Goal: Check status: Check status

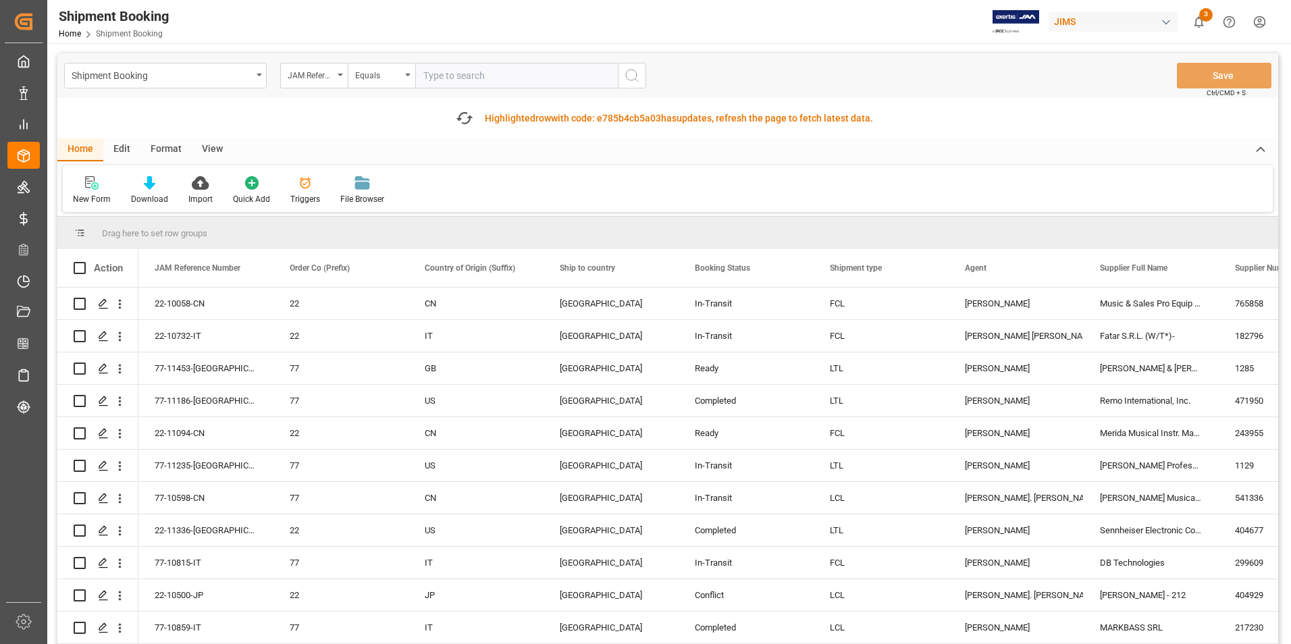
scroll to position [67, 0]
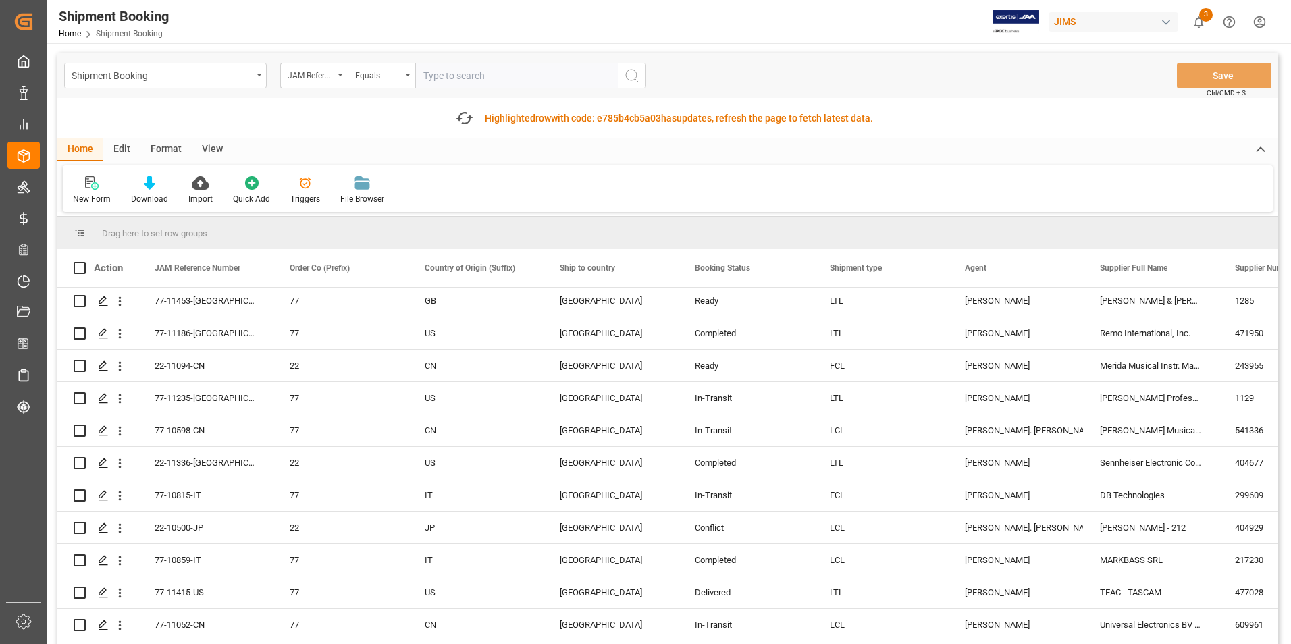
click at [477, 70] on input "text" at bounding box center [516, 76] width 202 height 26
type input "22-10732-IT"
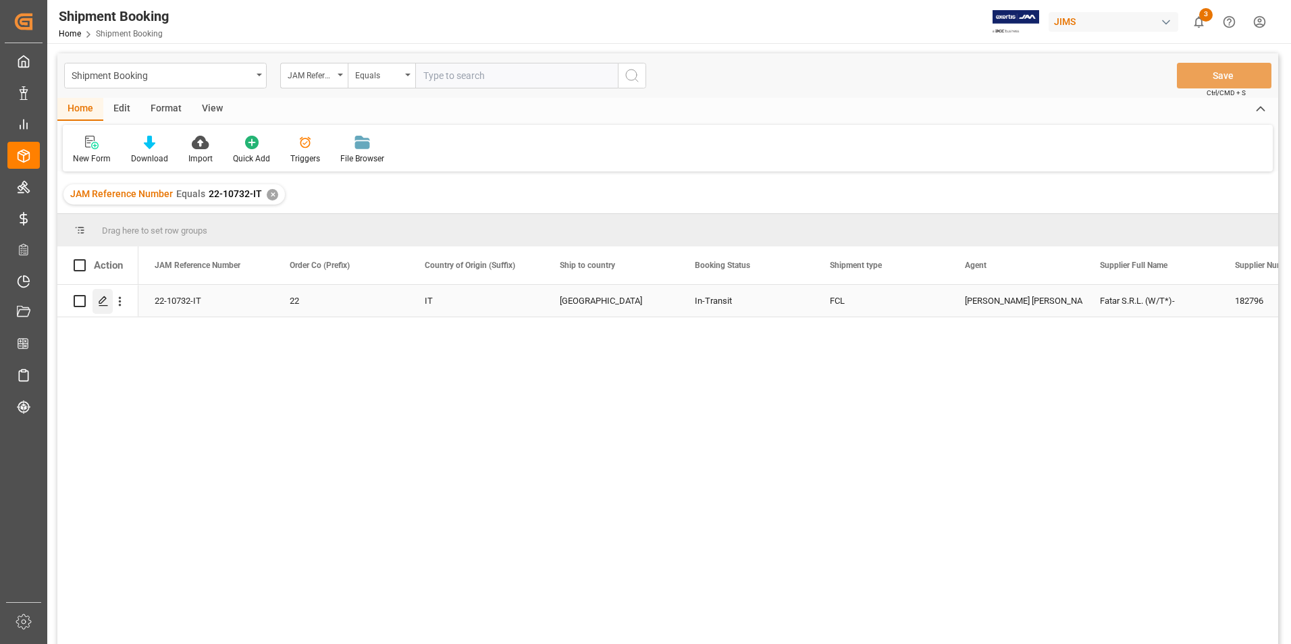
click at [101, 296] on icon "Press SPACE to select this row." at bounding box center [103, 301] width 11 height 11
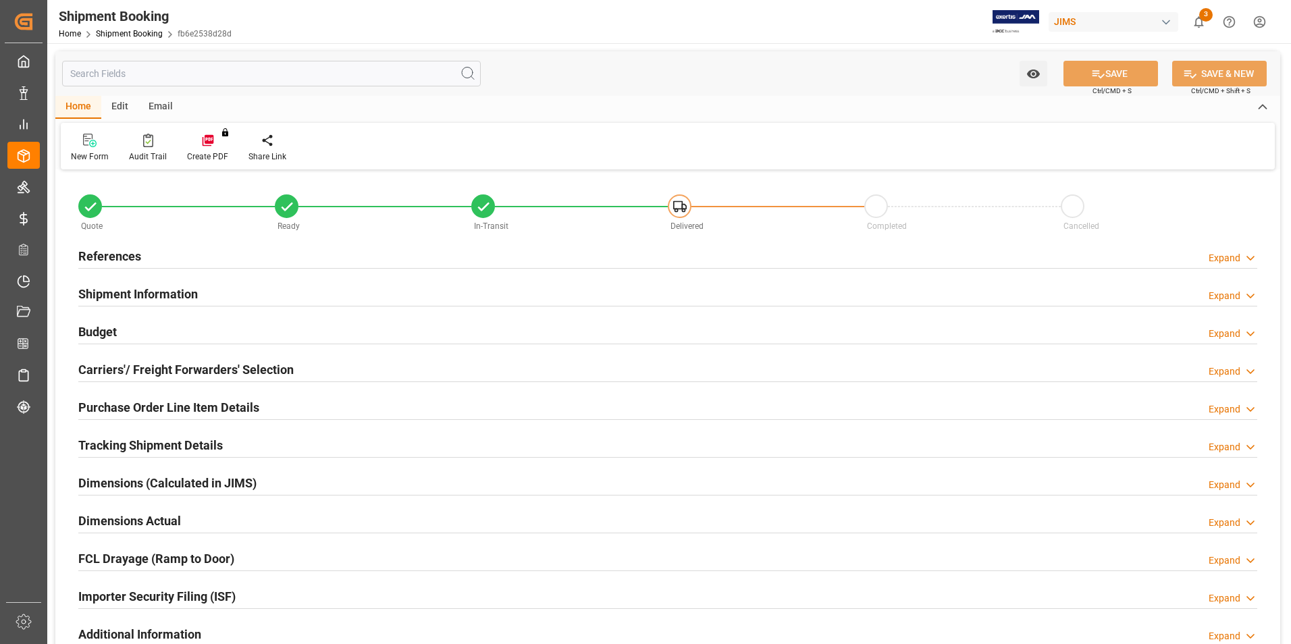
type input "79"
click at [151, 407] on h2 "Purchase Order Line Item Details" at bounding box center [168, 407] width 181 height 18
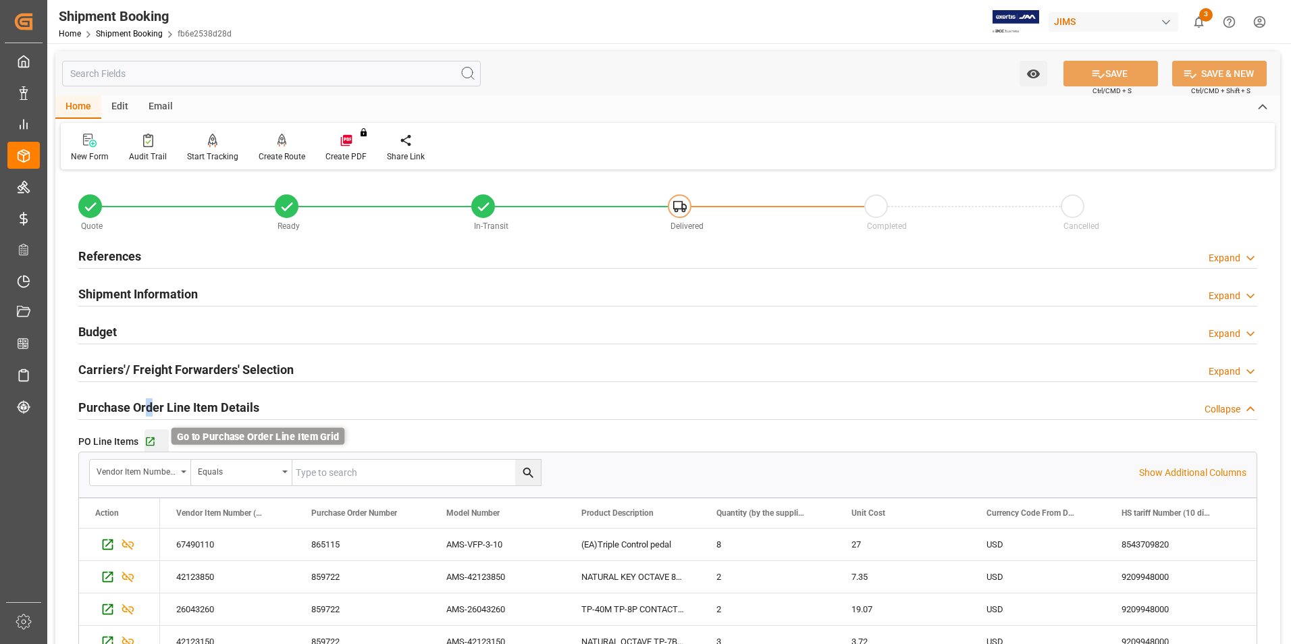
drag, startPoint x: 151, startPoint y: 407, endPoint x: 148, endPoint y: 440, distance: 33.2
click at [148, 440] on icon "button" at bounding box center [149, 441] width 11 height 11
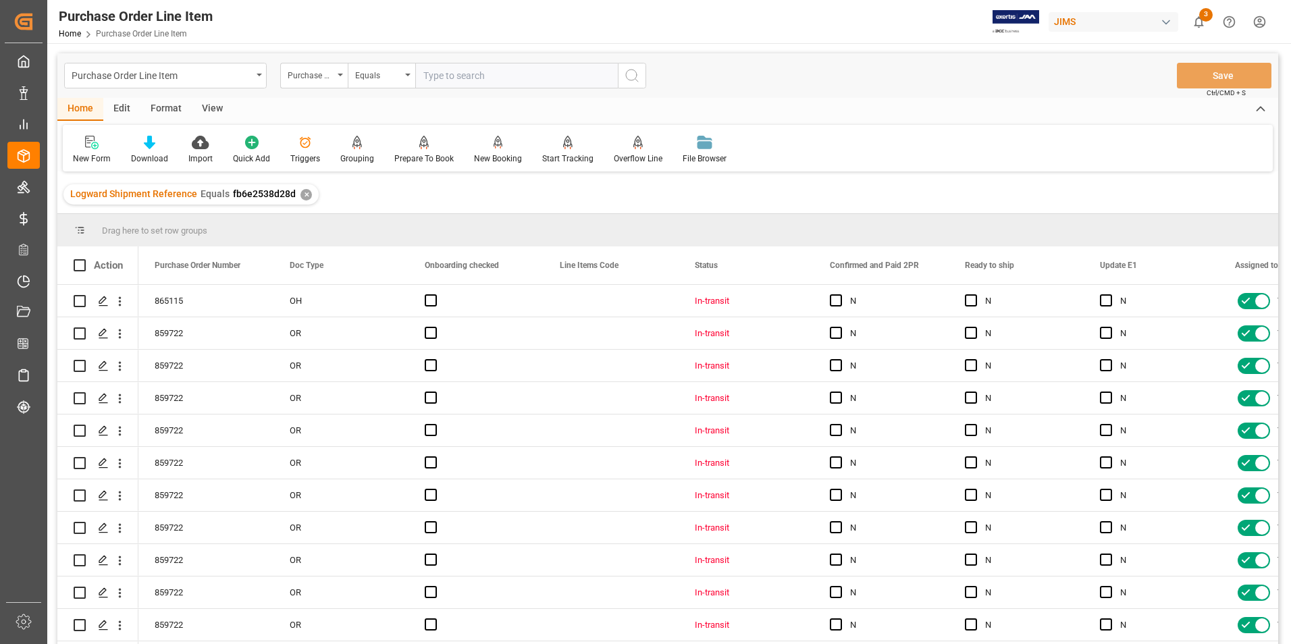
click at [214, 108] on div "View" at bounding box center [212, 109] width 41 height 23
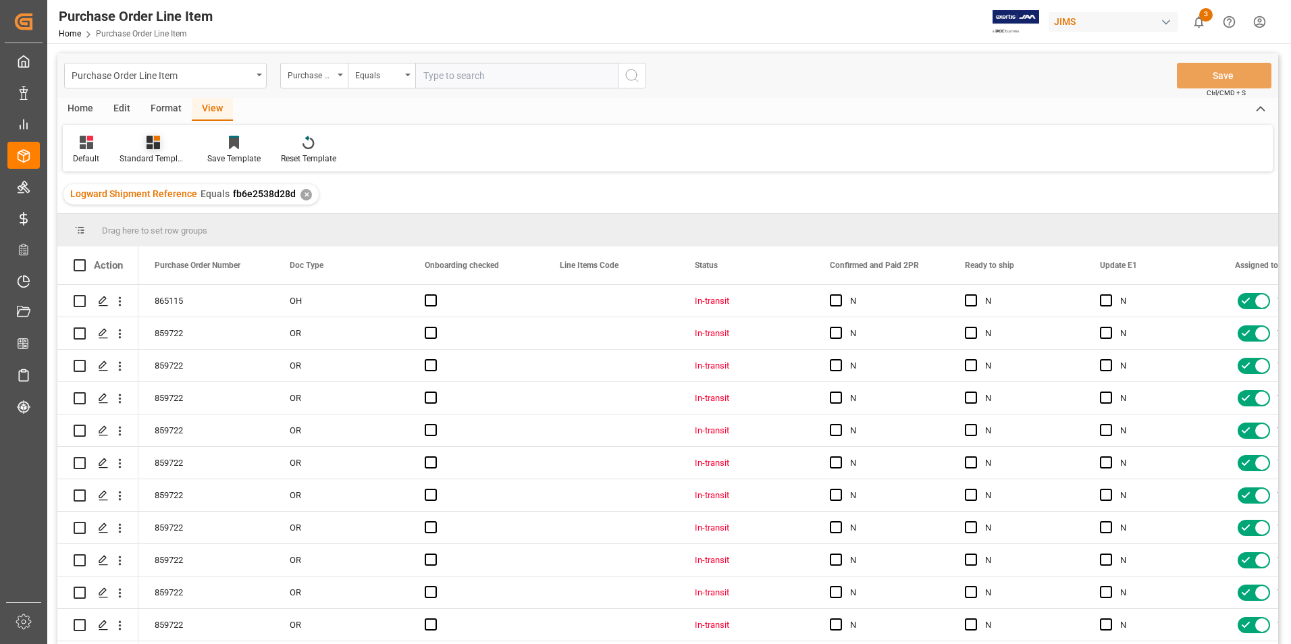
click at [157, 159] on div "Standard Templates" at bounding box center [152, 159] width 67 height 12
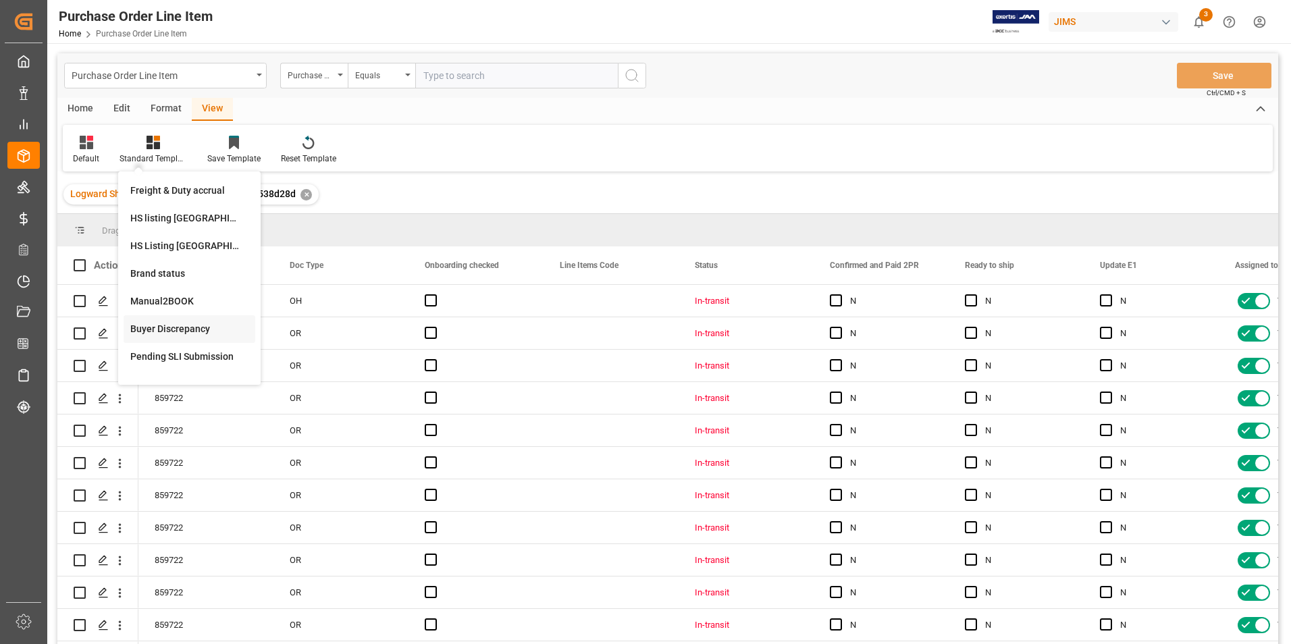
click at [171, 331] on div "Buyer Discrepancy" at bounding box center [189, 329] width 118 height 14
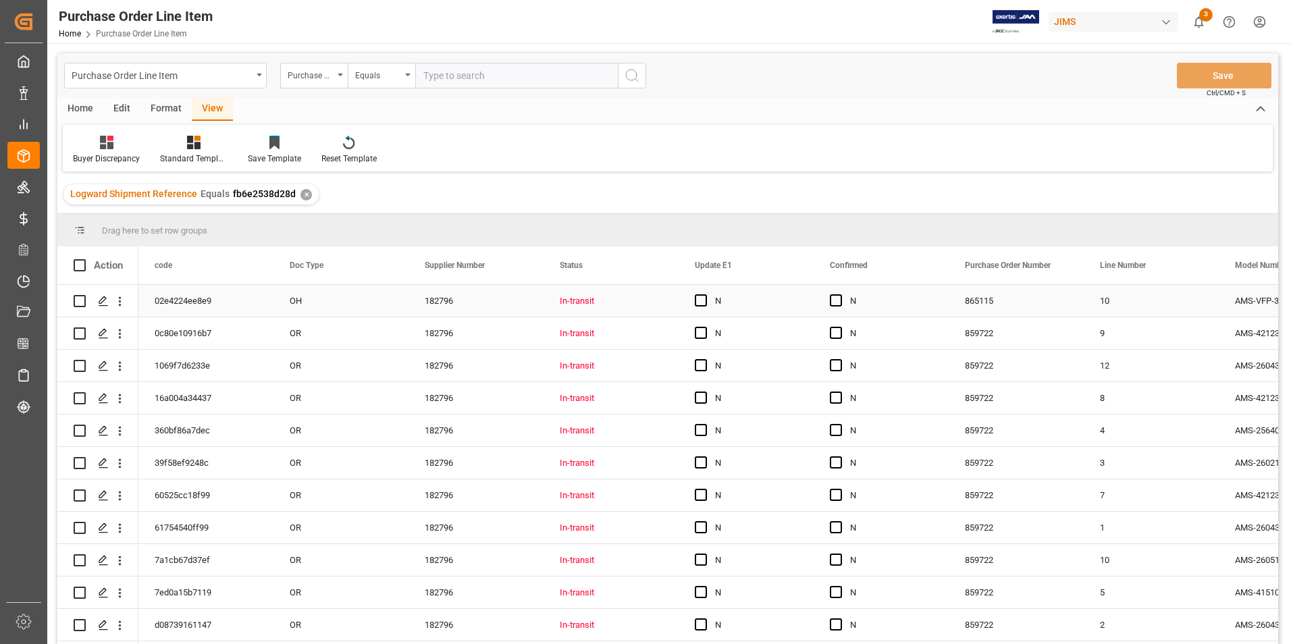
click at [354, 298] on div "OH" at bounding box center [340, 301] width 135 height 32
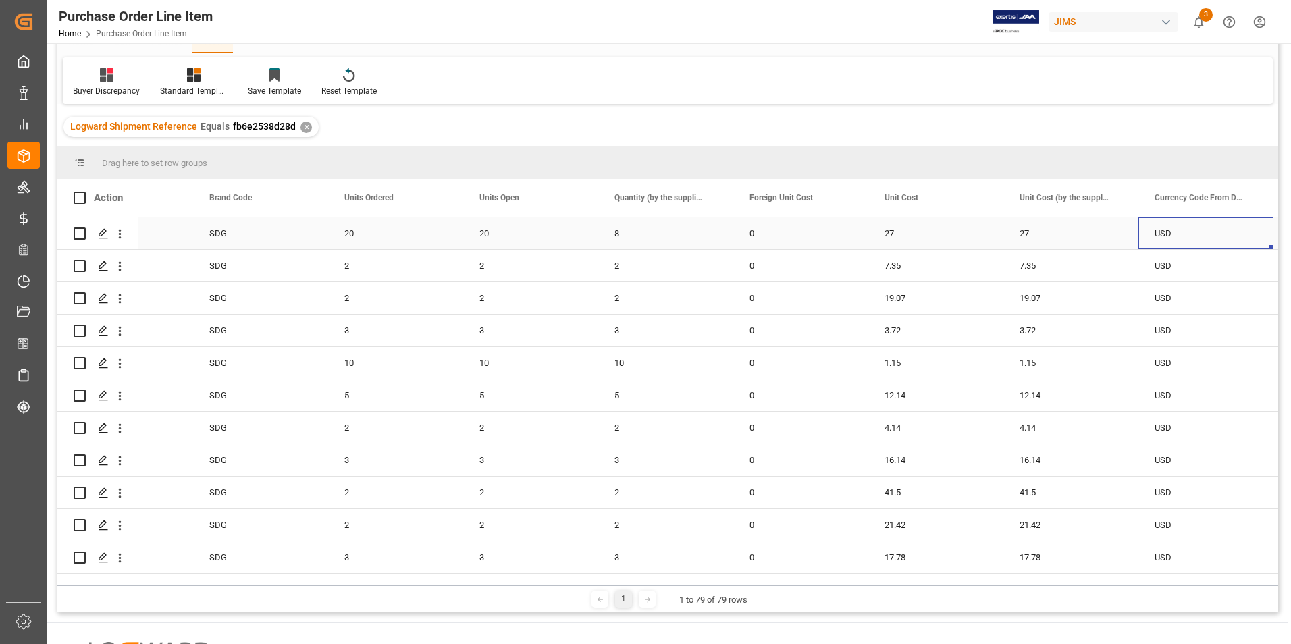
click at [982, 227] on div "27" at bounding box center [935, 233] width 135 height 32
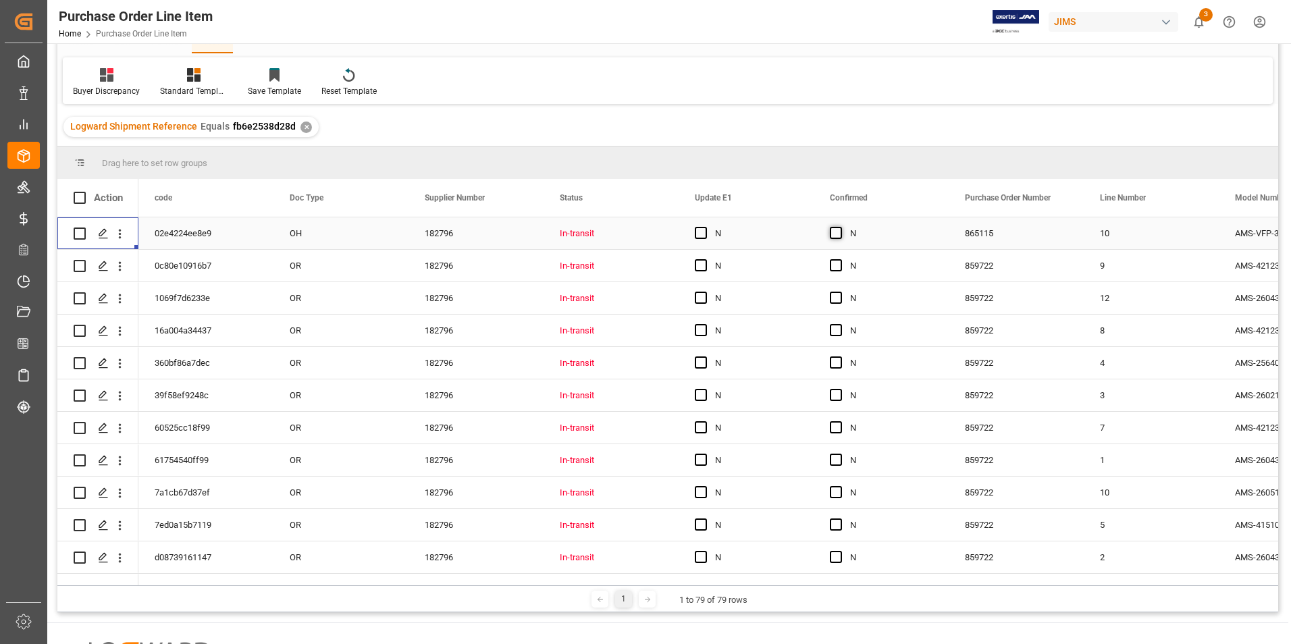
click at [838, 233] on span "Press SPACE to select this row." at bounding box center [836, 233] width 12 height 12
click at [840, 227] on input "Press SPACE to select this row." at bounding box center [840, 227] width 0 height 0
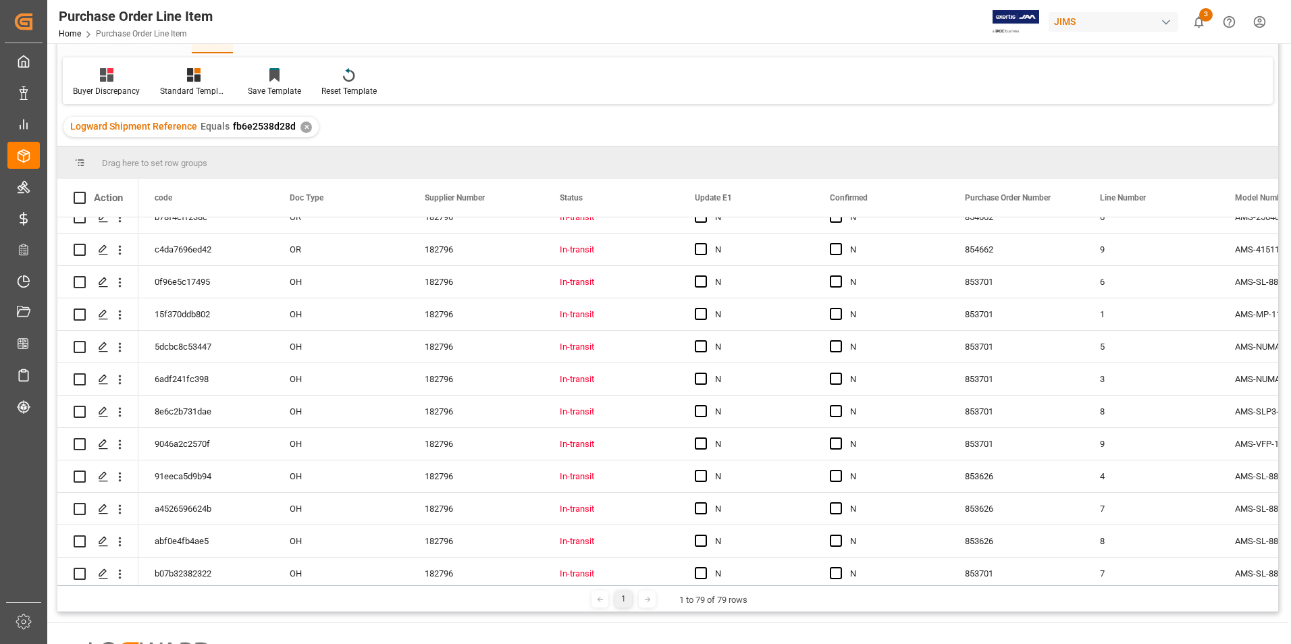
scroll to position [2201, 0]
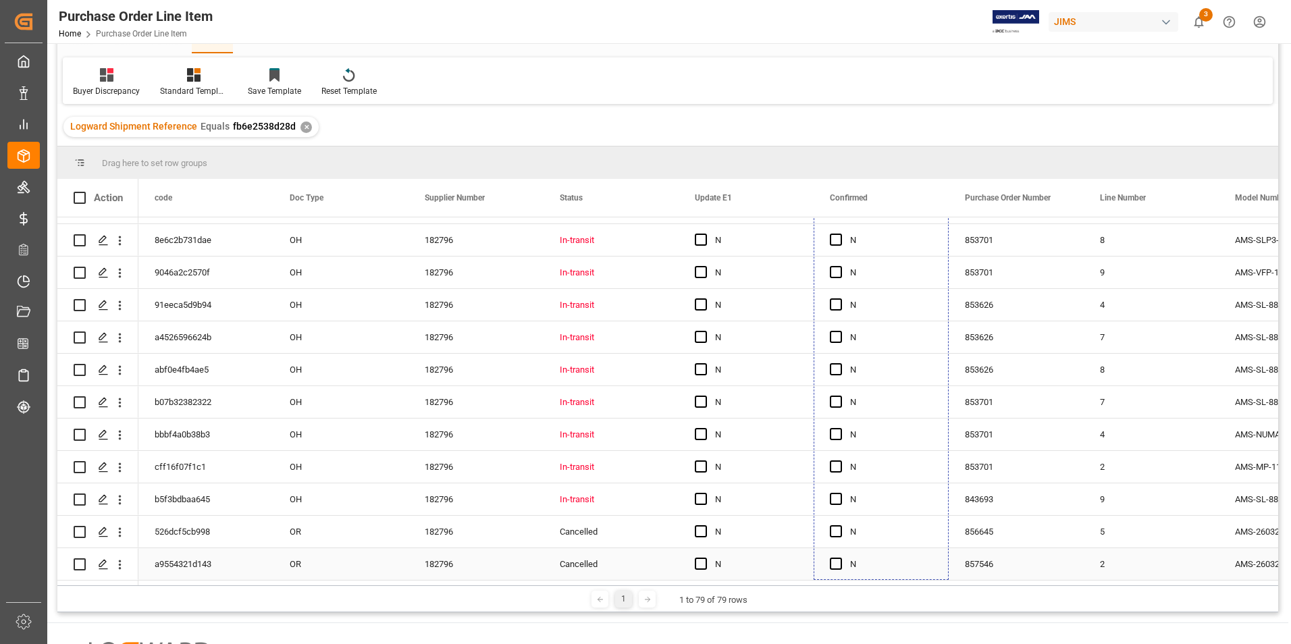
drag, startPoint x: 946, startPoint y: 246, endPoint x: 942, endPoint y: 568, distance: 322.0
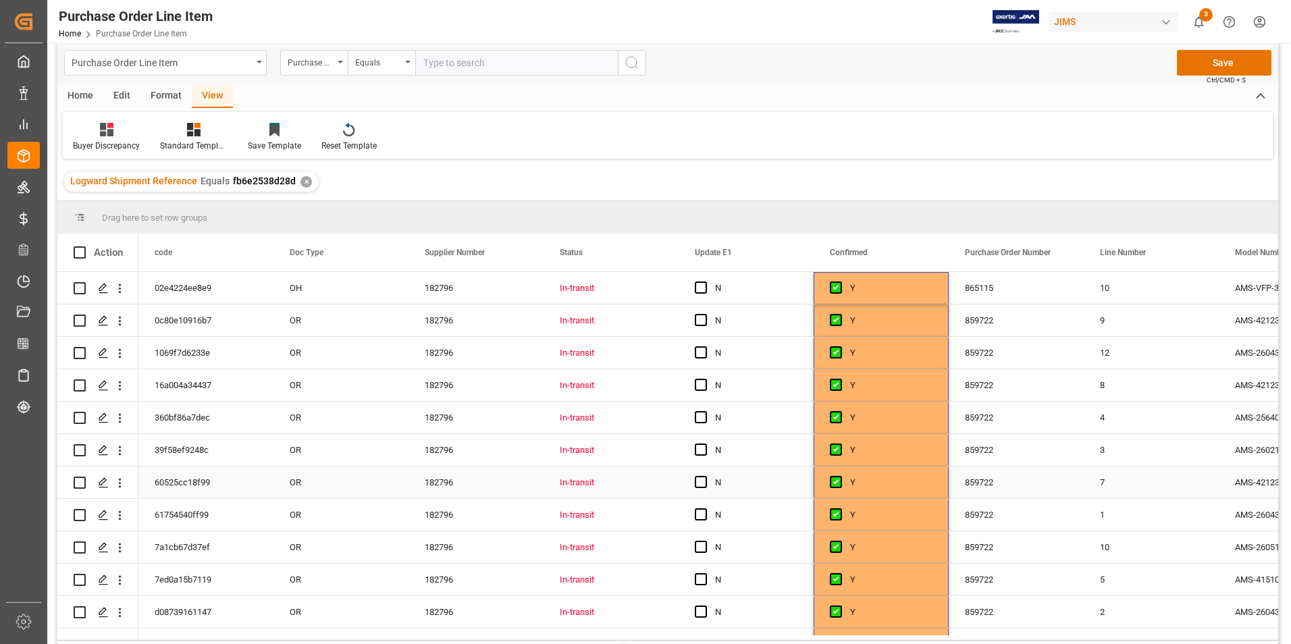
scroll to position [0, 0]
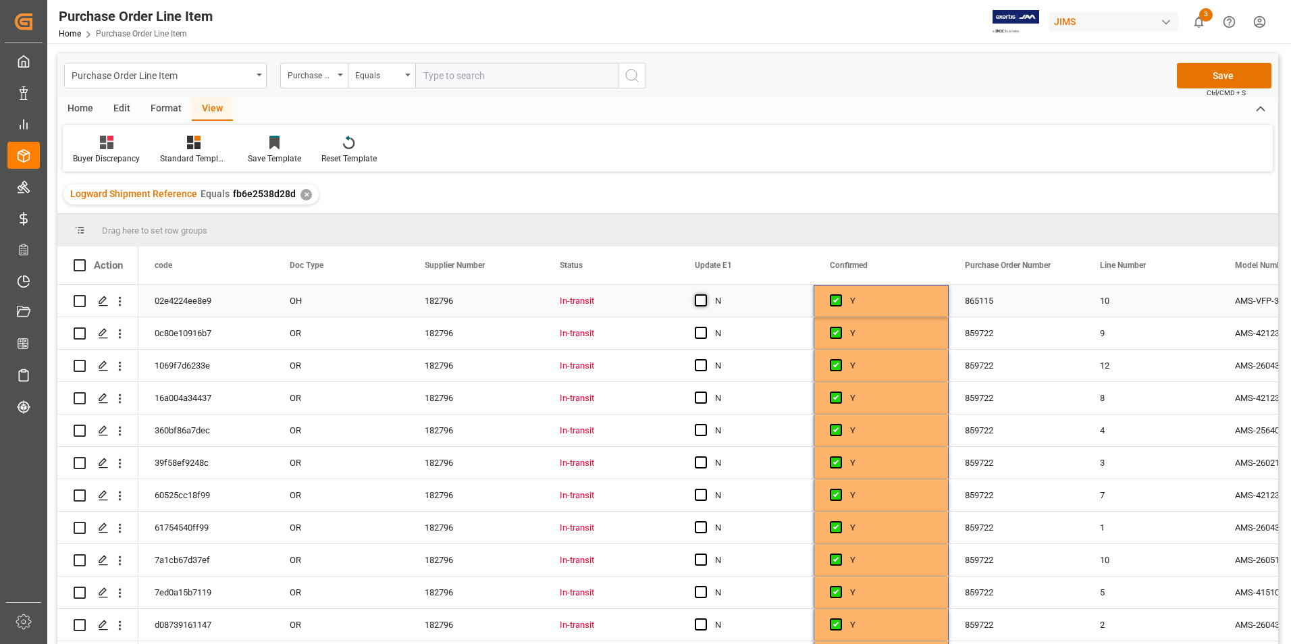
click at [700, 300] on span "Press SPACE to select this row." at bounding box center [701, 300] width 12 height 12
click at [705, 294] on input "Press SPACE to select this row." at bounding box center [705, 294] width 0 height 0
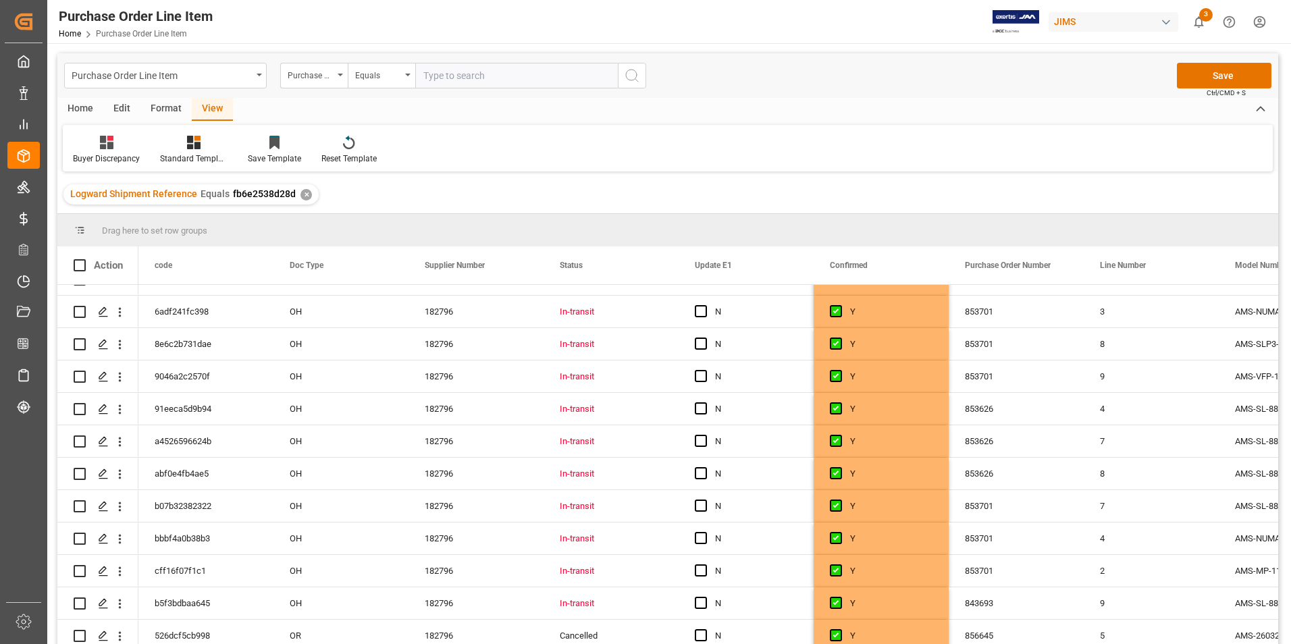
scroll to position [2201, 0]
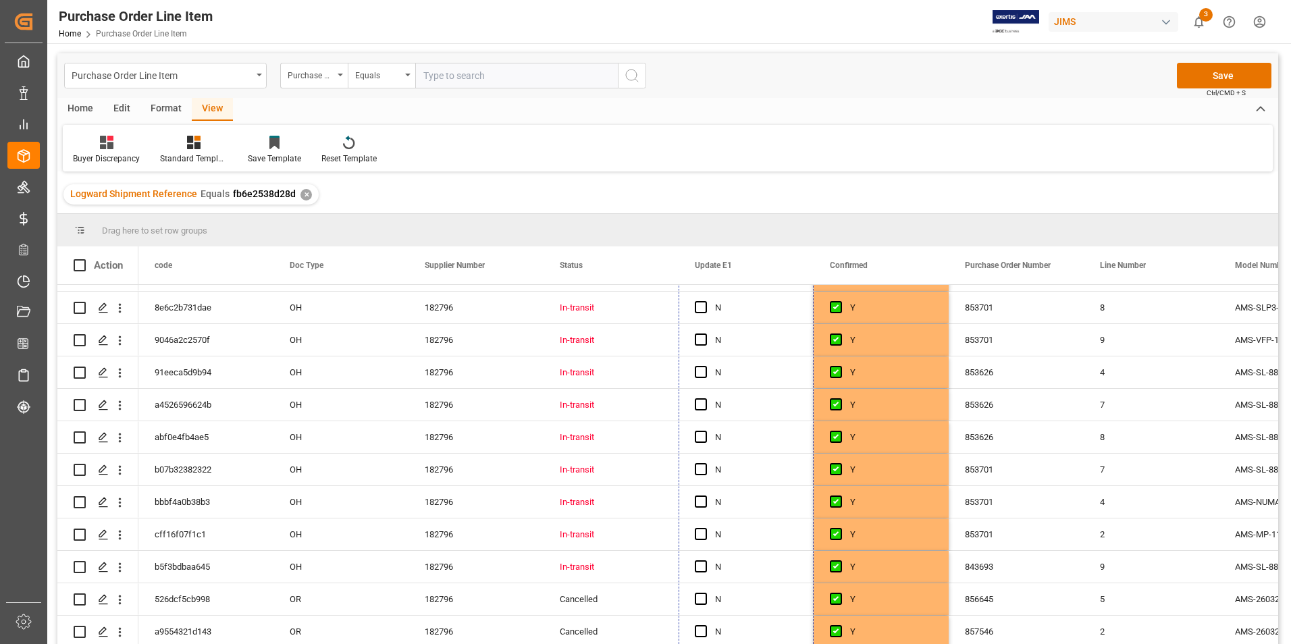
drag, startPoint x: 811, startPoint y: 315, endPoint x: 807, endPoint y: 645, distance: 330.8
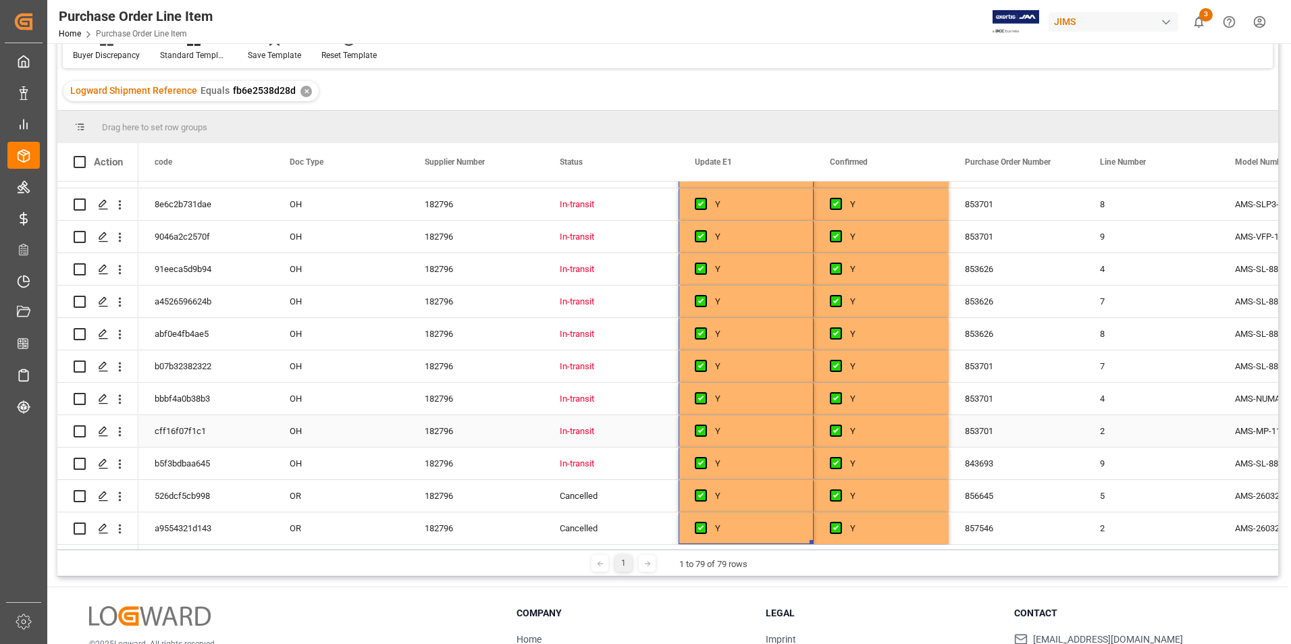
scroll to position [0, 0]
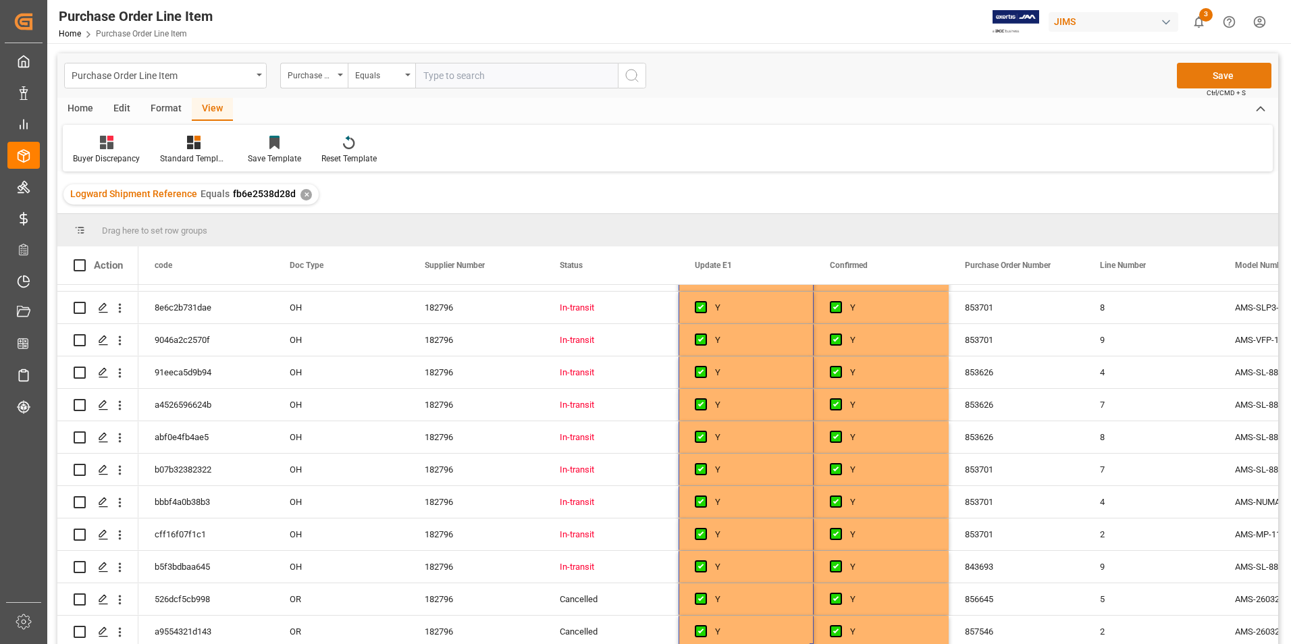
click at [1236, 71] on button "Save" at bounding box center [1223, 76] width 94 height 26
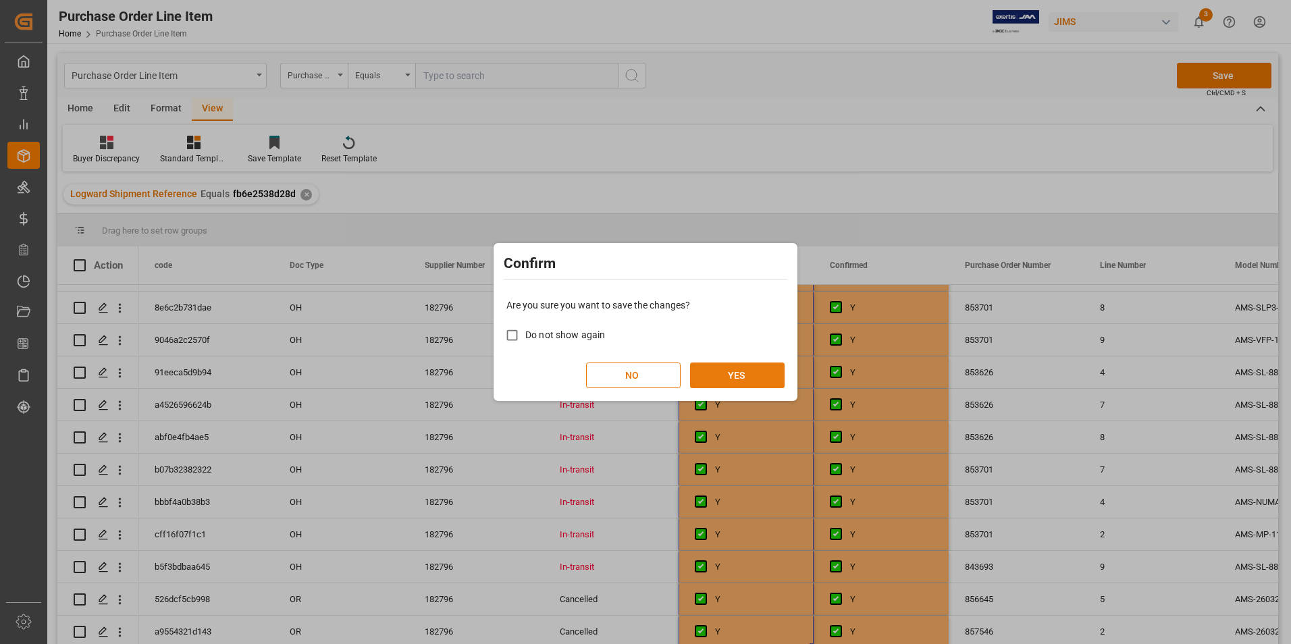
click at [726, 373] on button "YES" at bounding box center [737, 375] width 94 height 26
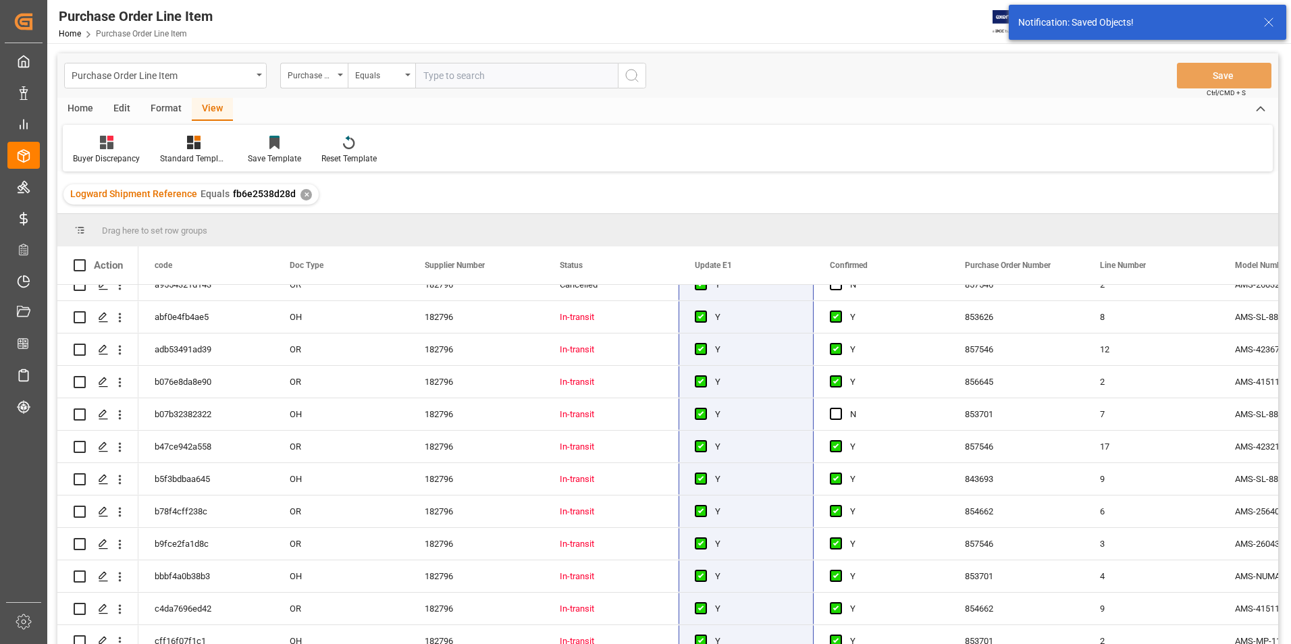
scroll to position [1796, 0]
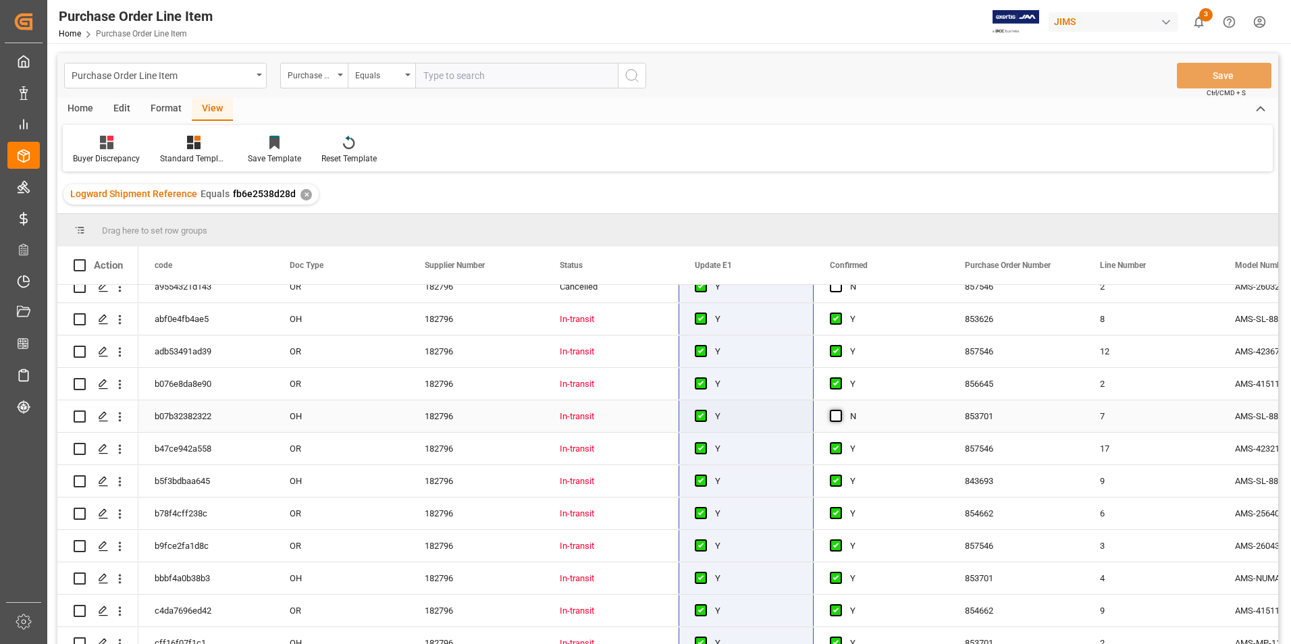
click at [838, 414] on span "Press SPACE to select this row." at bounding box center [836, 416] width 12 height 12
click at [840, 410] on input "Press SPACE to select this row." at bounding box center [840, 410] width 0 height 0
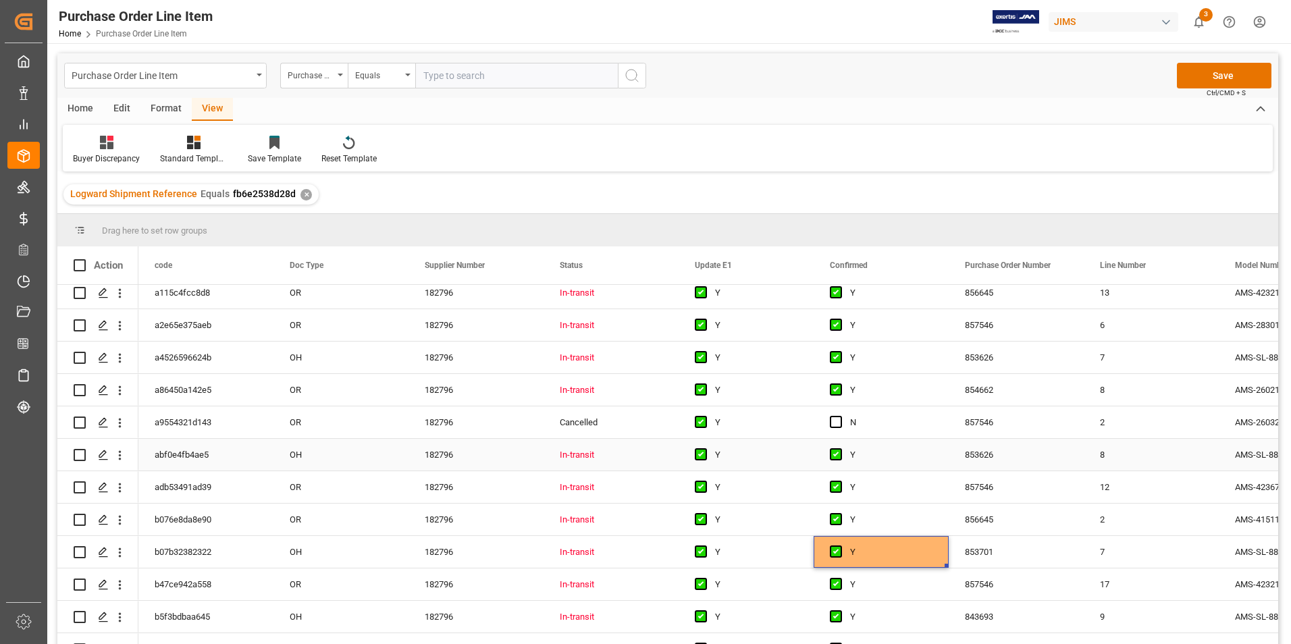
scroll to position [1661, 0]
click at [840, 420] on span "Press SPACE to select this row." at bounding box center [836, 421] width 12 height 12
click at [840, 415] on input "Press SPACE to select this row." at bounding box center [840, 415] width 0 height 0
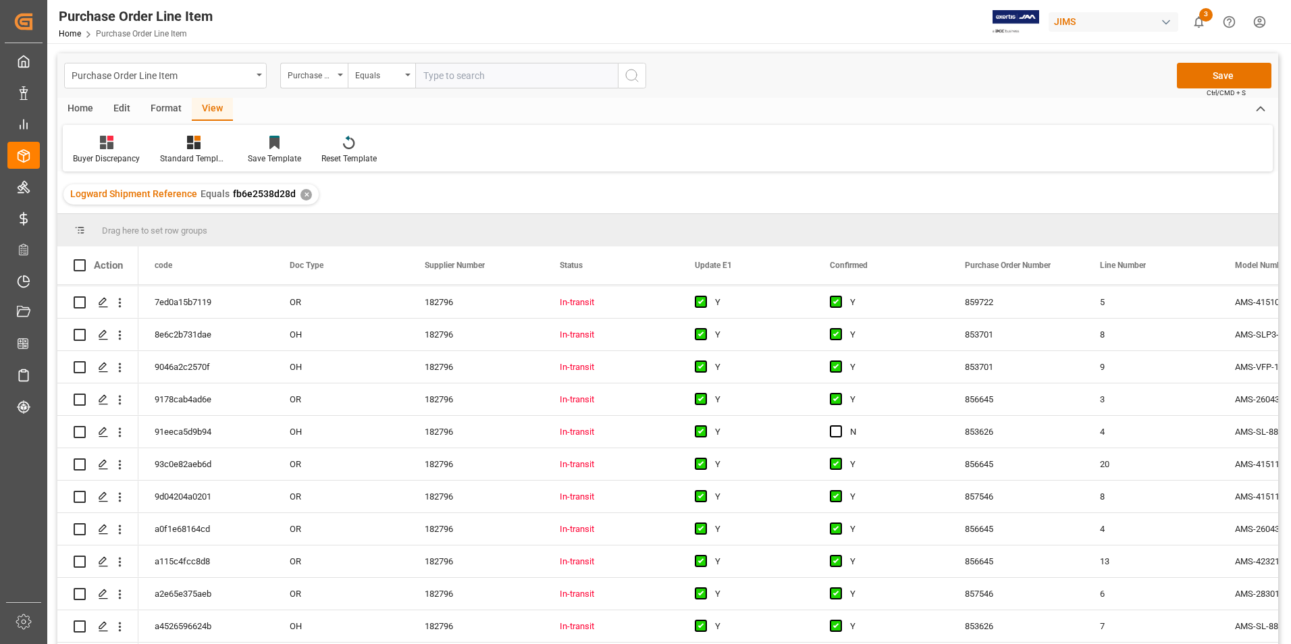
scroll to position [1391, 0]
click at [838, 431] on span "Press SPACE to select this row." at bounding box center [836, 432] width 12 height 12
click at [840, 426] on input "Press SPACE to select this row." at bounding box center [840, 426] width 0 height 0
click at [836, 495] on span "Press SPACE to select this row." at bounding box center [836, 497] width 12 height 12
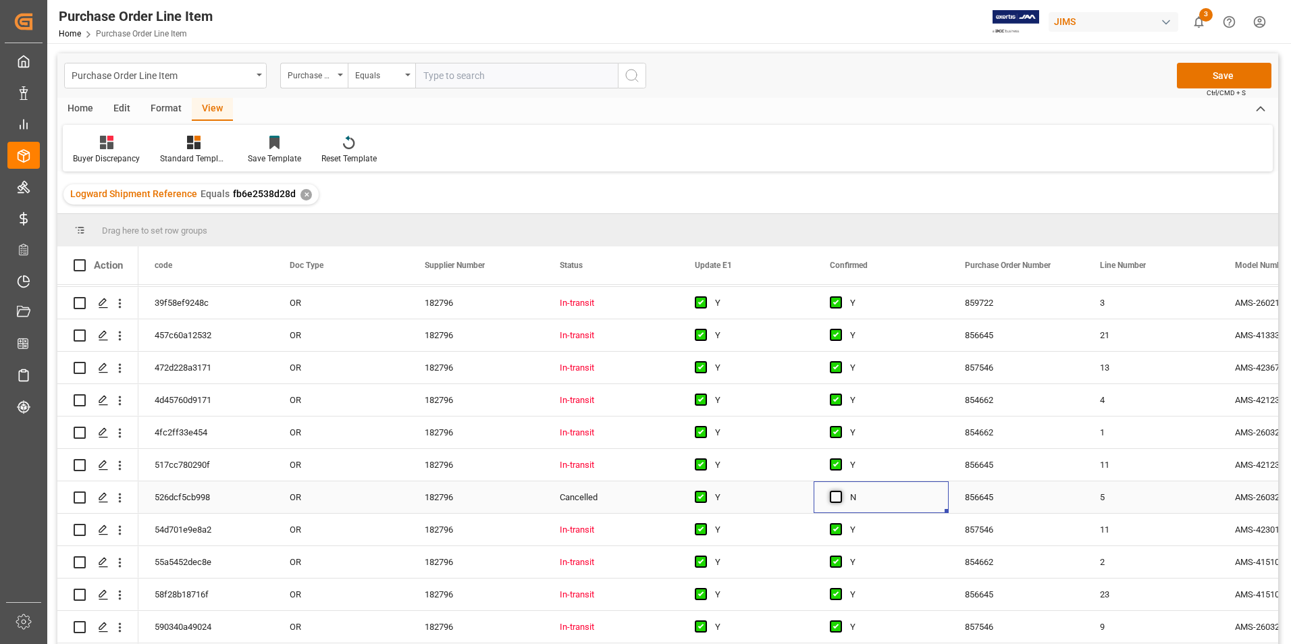
click at [840, 491] on input "Press SPACE to select this row." at bounding box center [840, 491] width 0 height 0
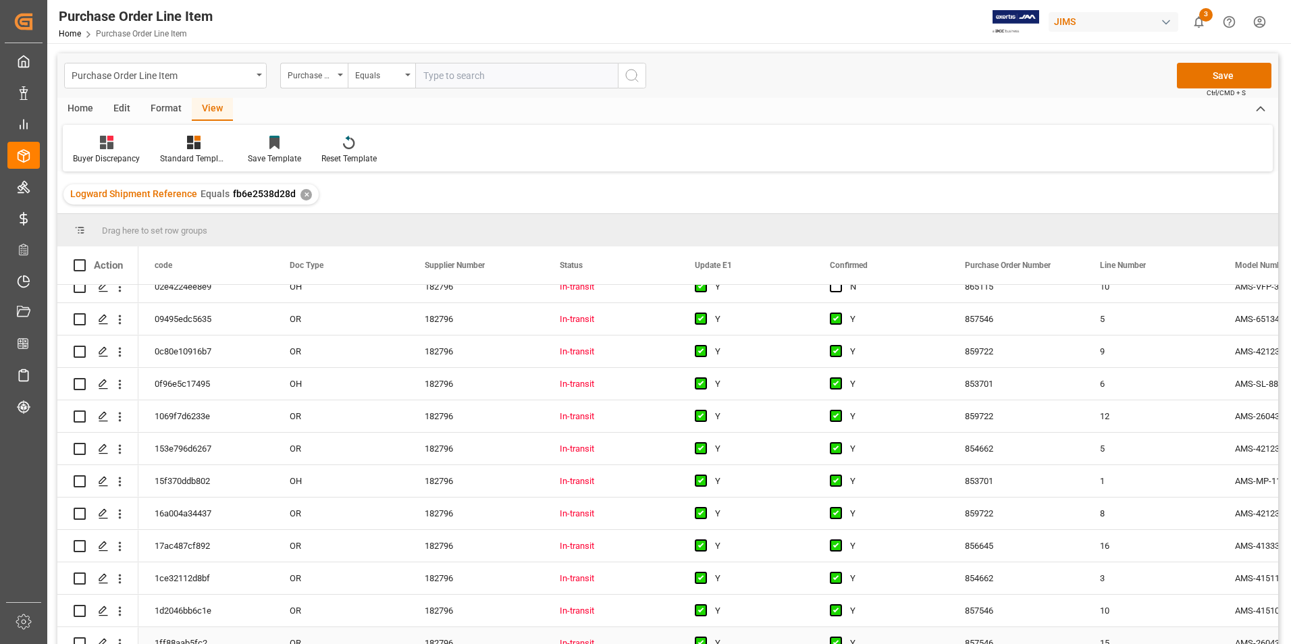
scroll to position [0, 0]
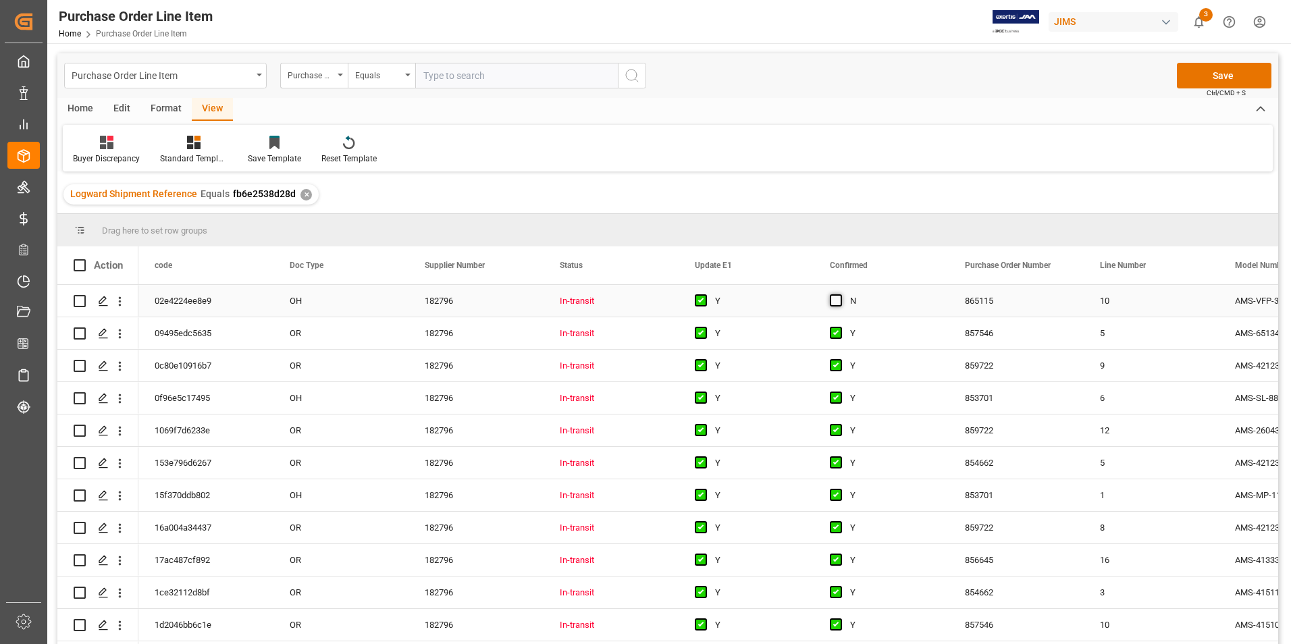
click at [837, 301] on span "Press SPACE to select this row." at bounding box center [836, 300] width 12 height 12
click at [840, 294] on input "Press SPACE to select this row." at bounding box center [840, 294] width 0 height 0
click at [1204, 74] on button "Save" at bounding box center [1223, 76] width 94 height 26
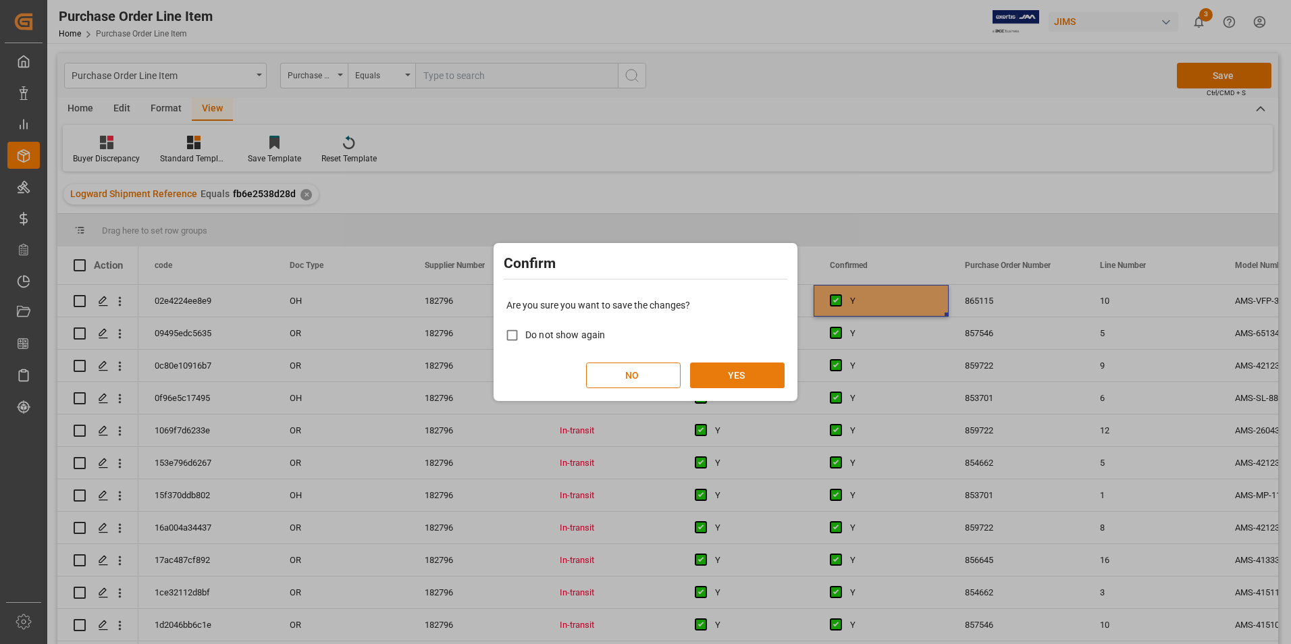
click at [729, 371] on button "YES" at bounding box center [737, 375] width 94 height 26
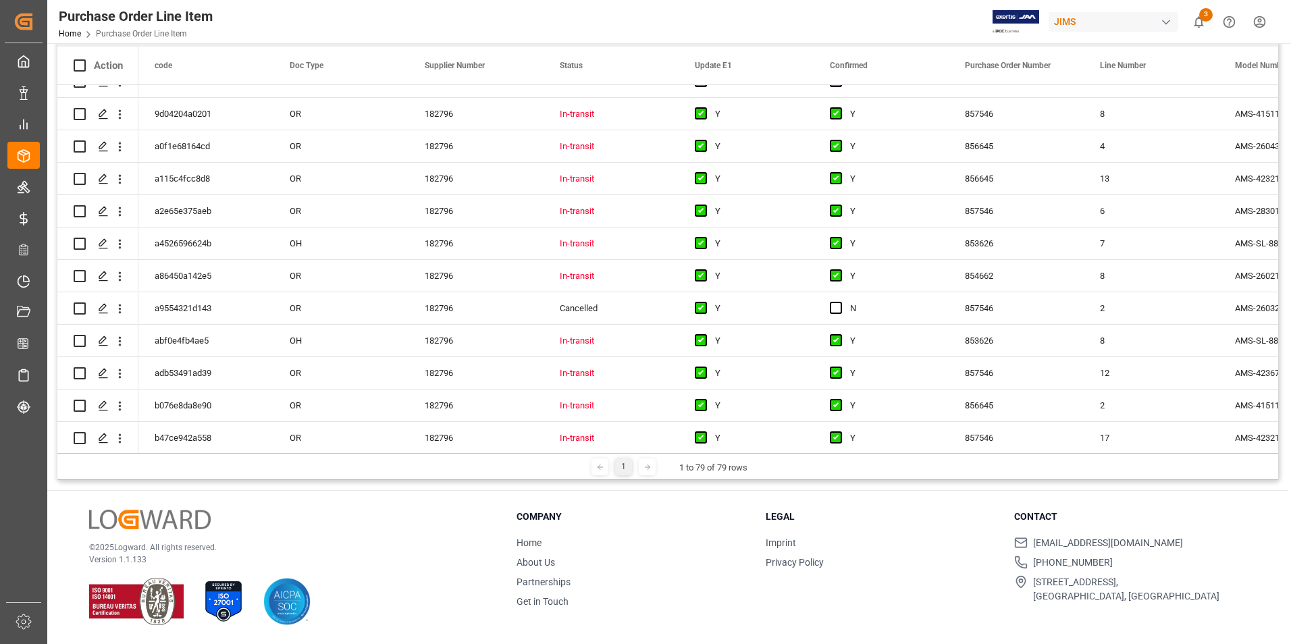
scroll to position [1594, 0]
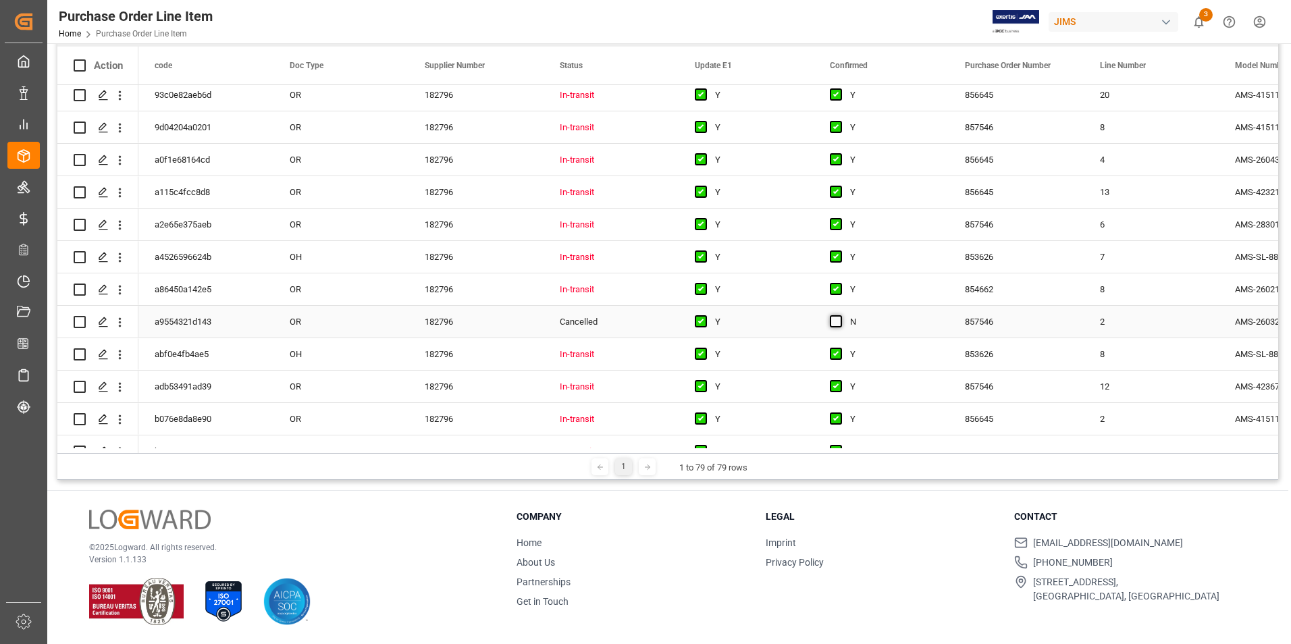
click at [834, 322] on span "Press SPACE to select this row." at bounding box center [836, 321] width 12 height 12
click at [840, 315] on input "Press SPACE to select this row." at bounding box center [840, 315] width 0 height 0
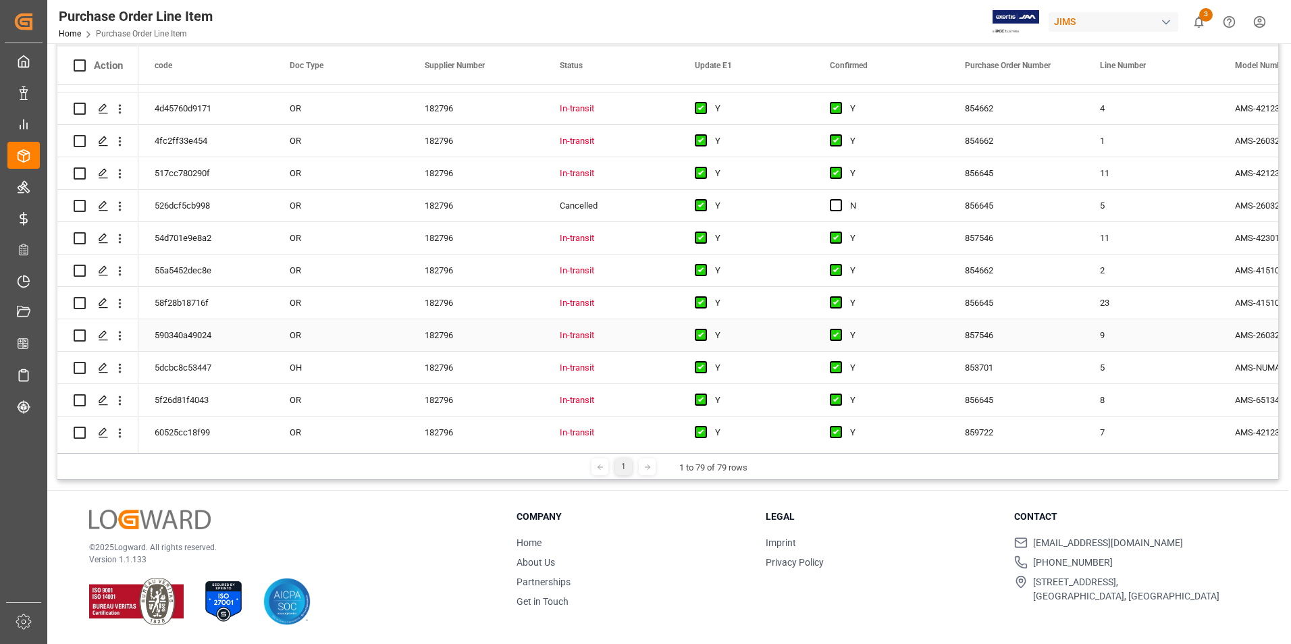
scroll to position [716, 0]
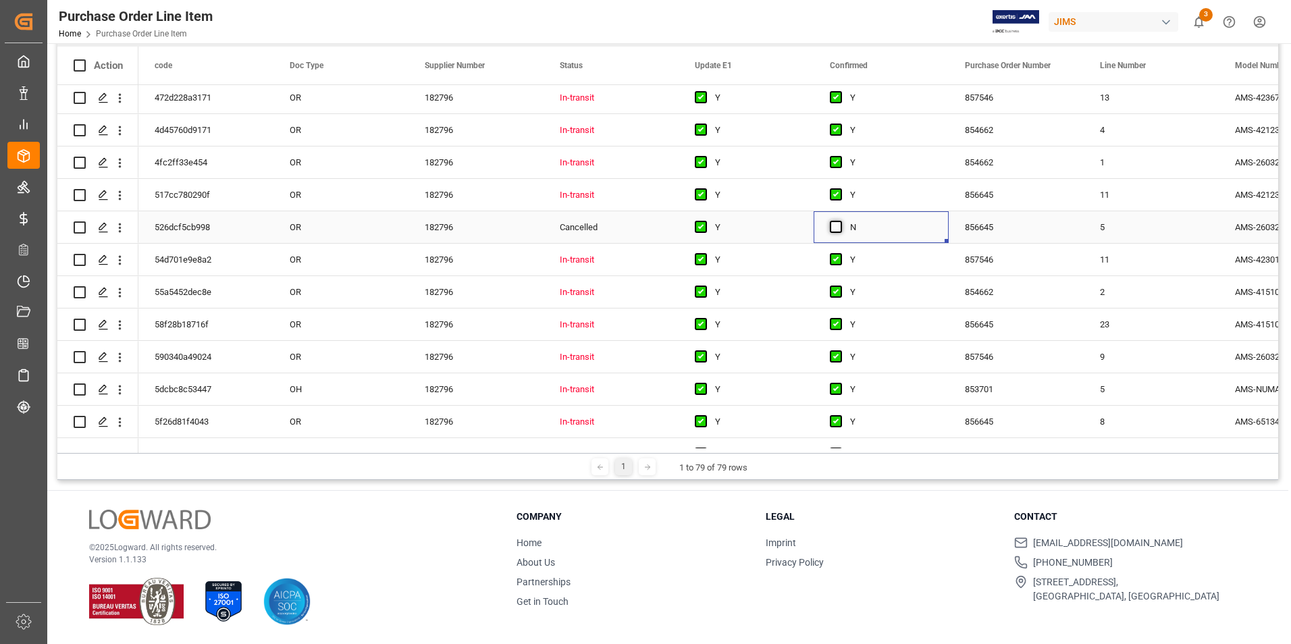
click at [836, 228] on span "Press SPACE to select this row." at bounding box center [836, 227] width 12 height 12
click at [840, 221] on input "Press SPACE to select this row." at bounding box center [840, 221] width 0 height 0
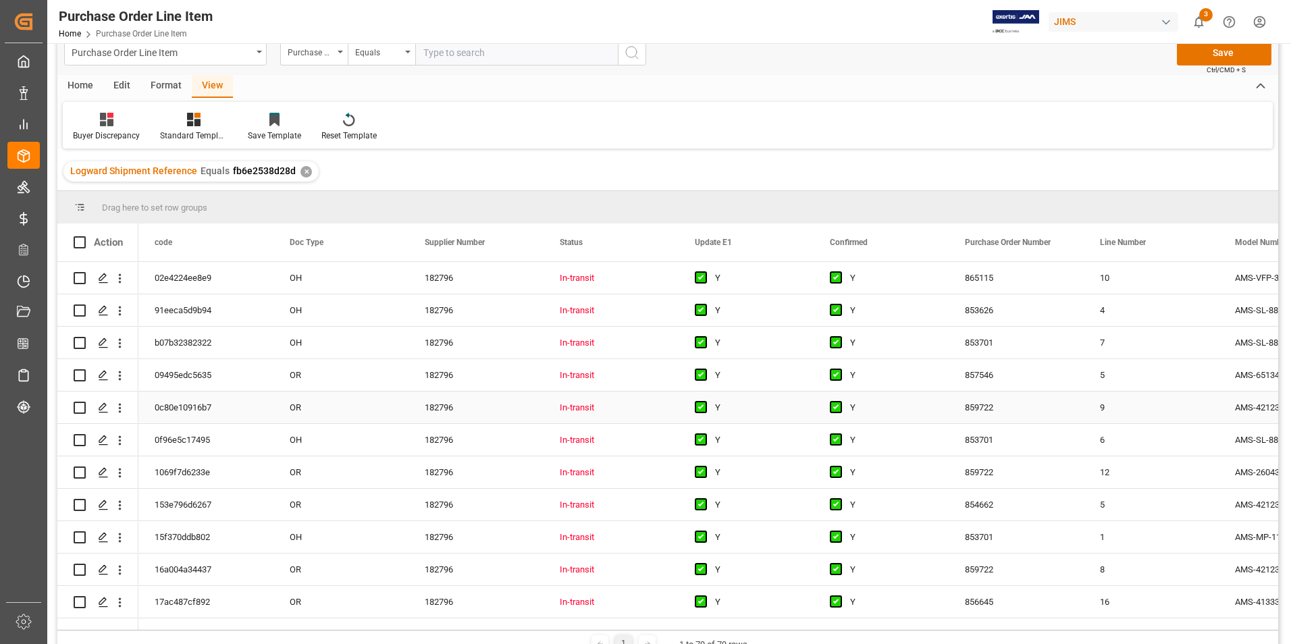
scroll to position [0, 0]
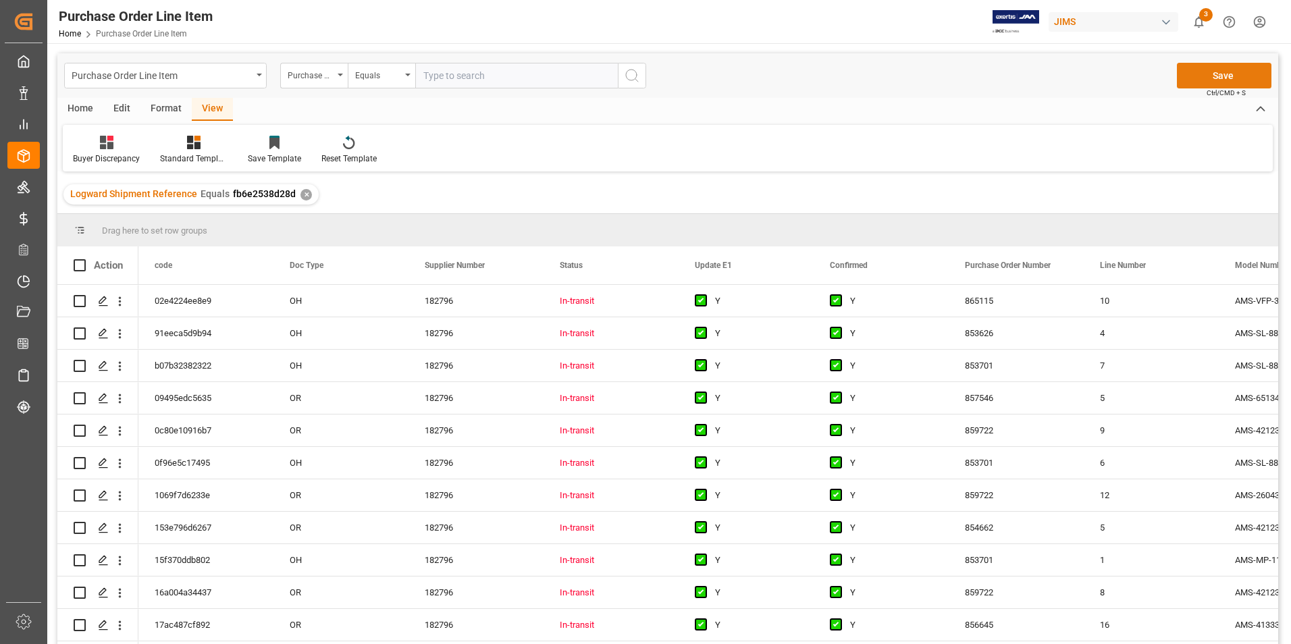
click at [1207, 78] on button "Save" at bounding box center [1223, 76] width 94 height 26
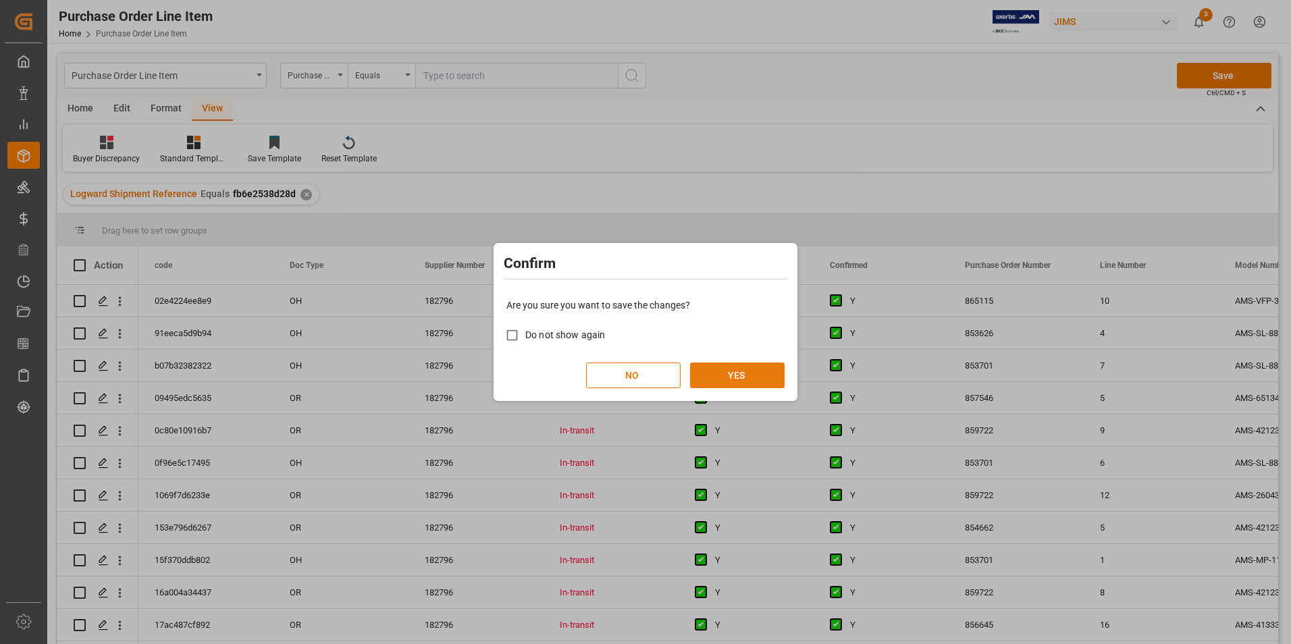
click at [780, 373] on button "YES" at bounding box center [737, 375] width 94 height 26
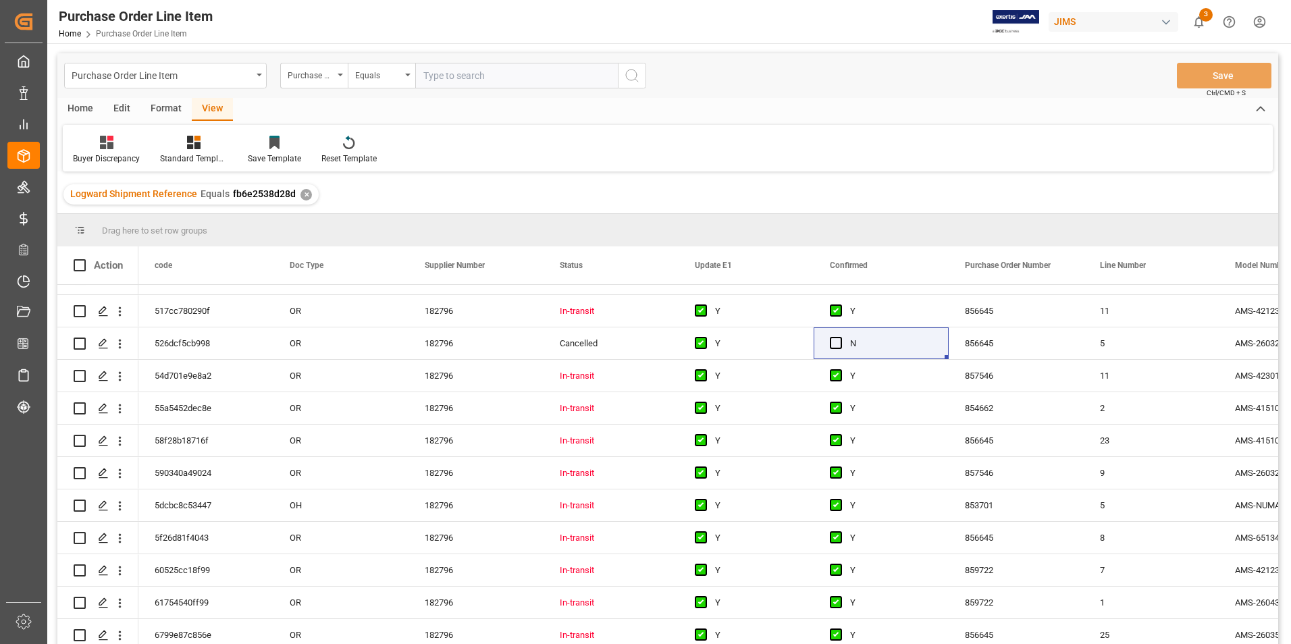
scroll to position [810, 0]
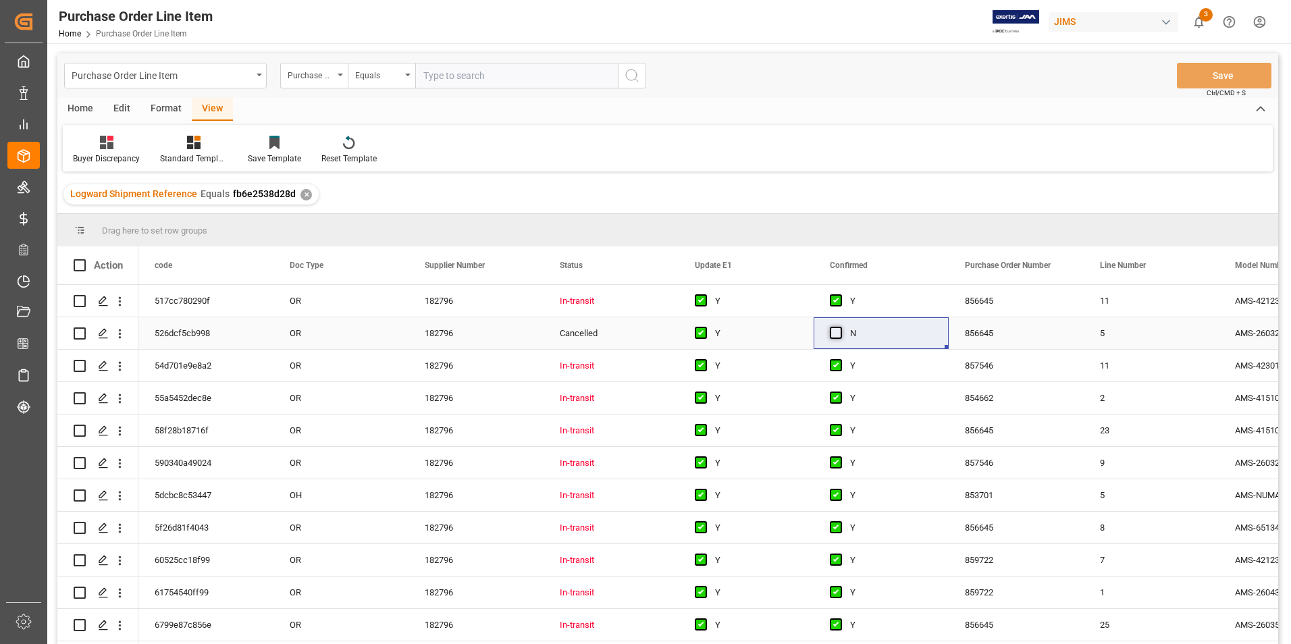
click at [832, 331] on span "Press SPACE to select this row." at bounding box center [836, 333] width 12 height 12
click at [840, 327] on input "Press SPACE to select this row." at bounding box center [840, 327] width 0 height 0
click at [1203, 82] on button "Save" at bounding box center [1223, 76] width 94 height 26
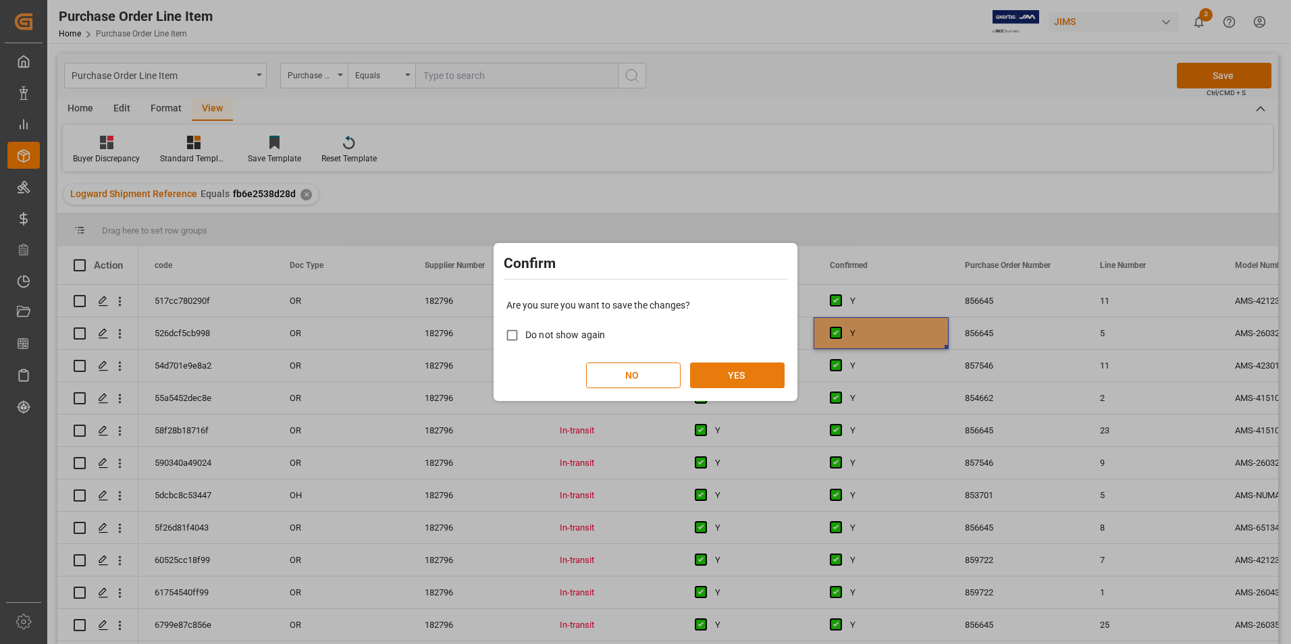
click at [742, 371] on button "YES" at bounding box center [737, 375] width 94 height 26
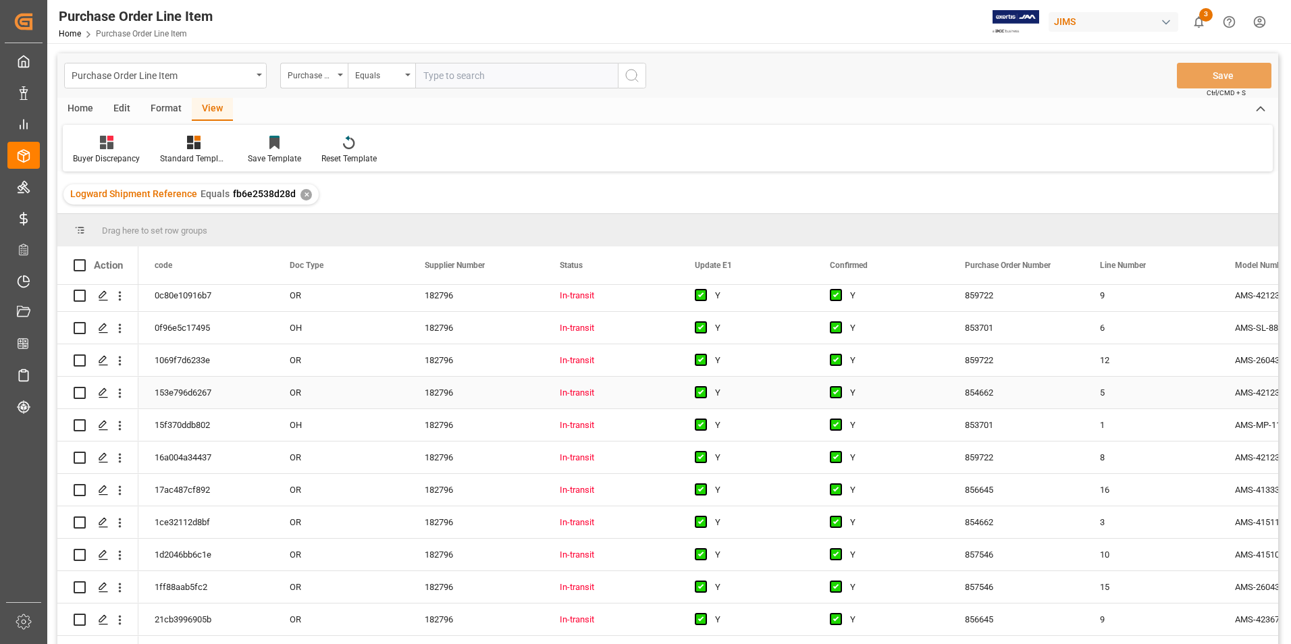
scroll to position [0, 0]
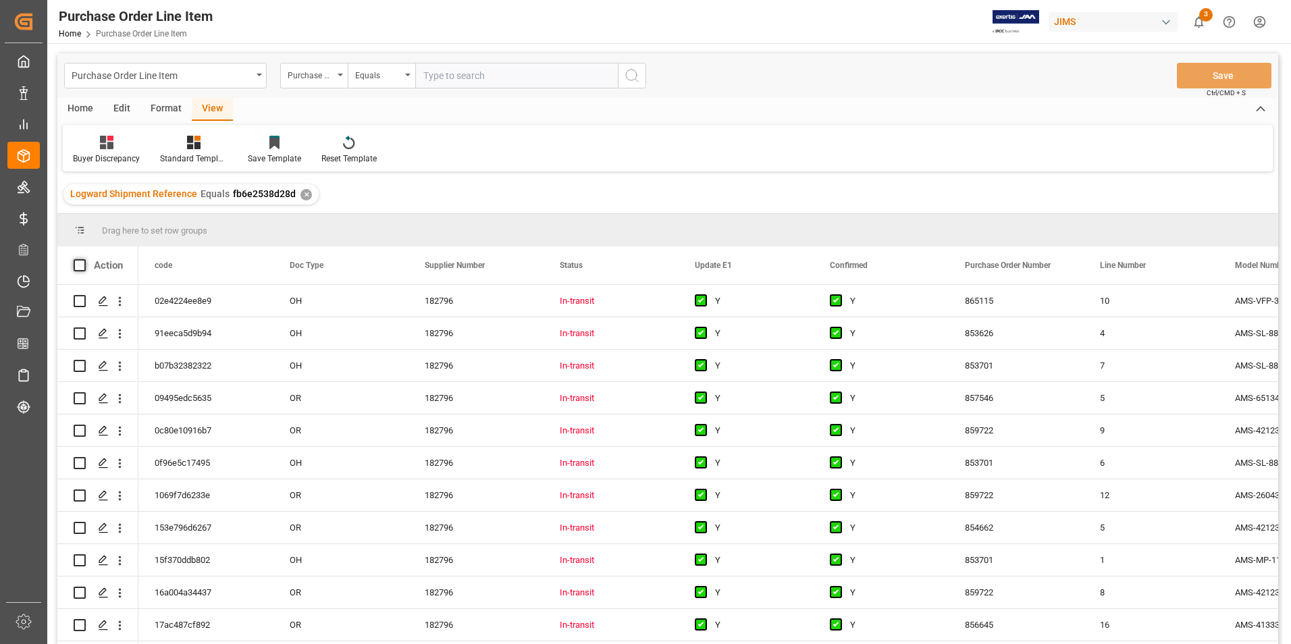
click at [78, 264] on span at bounding box center [80, 265] width 12 height 12
click at [84, 259] on input "checkbox" at bounding box center [84, 259] width 0 height 0
checkbox input "true"
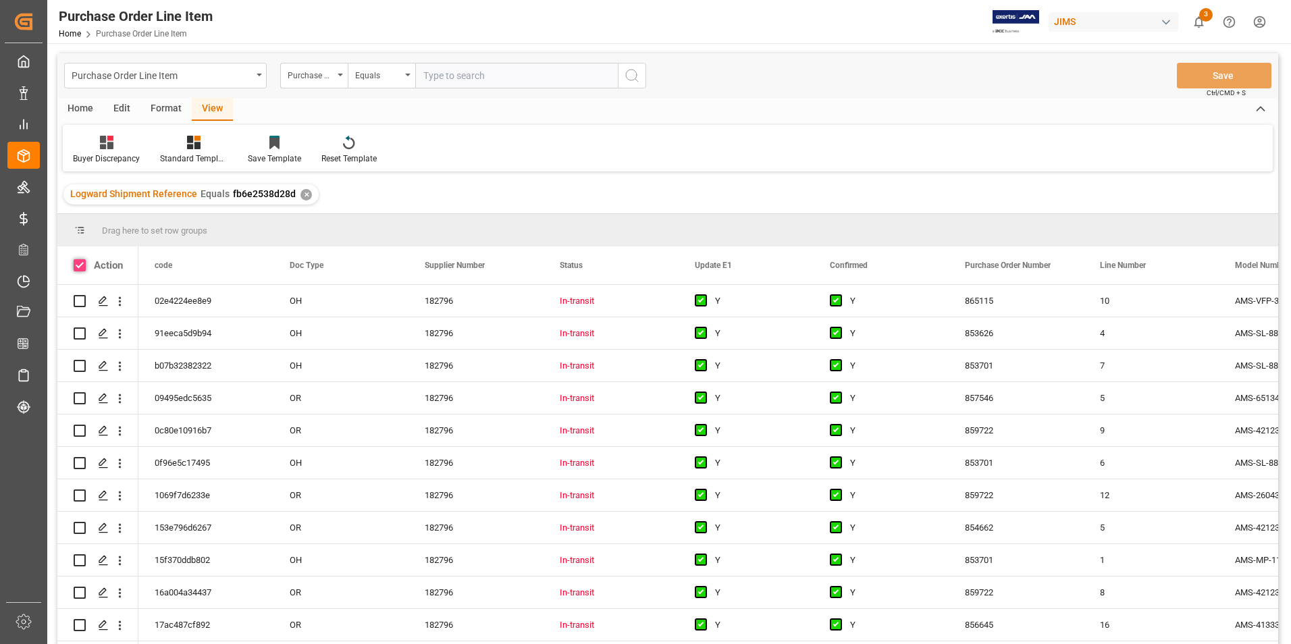
checkbox input "true"
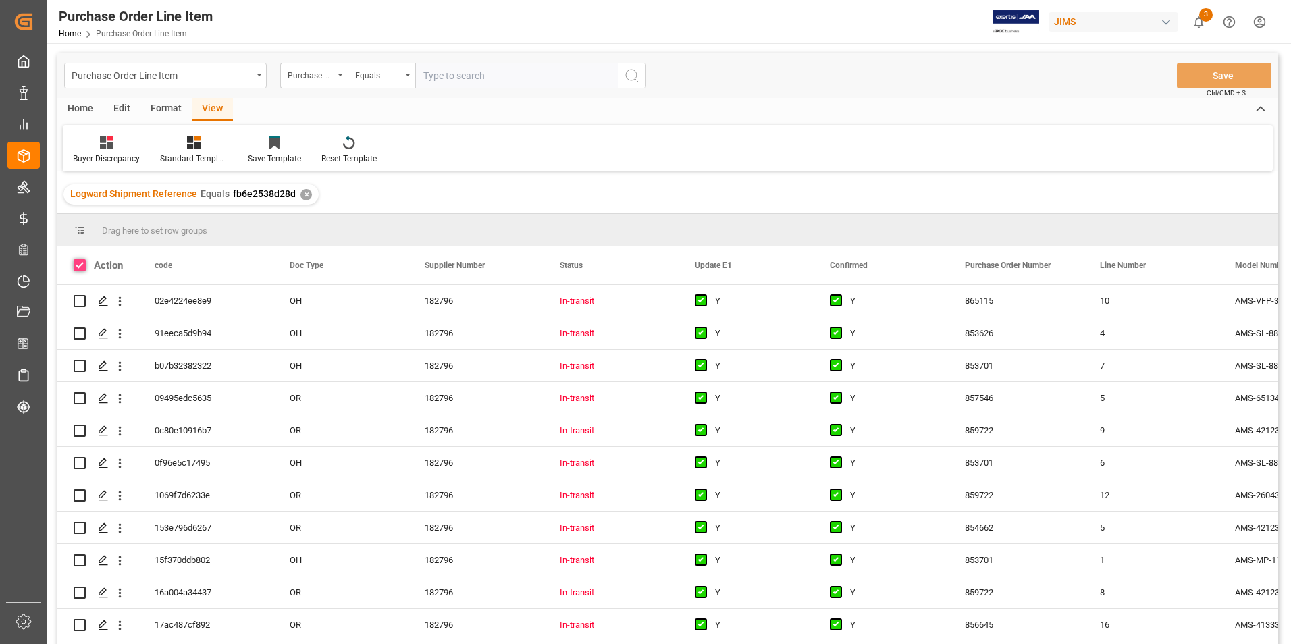
checkbox input "true"
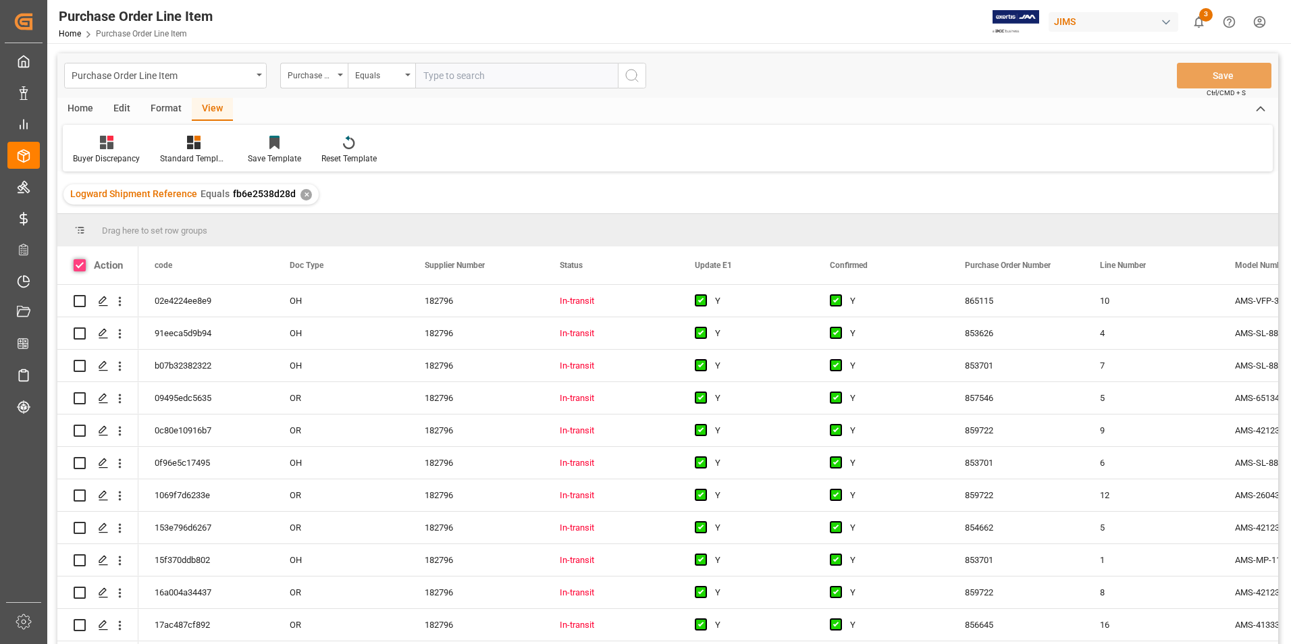
checkbox input "true"
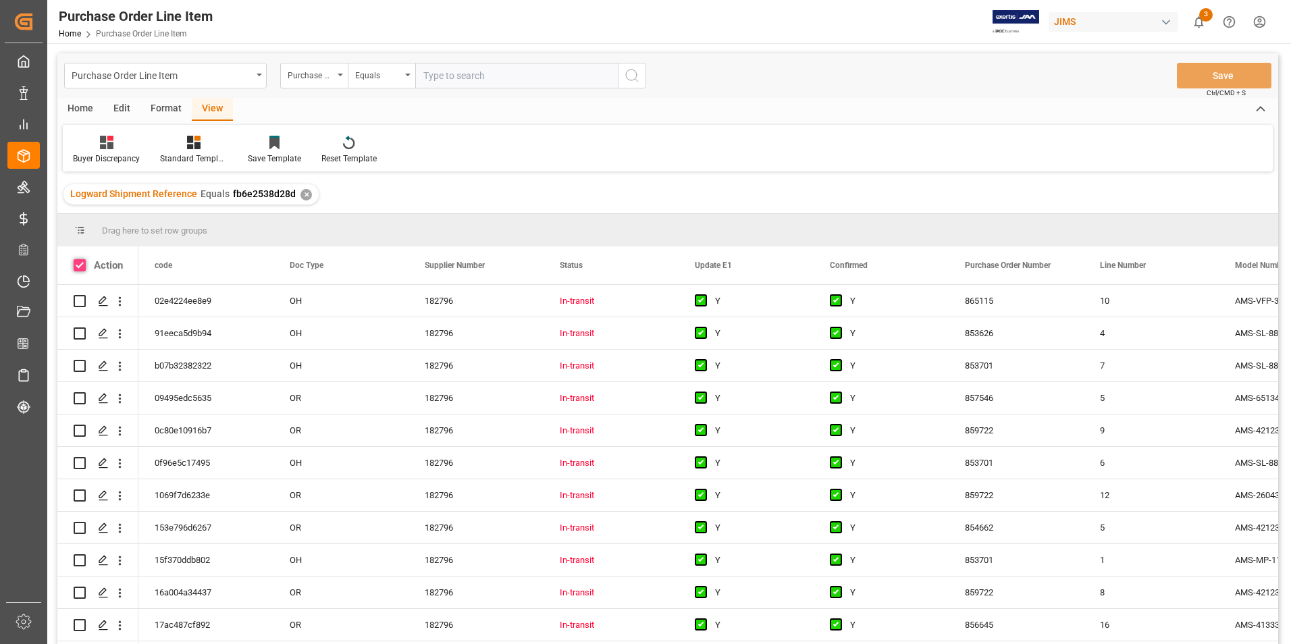
checkbox input "true"
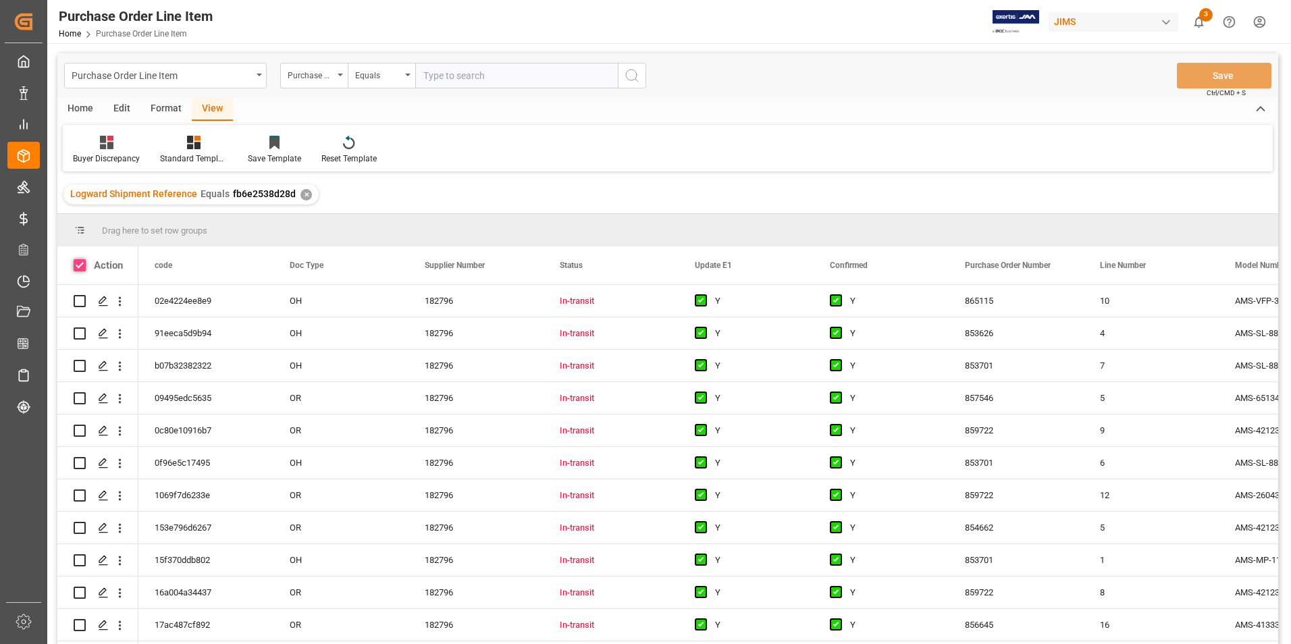
checkbox input "true"
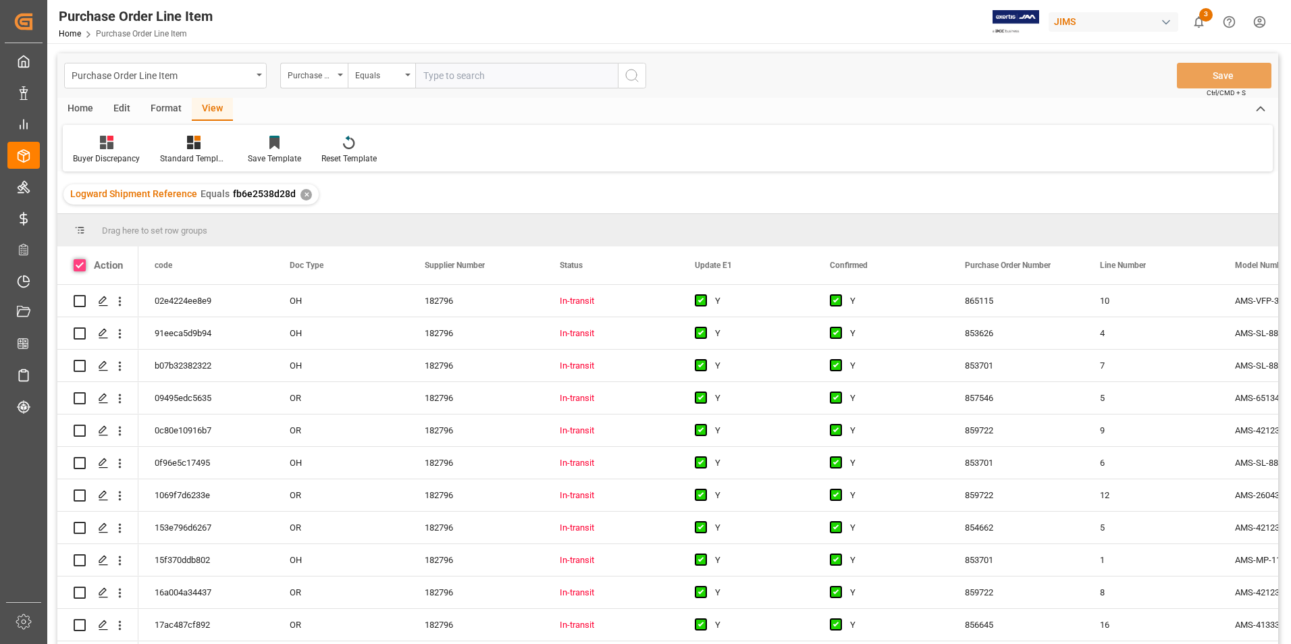
checkbox input "true"
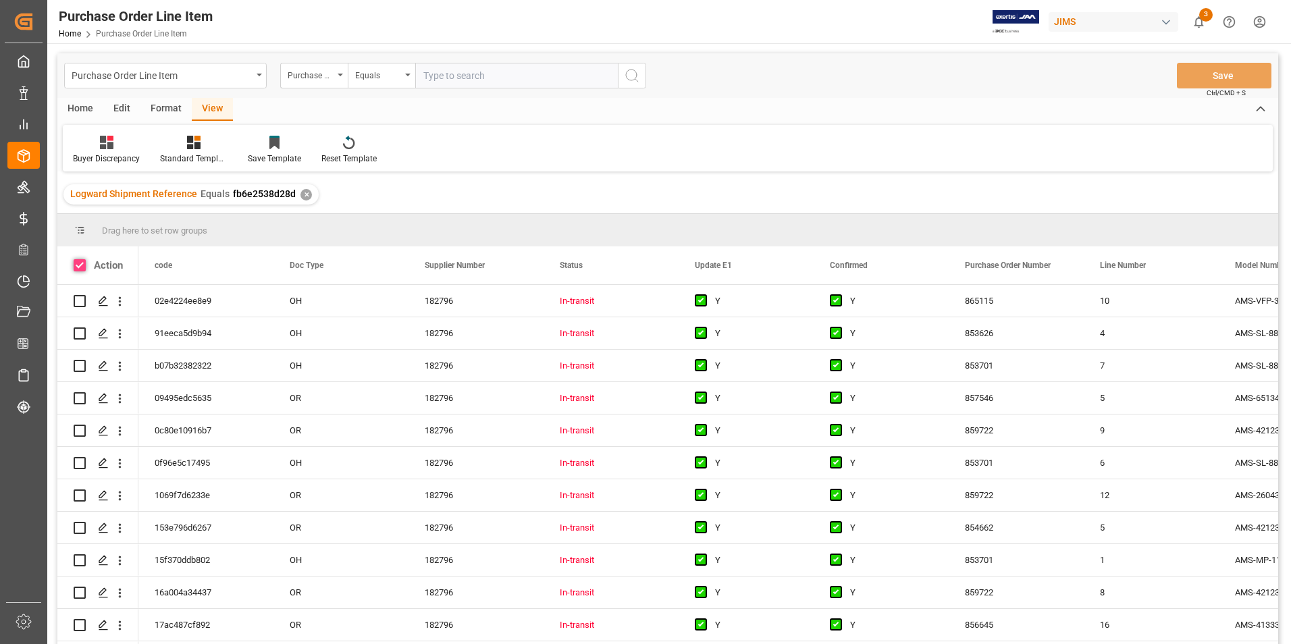
checkbox input "true"
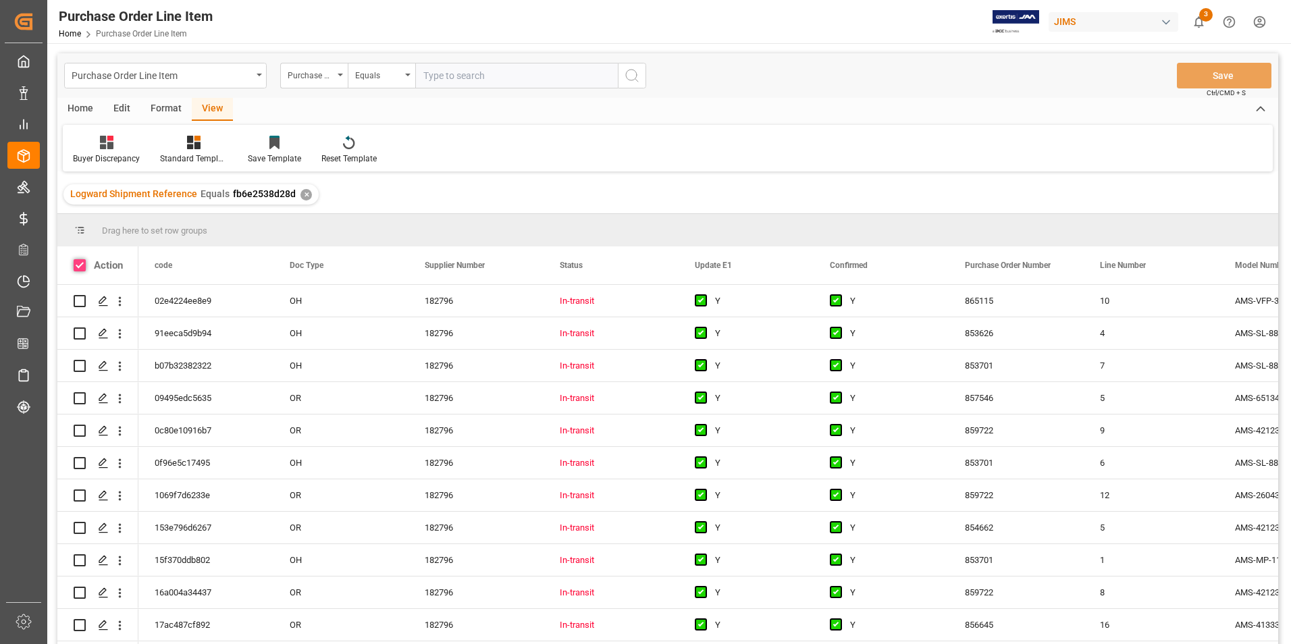
checkbox input "true"
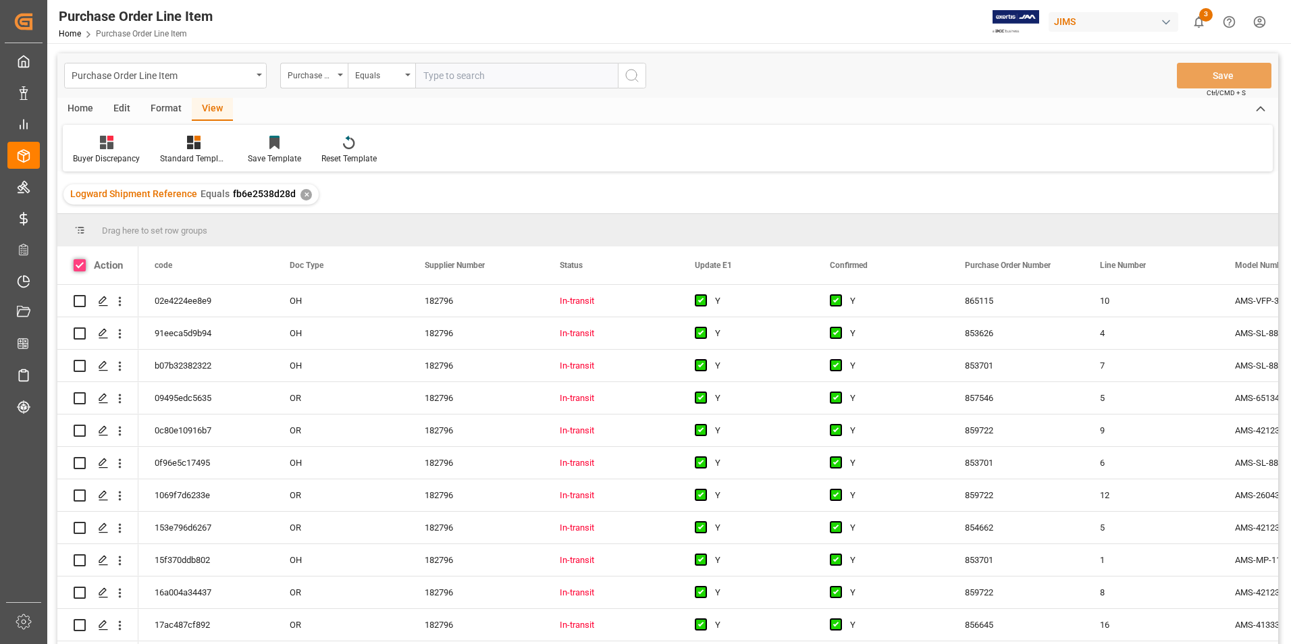
checkbox input "true"
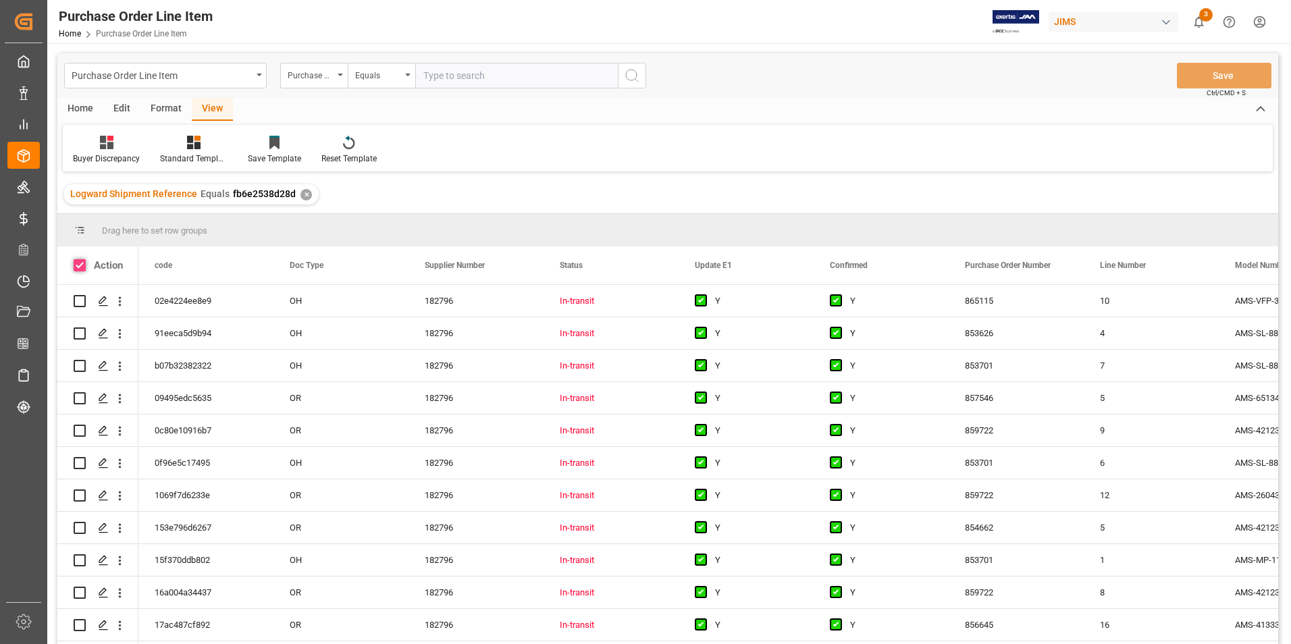
checkbox input "true"
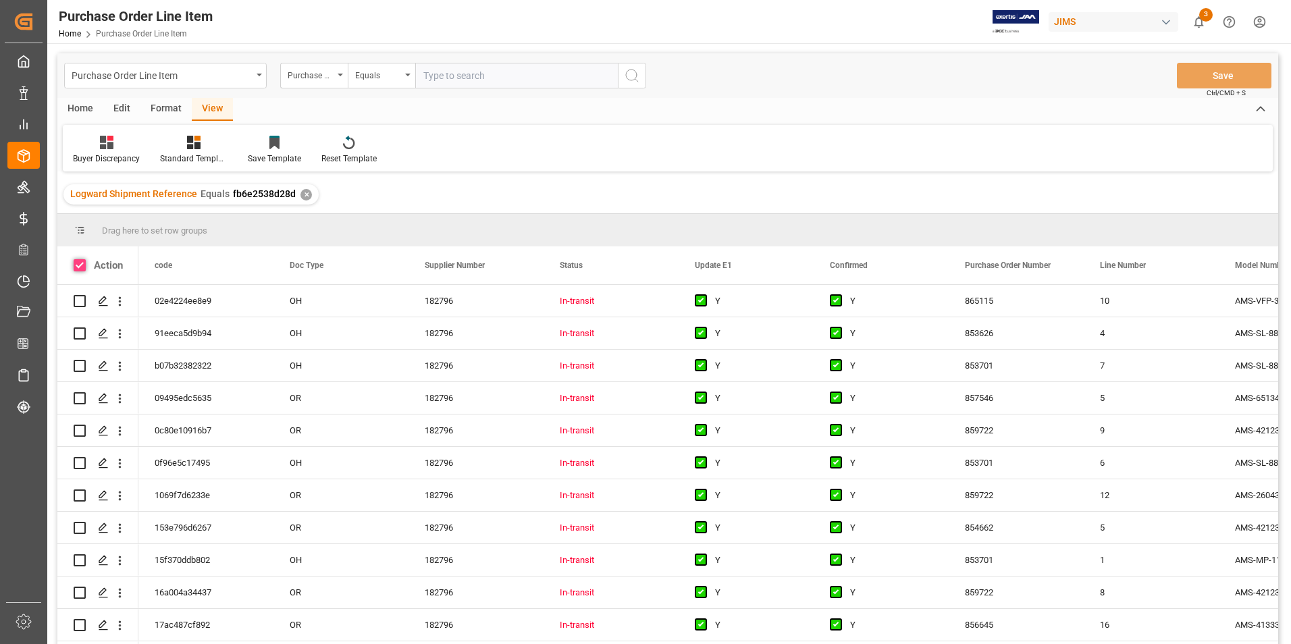
checkbox input "true"
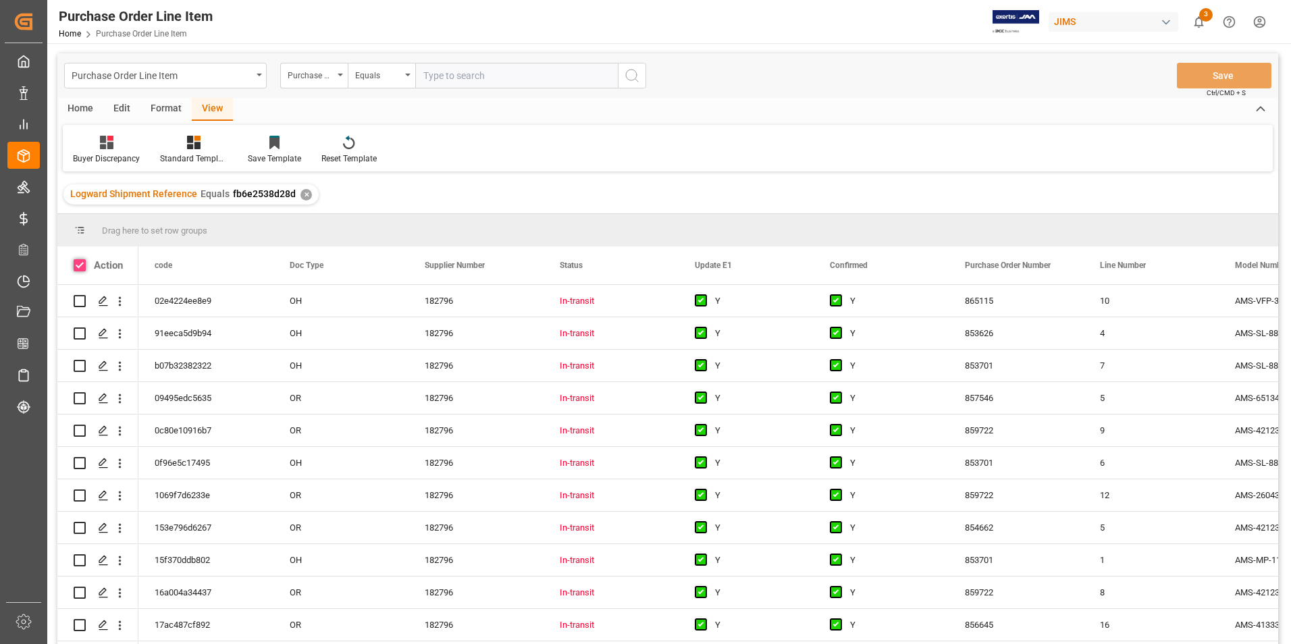
checkbox input "true"
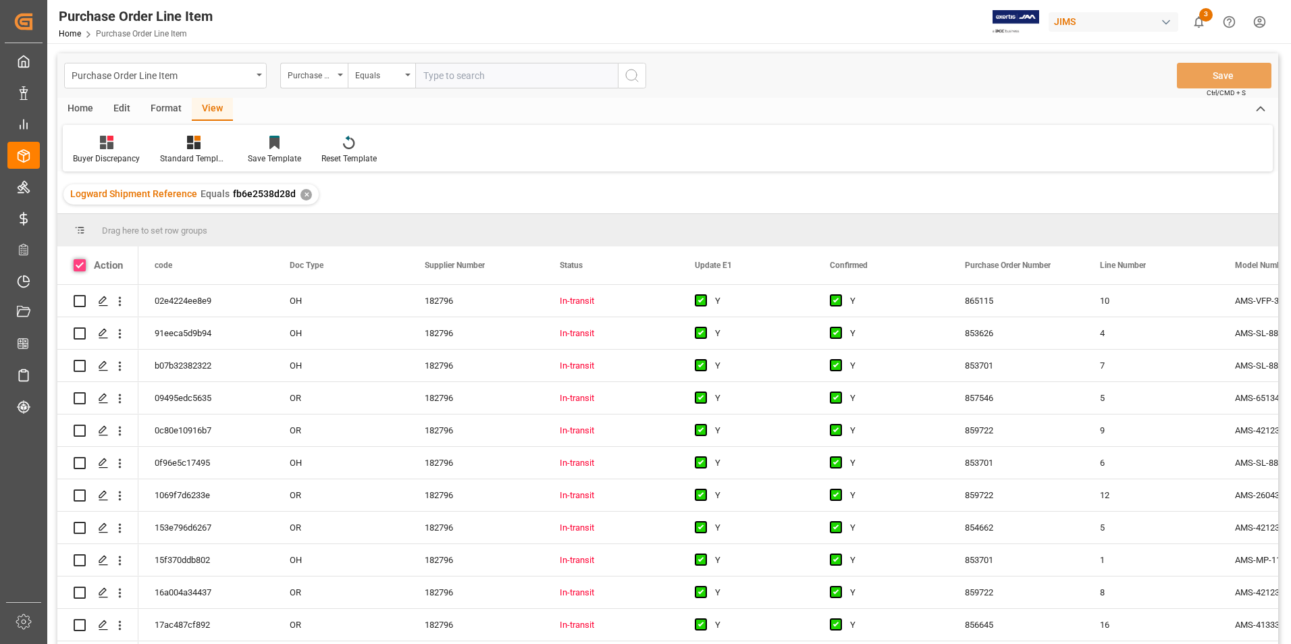
checkbox input "true"
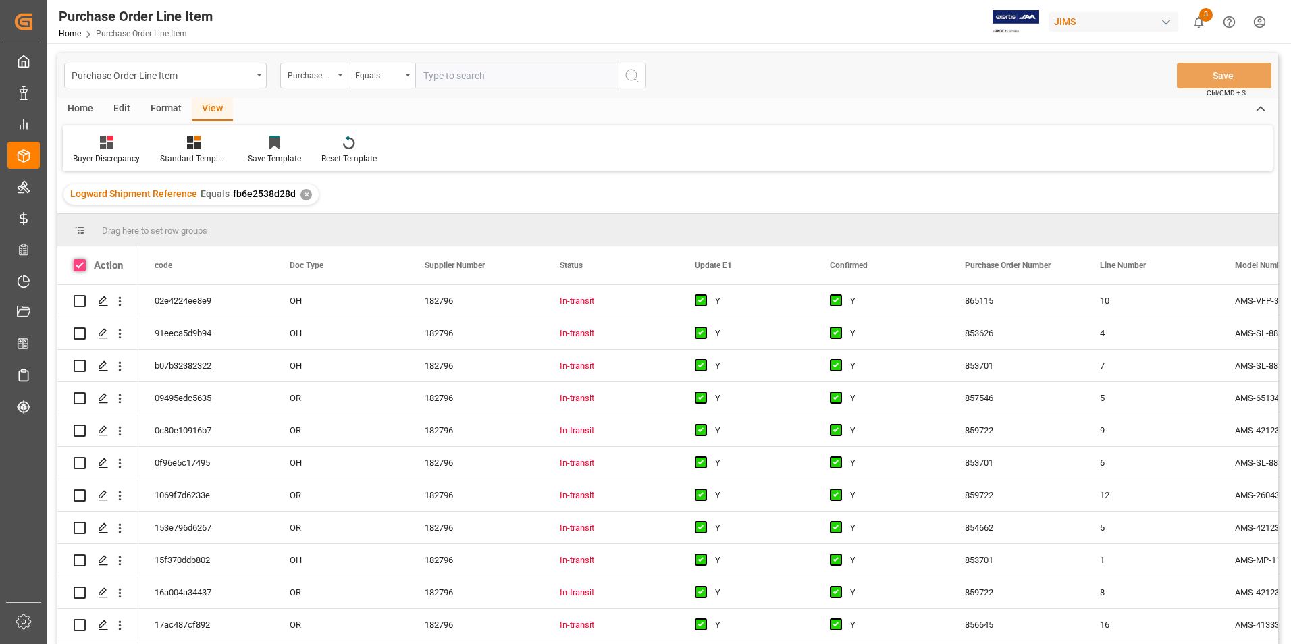
checkbox input "true"
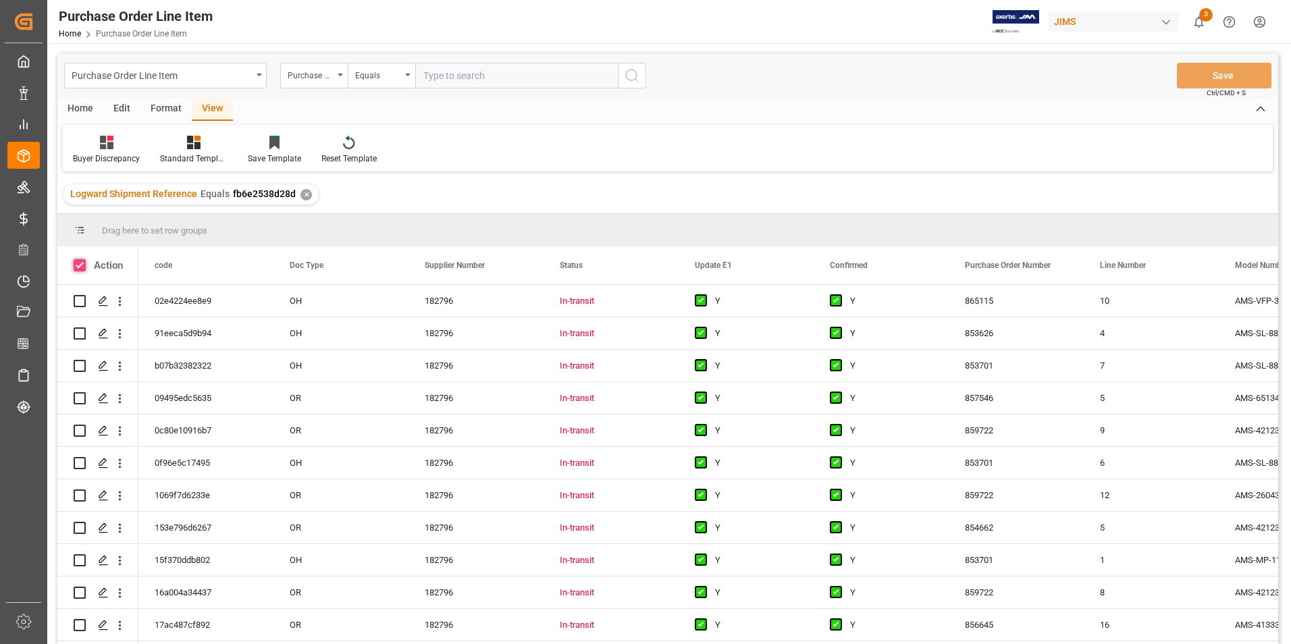
checkbox input "true"
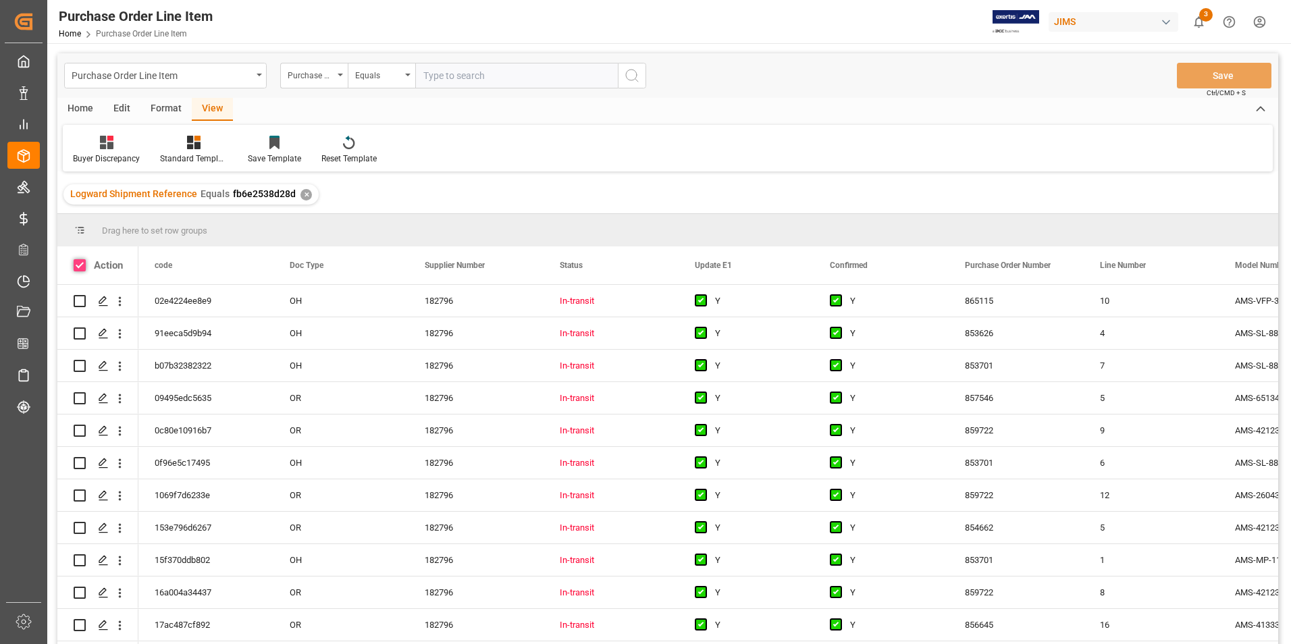
checkbox input "true"
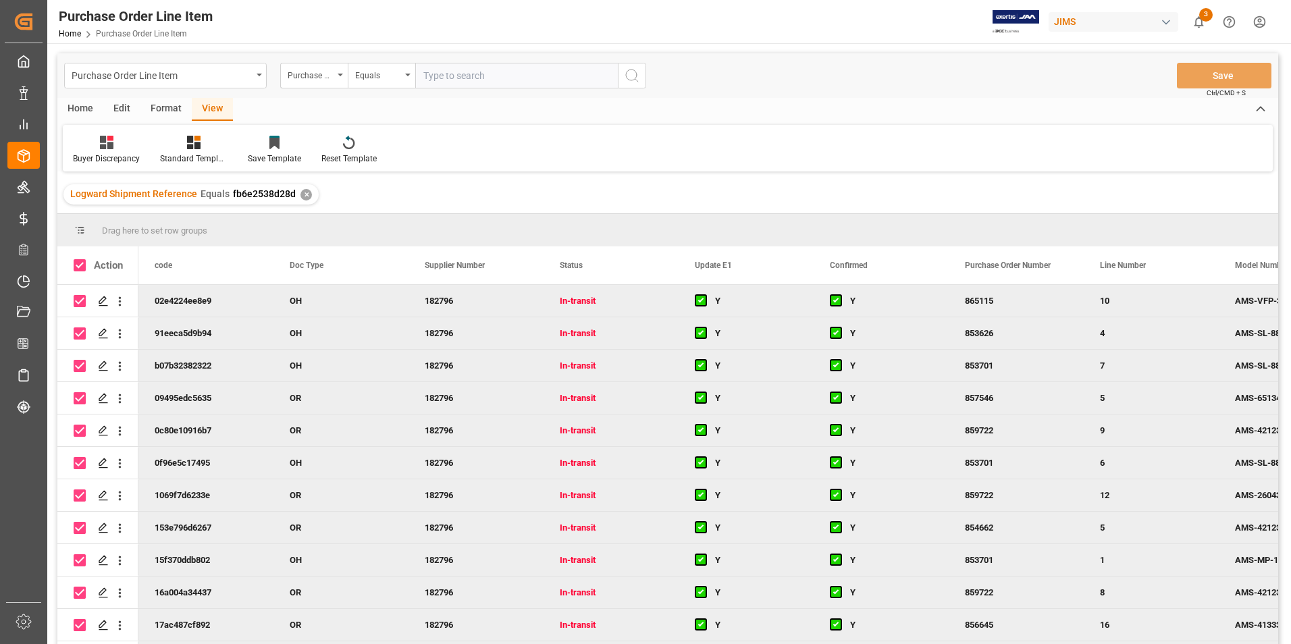
click at [72, 105] on div "Home" at bounding box center [80, 109] width 46 height 23
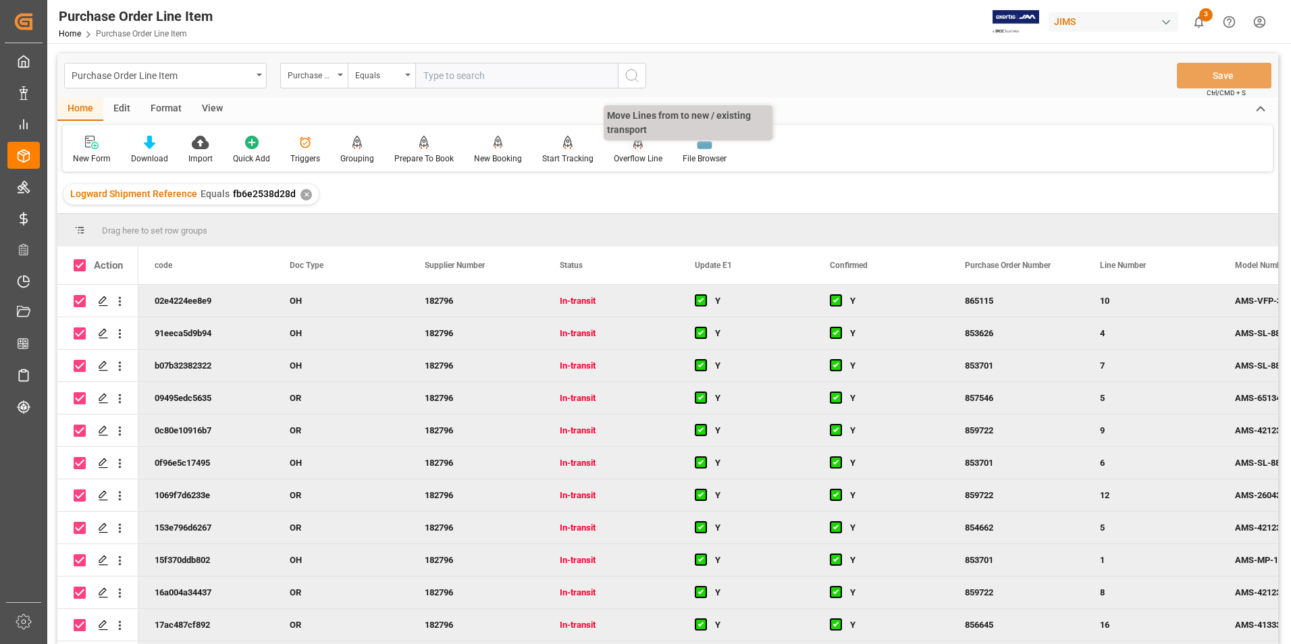
click at [633, 157] on div "Overflow Line" at bounding box center [638, 159] width 49 height 12
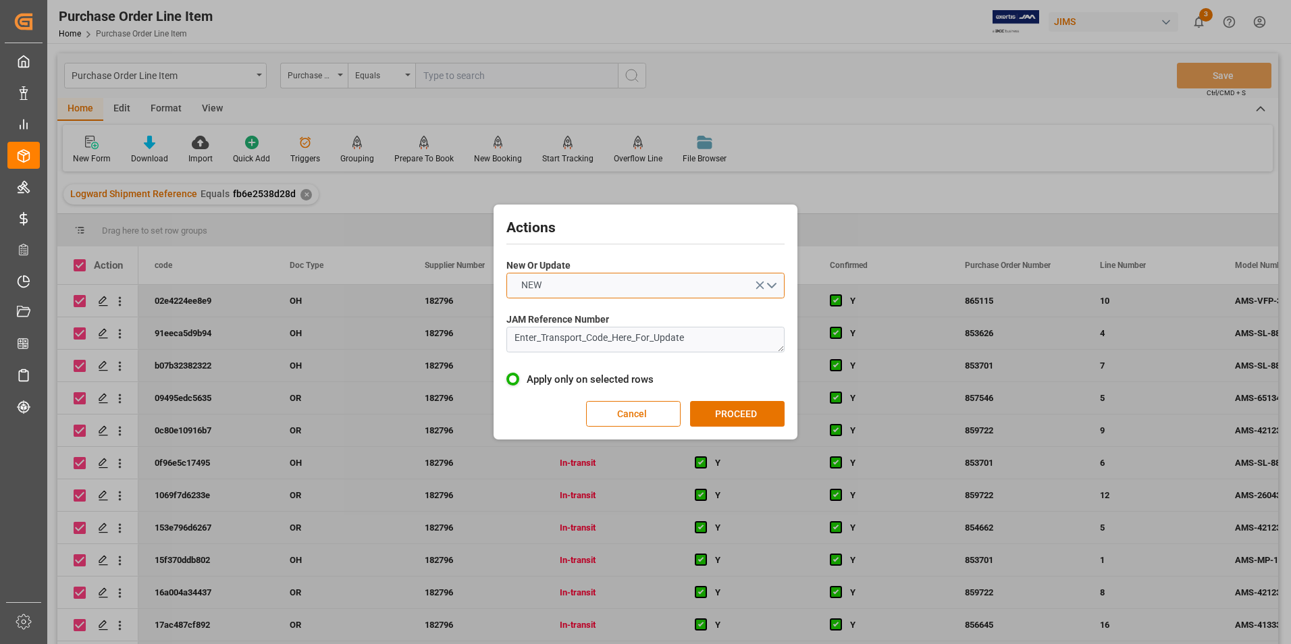
click at [594, 281] on button "NEW" at bounding box center [645, 286] width 278 height 26
click at [580, 313] on div "UPDATE" at bounding box center [645, 317] width 277 height 28
drag, startPoint x: 709, startPoint y: 342, endPoint x: 430, endPoint y: 350, distance: 279.5
click at [430, 350] on div "Actions New Or Update UPDATE JAM Reference Number Enter_Transport_Code_Here_For…" at bounding box center [645, 322] width 1291 height 644
paste textarea "22-10732-IT"
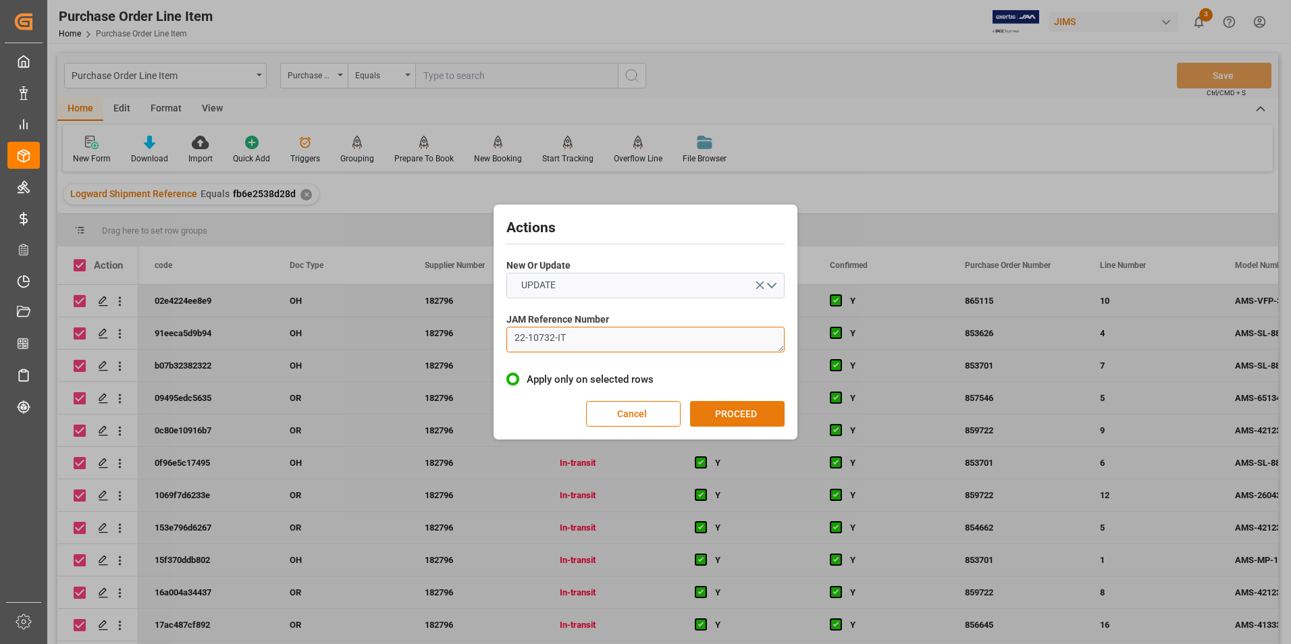
type textarea "22-10732-IT"
click at [726, 417] on button "PROCEED" at bounding box center [737, 414] width 94 height 26
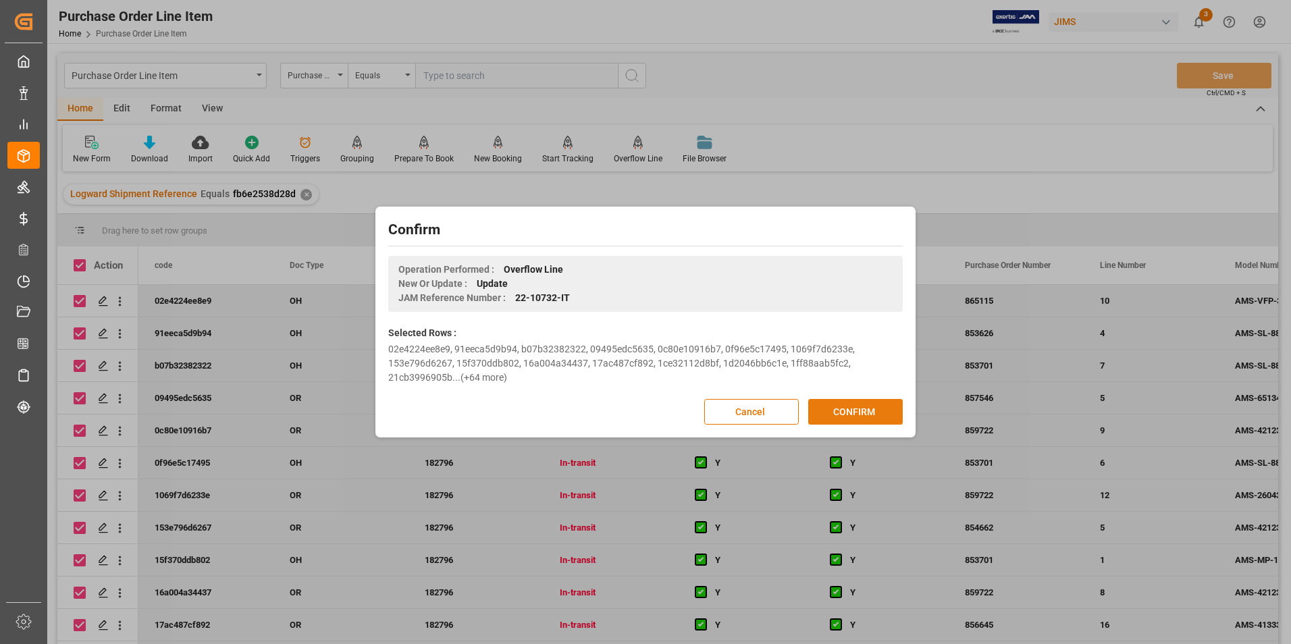
click at [870, 418] on button "CONFIRM" at bounding box center [855, 412] width 94 height 26
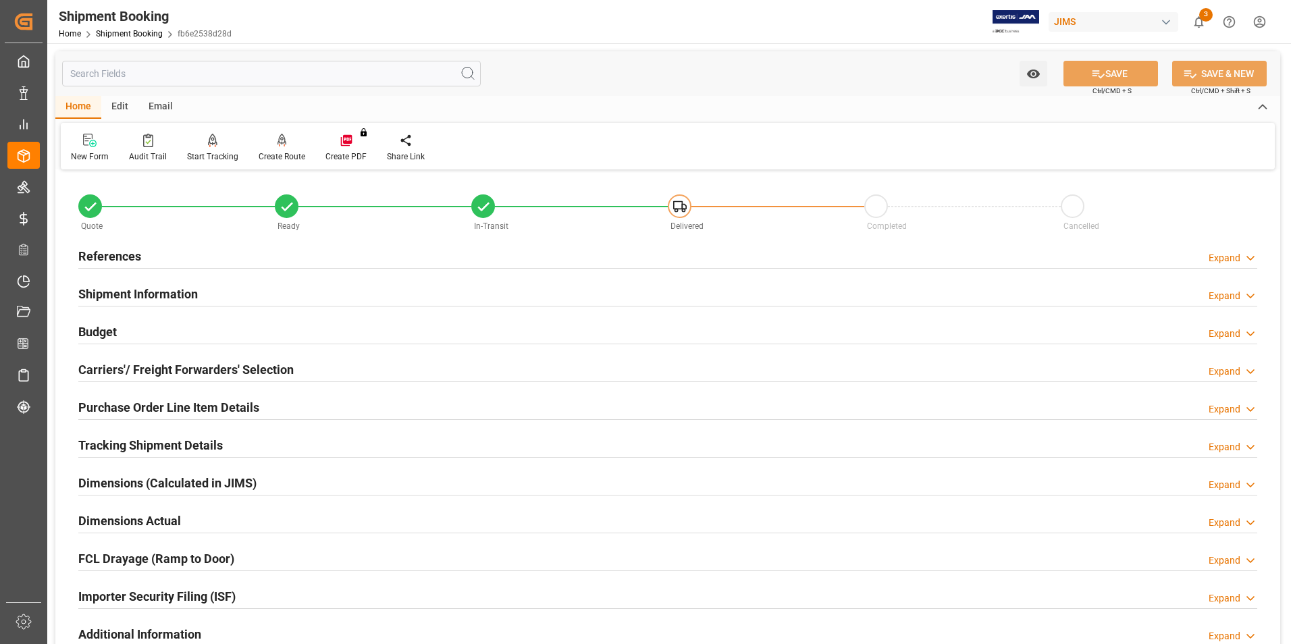
click at [139, 409] on h2 "Purchase Order Line Item Details" at bounding box center [168, 407] width 181 height 18
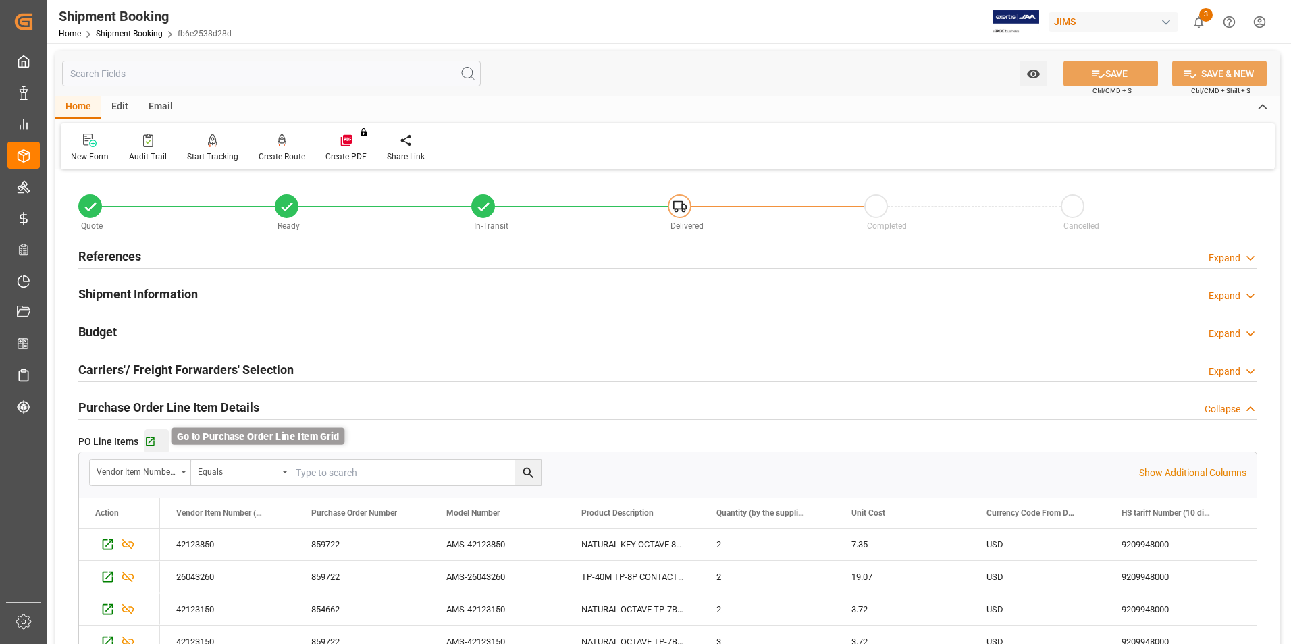
click at [150, 439] on icon "button" at bounding box center [149, 441] width 11 height 11
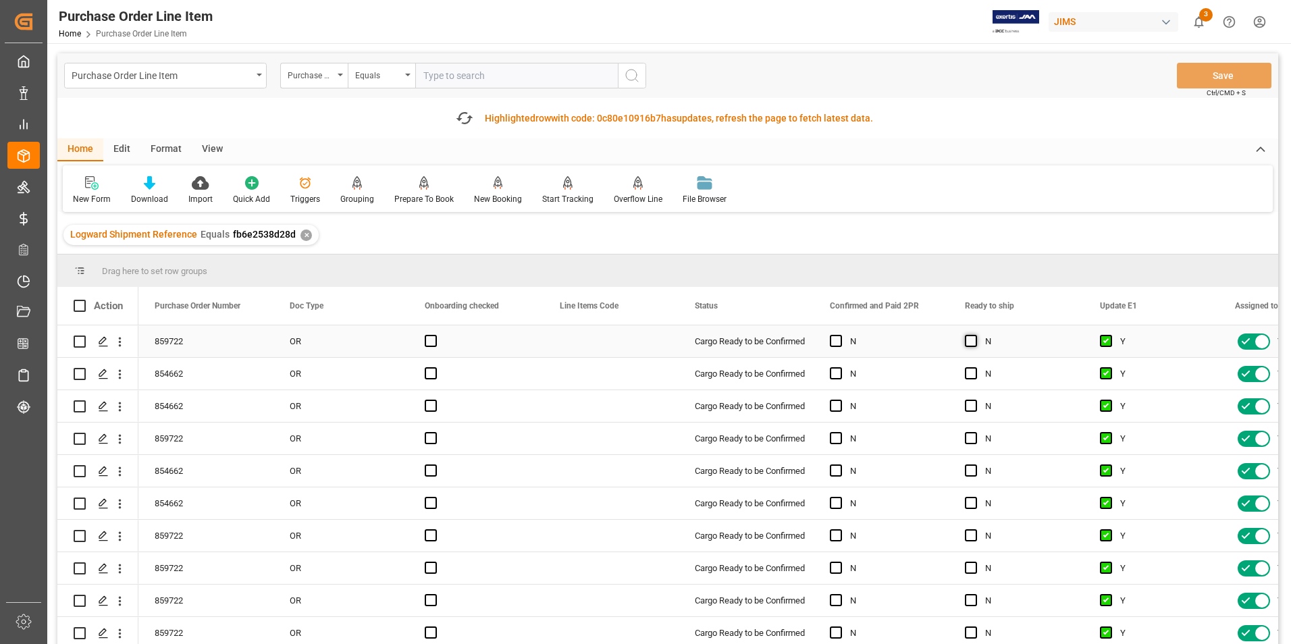
click at [967, 344] on span "Press SPACE to select this row." at bounding box center [971, 341] width 12 height 12
click at [975, 335] on input "Press SPACE to select this row." at bounding box center [975, 335] width 0 height 0
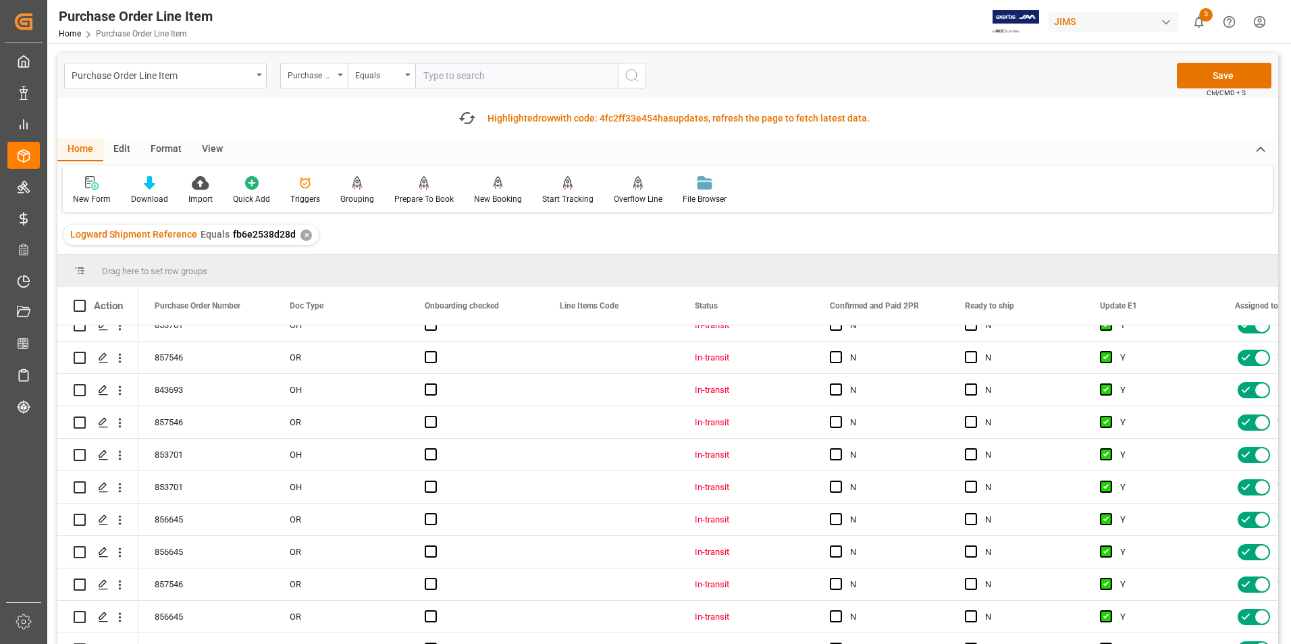
scroll to position [2201, 0]
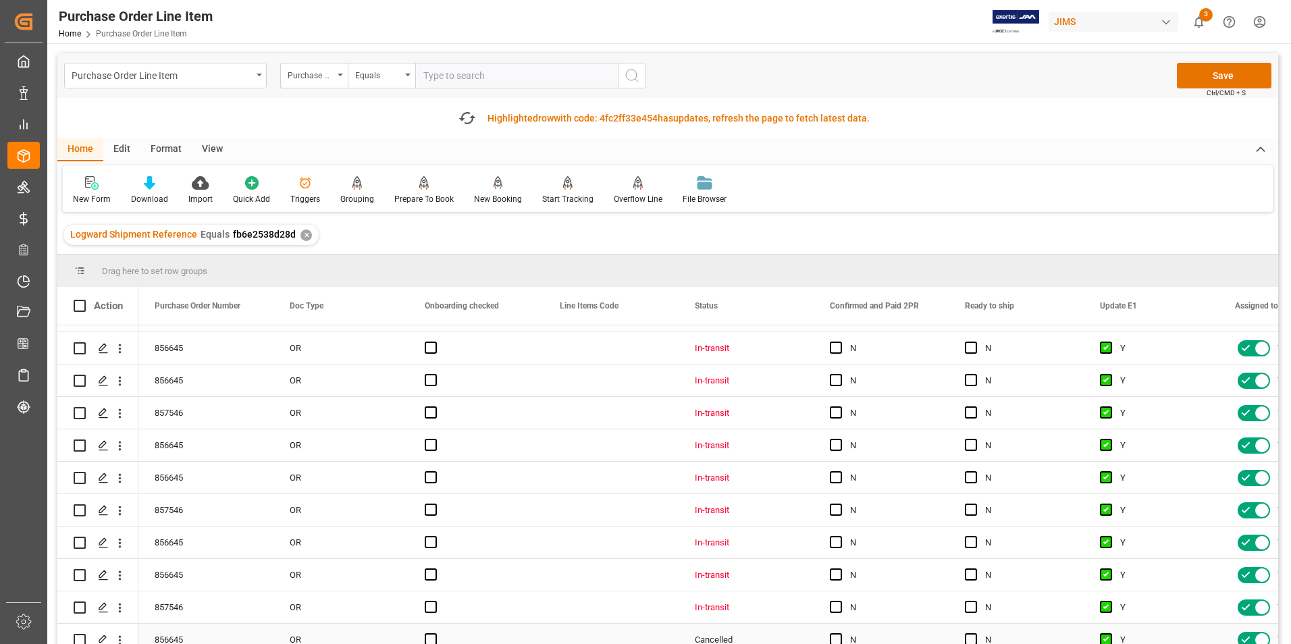
drag, startPoint x: 1080, startPoint y: 356, endPoint x: 1080, endPoint y: 640, distance: 284.2
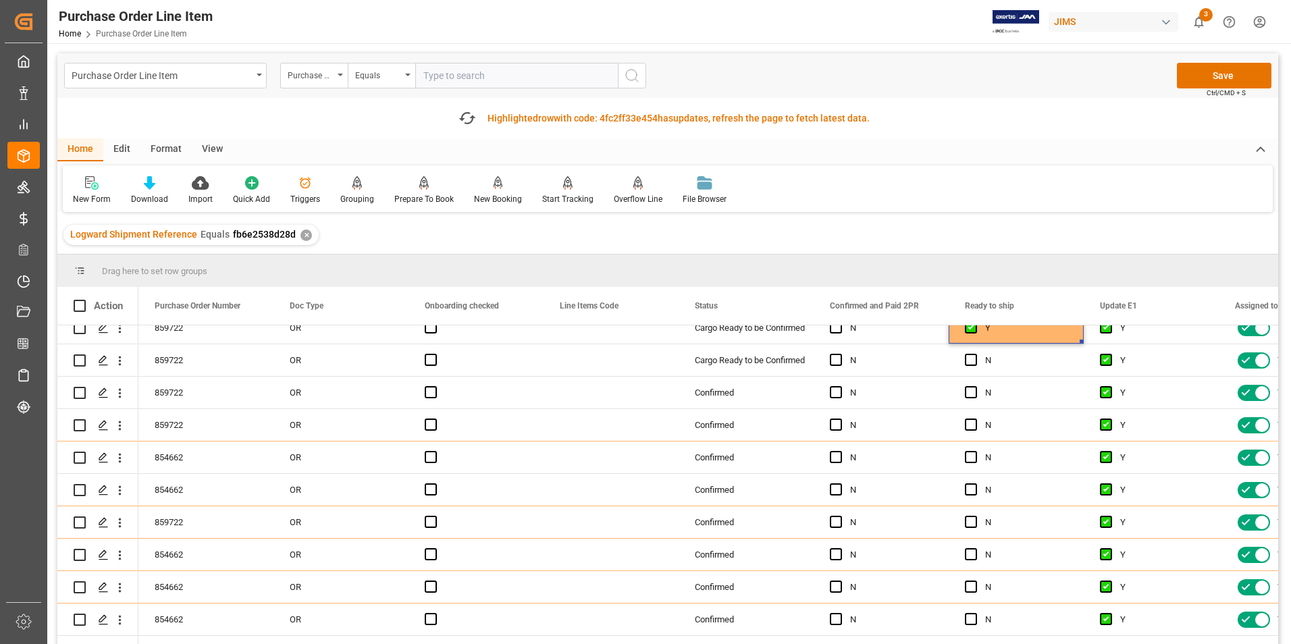
scroll to position [270, 0]
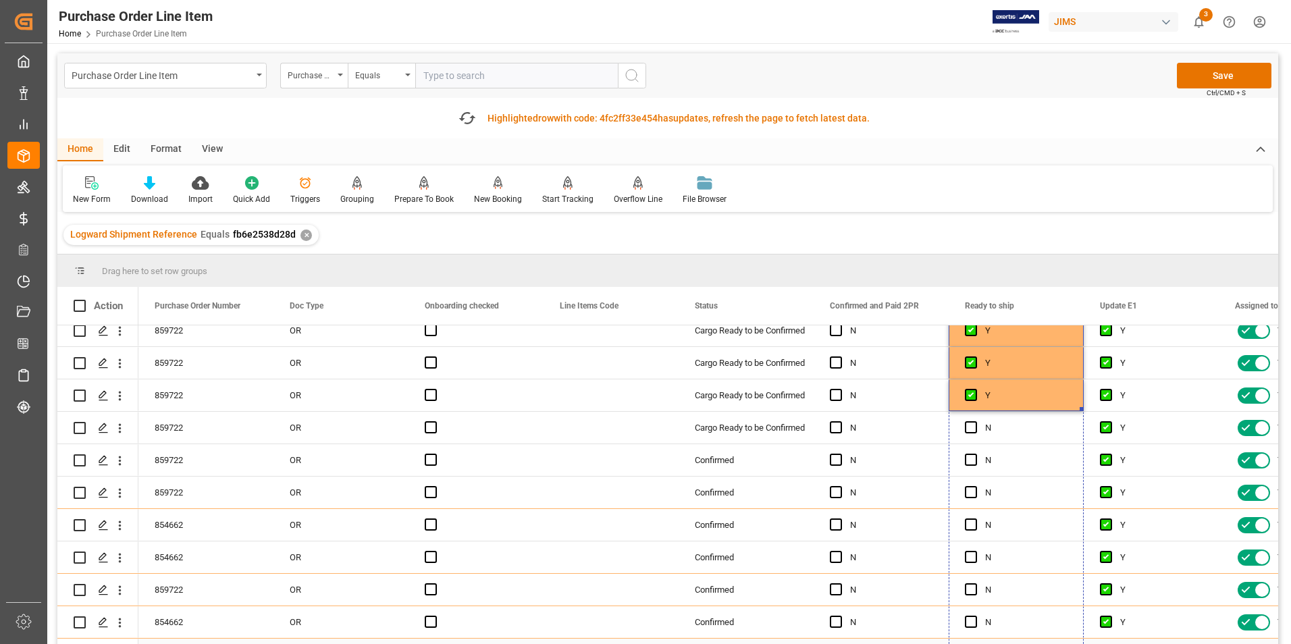
drag, startPoint x: 1081, startPoint y: 408, endPoint x: 1074, endPoint y: 639, distance: 230.3
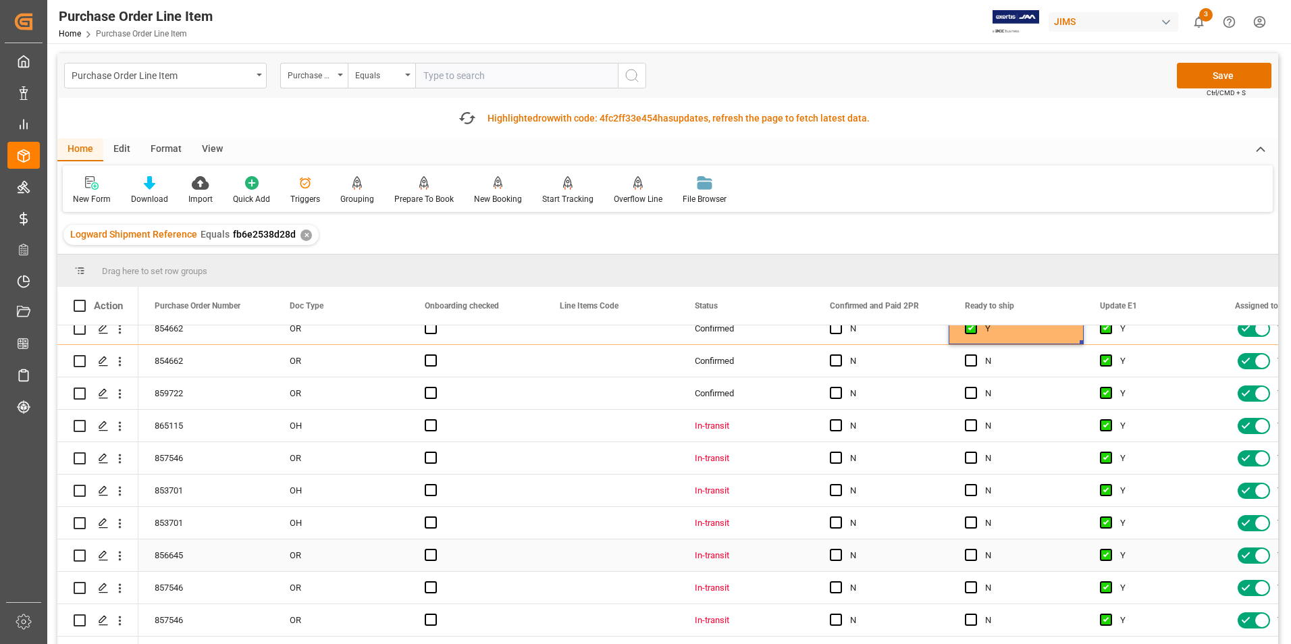
scroll to position [607, 0]
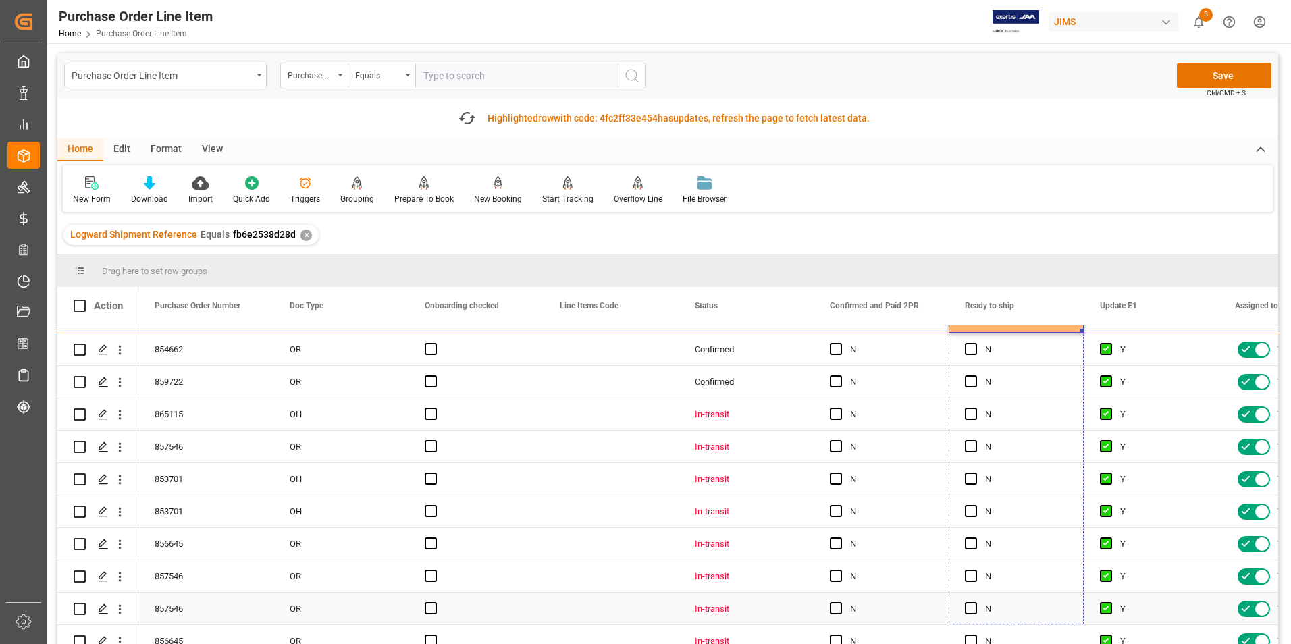
drag, startPoint x: 1081, startPoint y: 331, endPoint x: 1058, endPoint y: 607, distance: 276.3
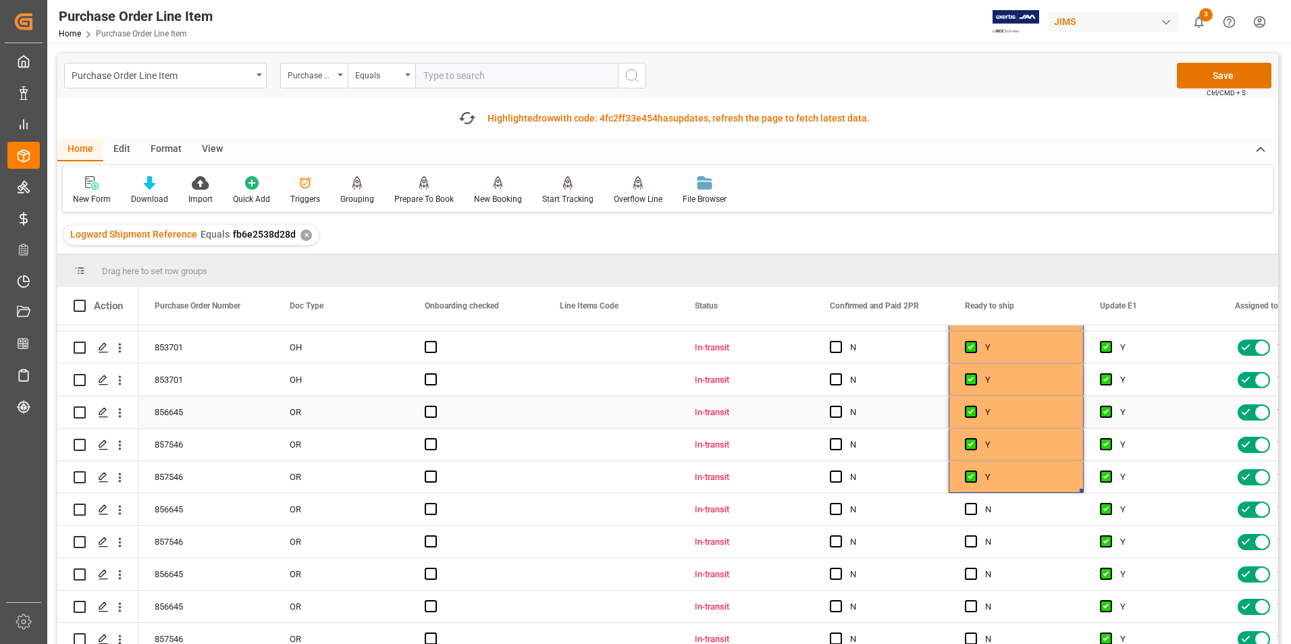
scroll to position [810, 0]
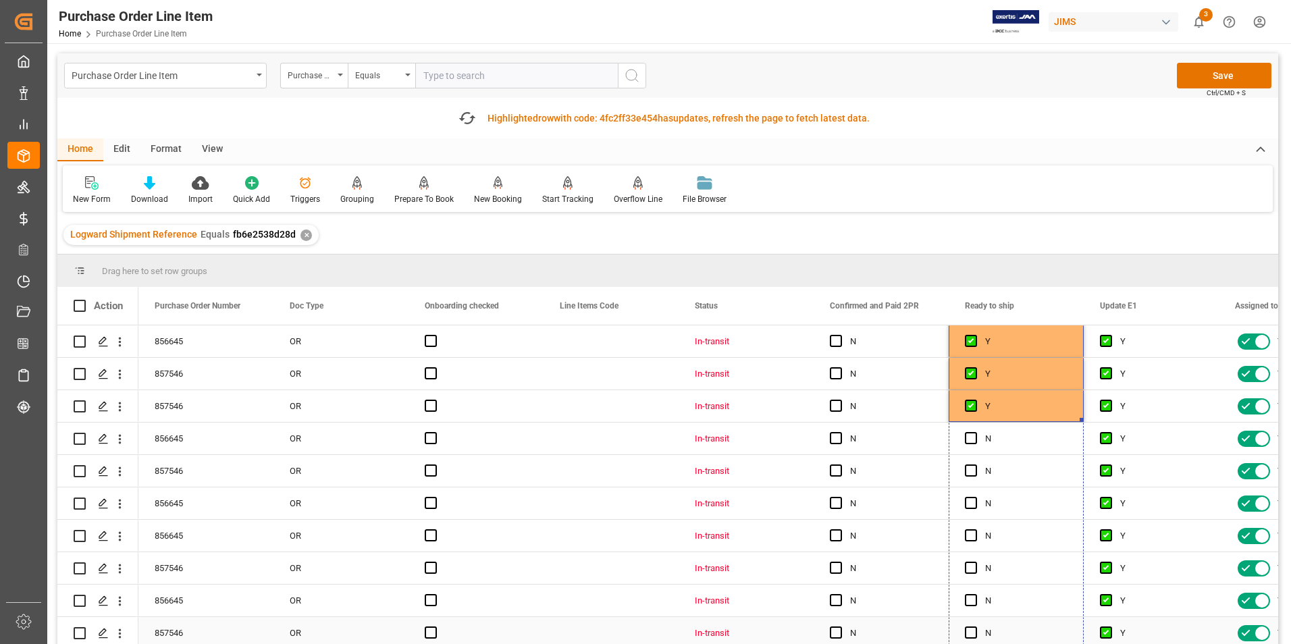
drag, startPoint x: 1080, startPoint y: 421, endPoint x: 1060, endPoint y: 629, distance: 208.8
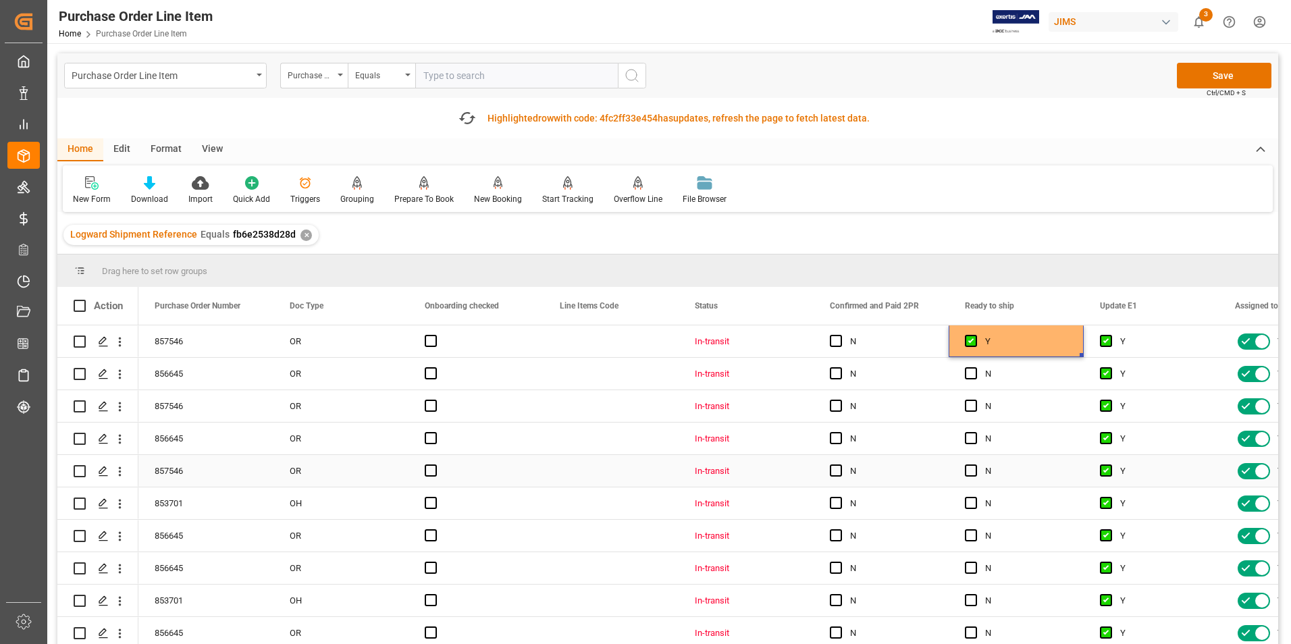
scroll to position [1080, 0]
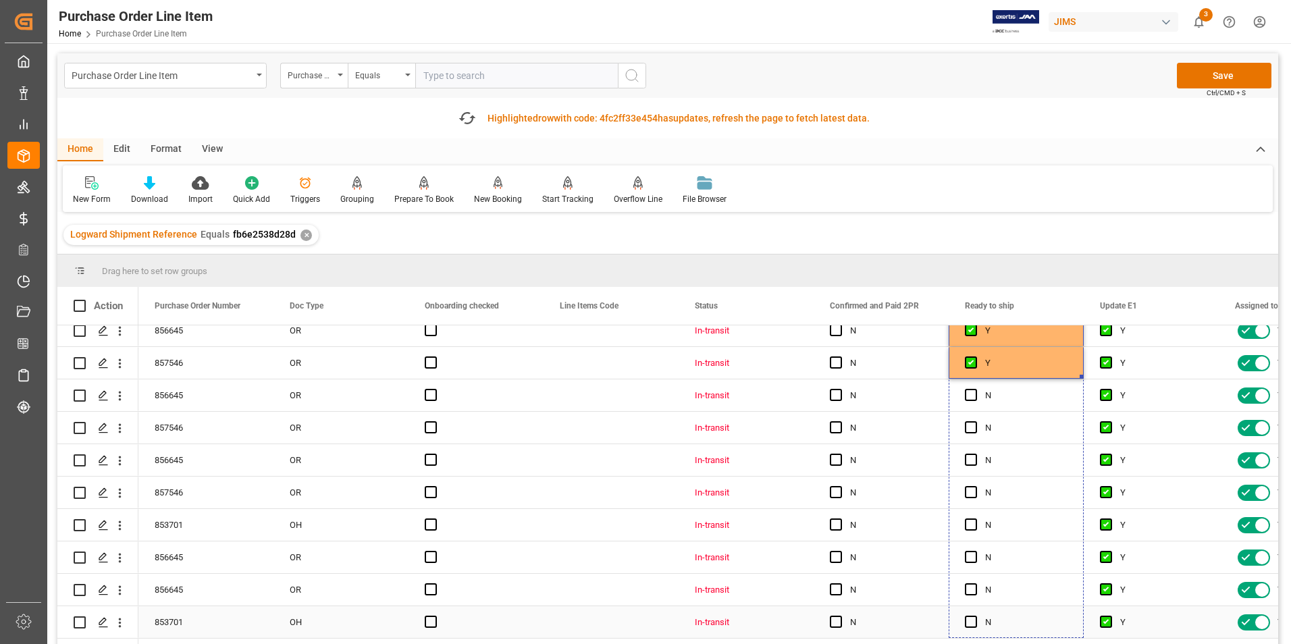
drag, startPoint x: 1081, startPoint y: 378, endPoint x: 1064, endPoint y: 612, distance: 234.2
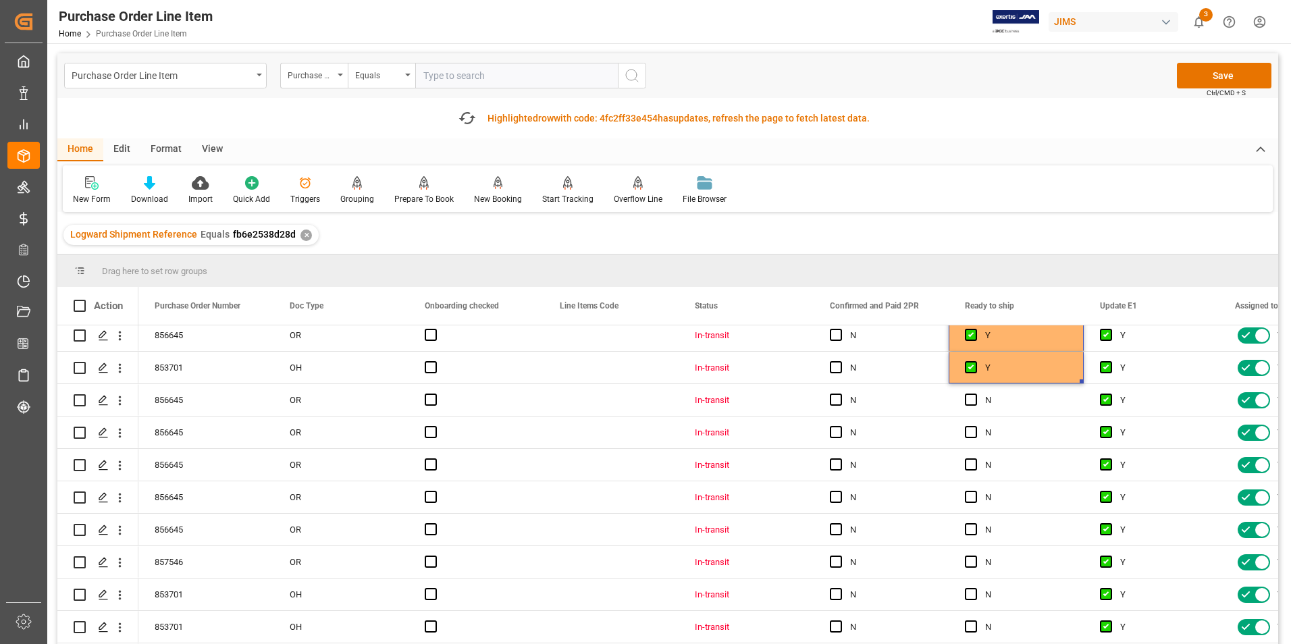
scroll to position [1350, 0]
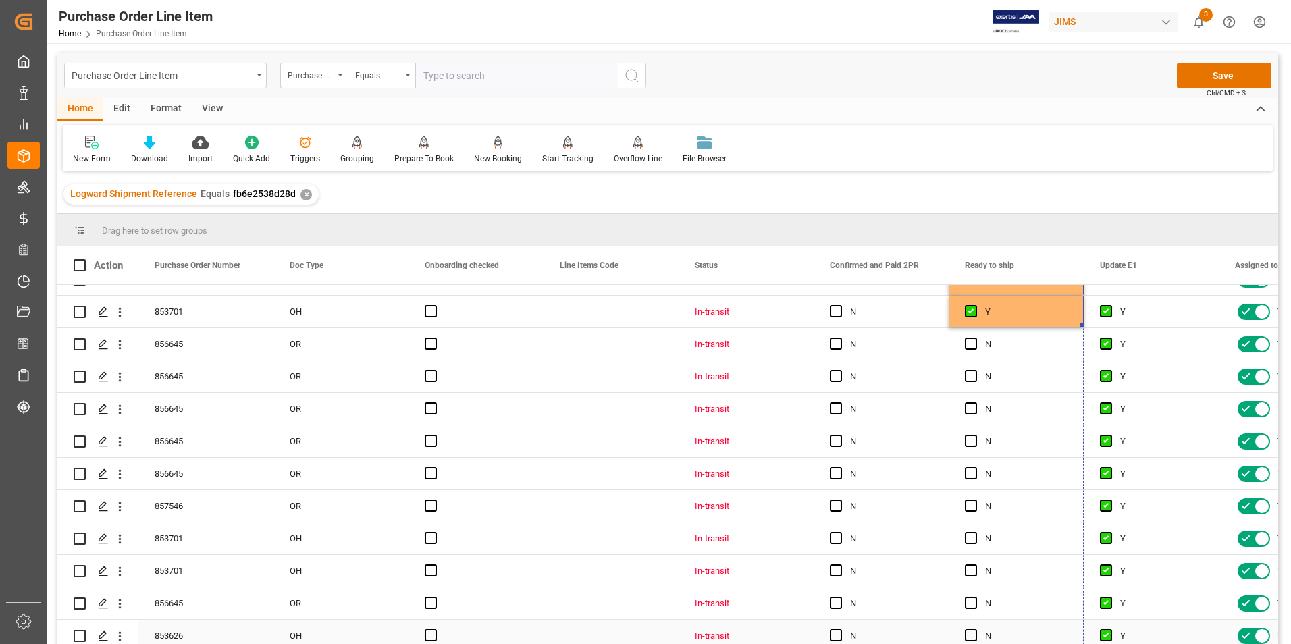
drag, startPoint x: 1081, startPoint y: 327, endPoint x: 1079, endPoint y: 622, distance: 295.6
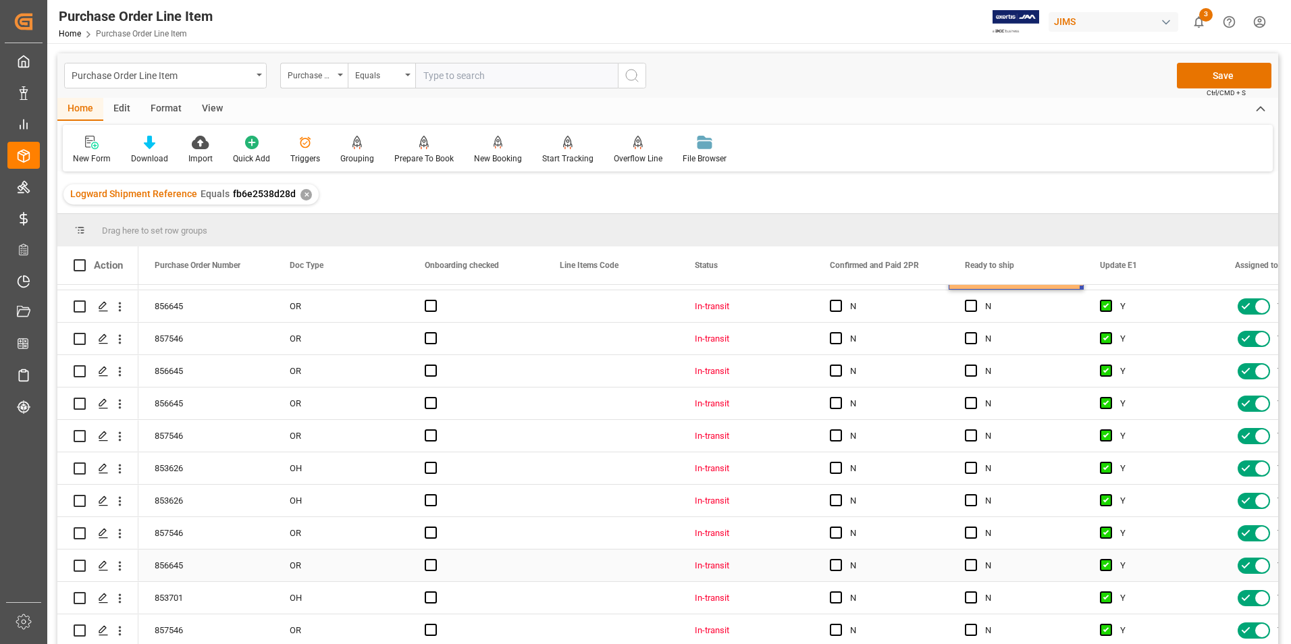
scroll to position [1687, 0]
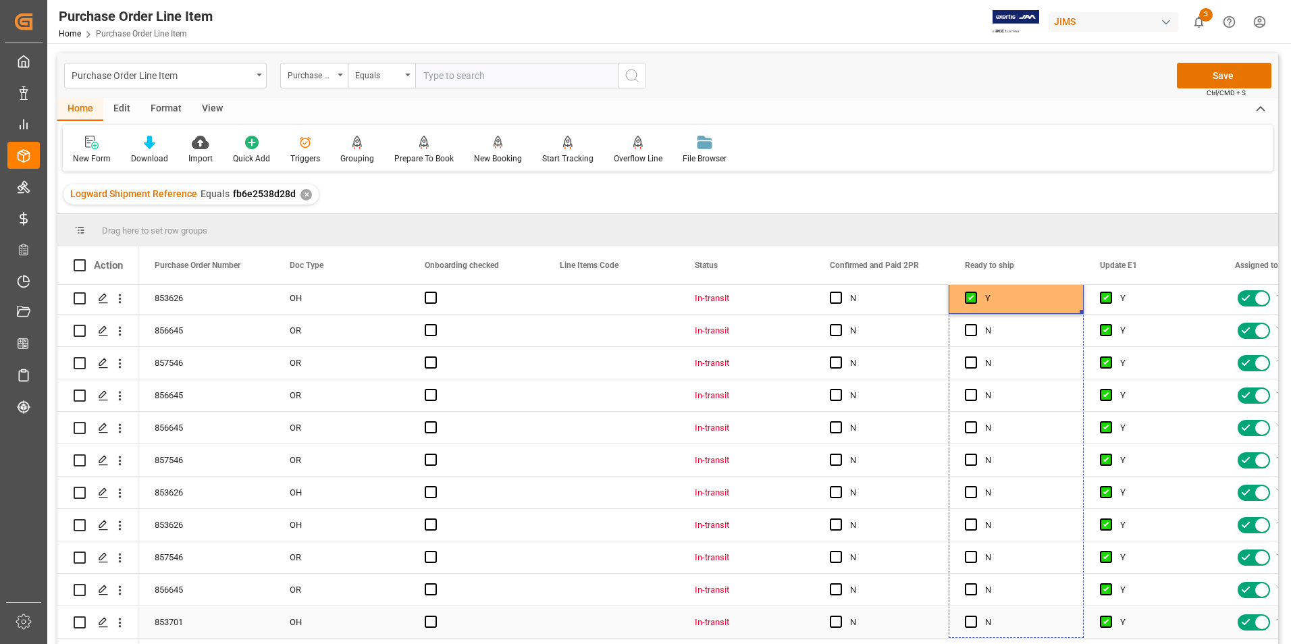
drag, startPoint x: 1081, startPoint y: 312, endPoint x: 1075, endPoint y: 626, distance: 313.9
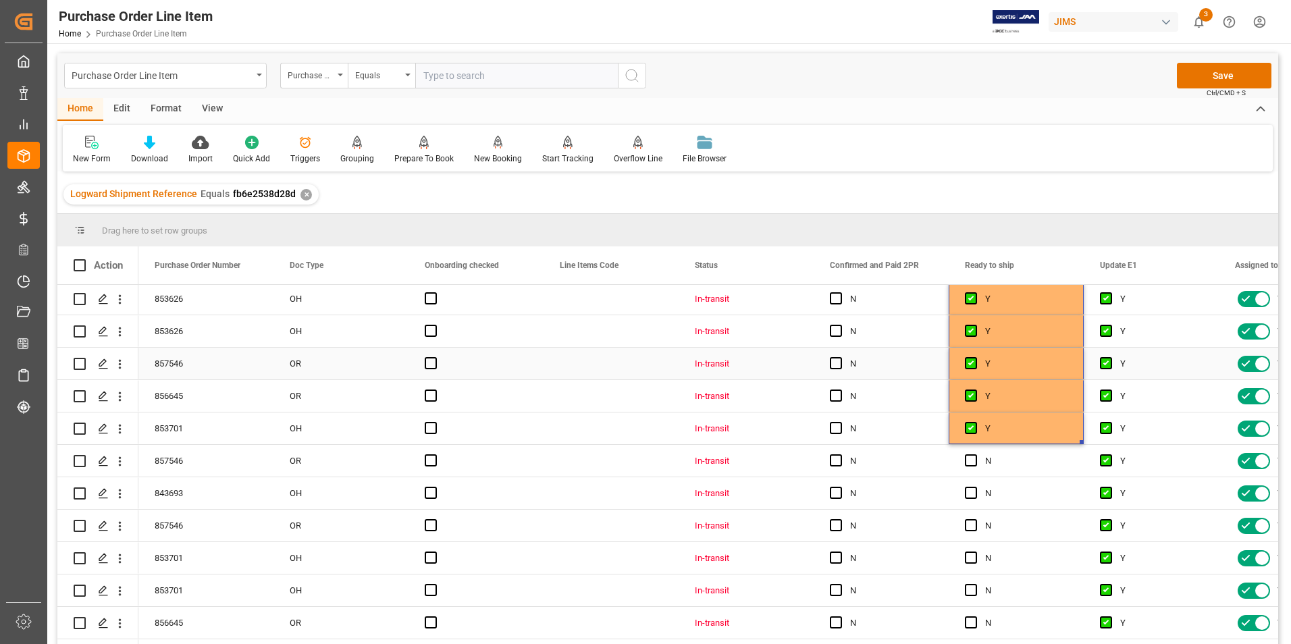
scroll to position [2025, 0]
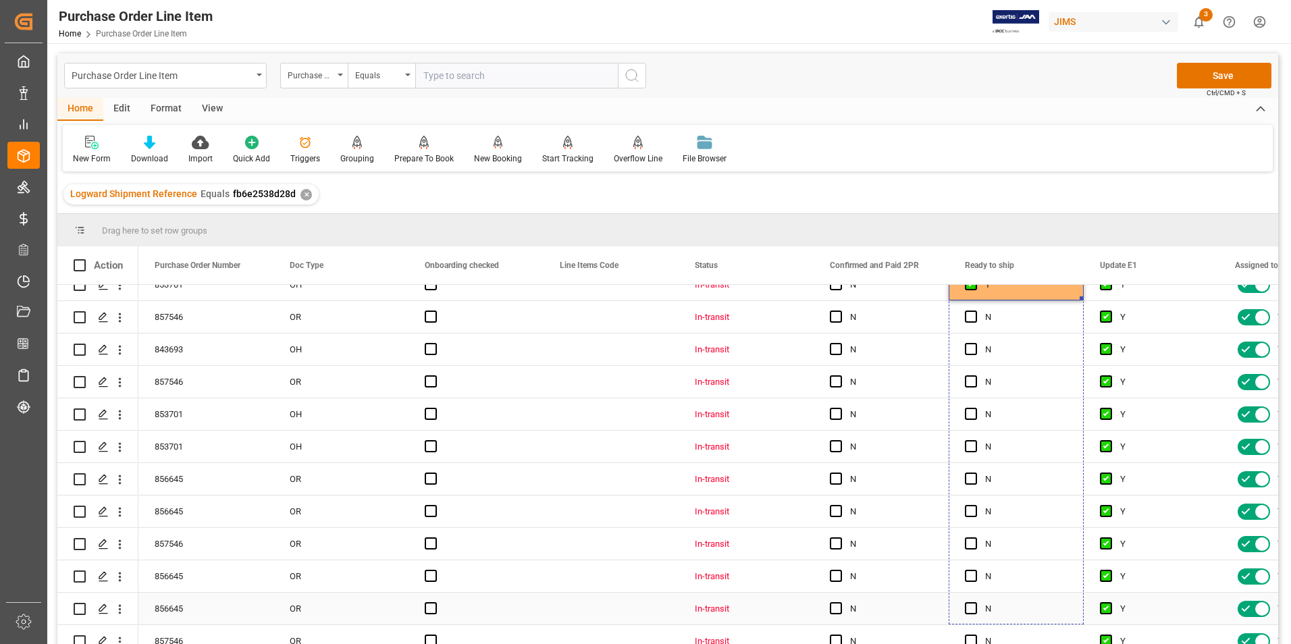
drag, startPoint x: 1081, startPoint y: 297, endPoint x: 1065, endPoint y: 603, distance: 306.1
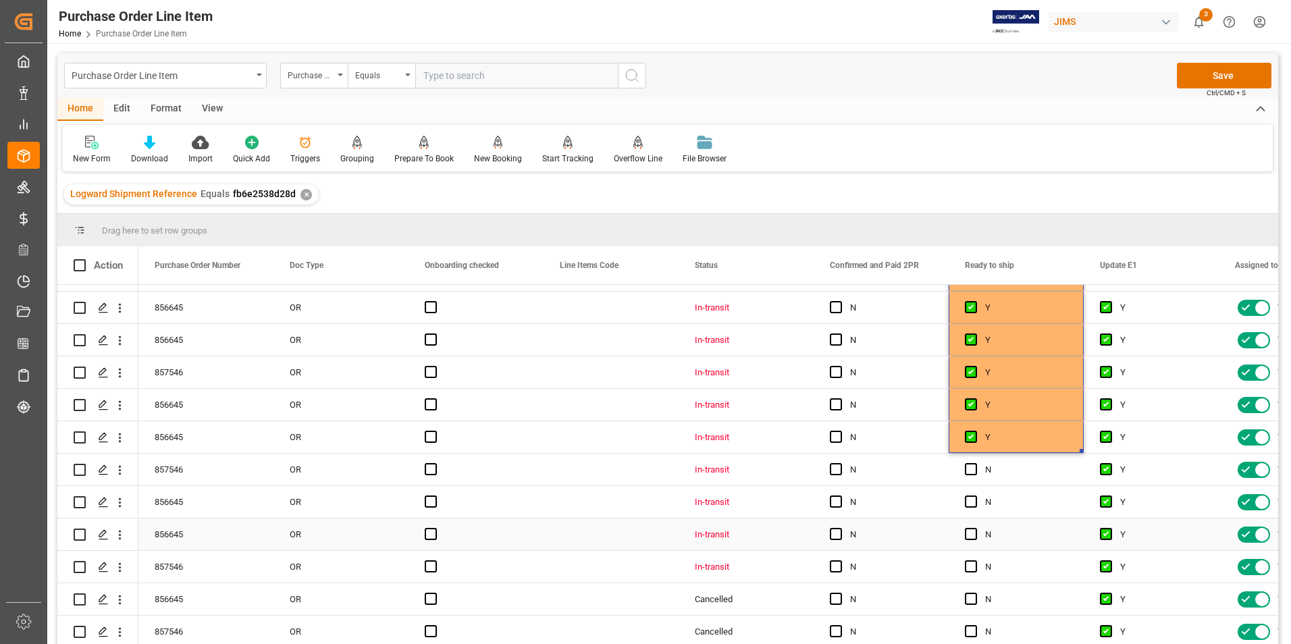
scroll to position [2201, 0]
drag, startPoint x: 1081, startPoint y: 446, endPoint x: 1063, endPoint y: 624, distance: 179.1
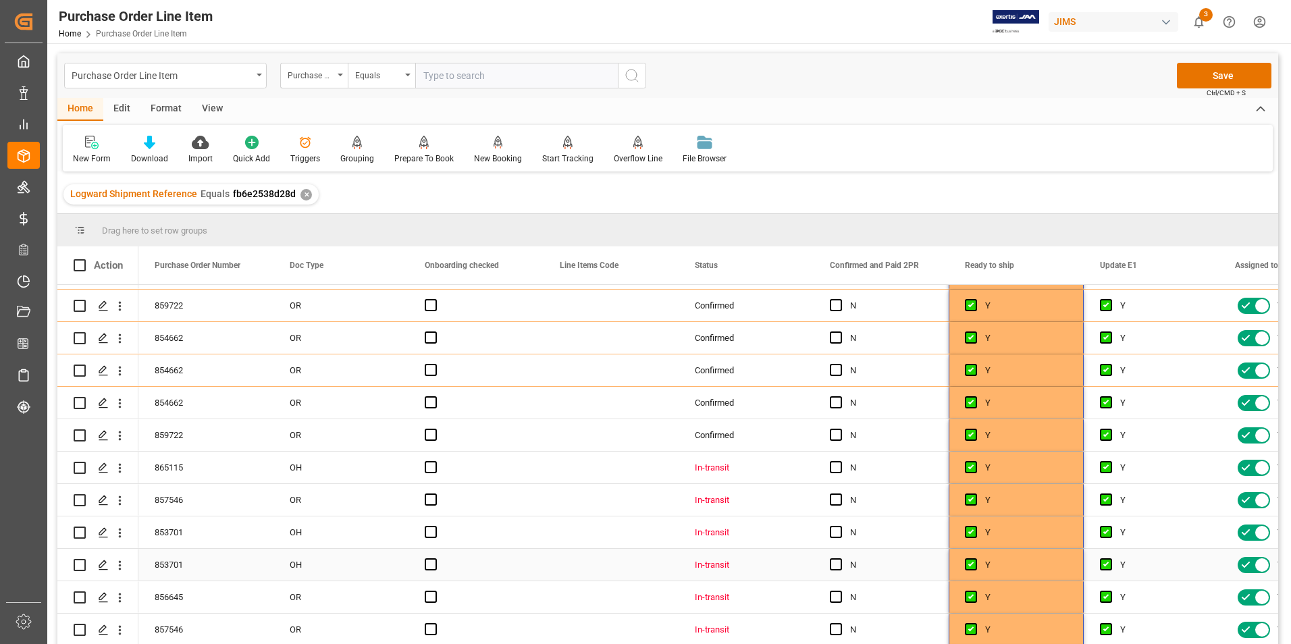
scroll to position [0, 0]
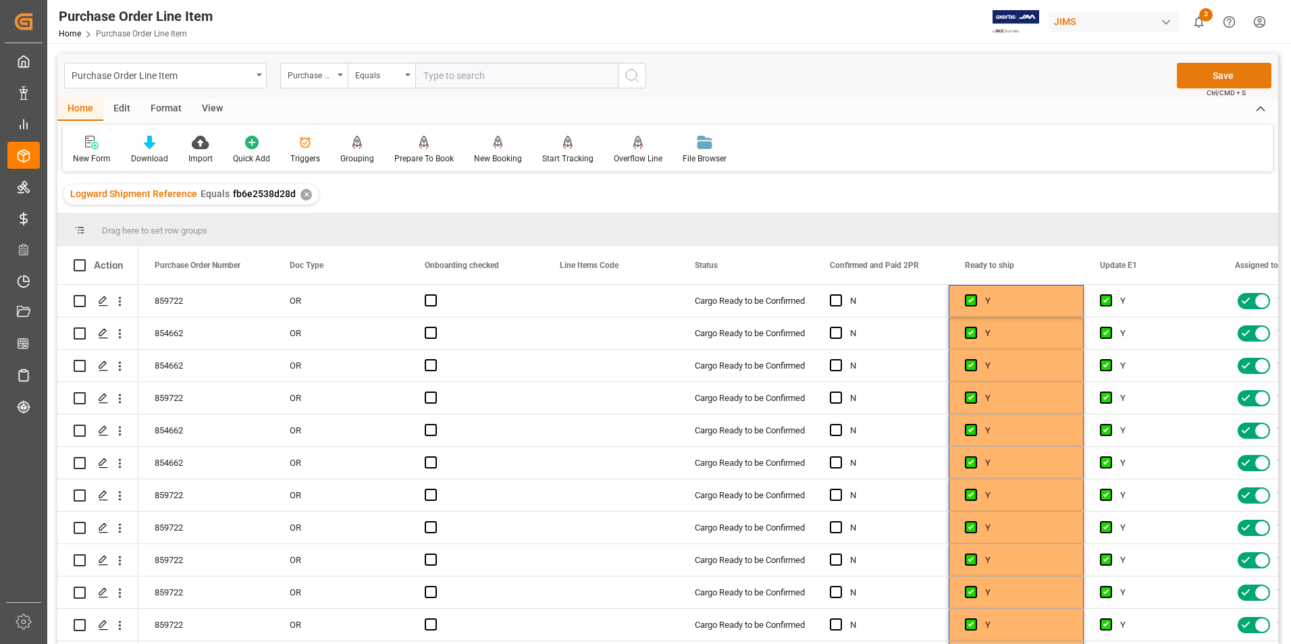
click at [1209, 79] on button "Save" at bounding box center [1223, 76] width 94 height 26
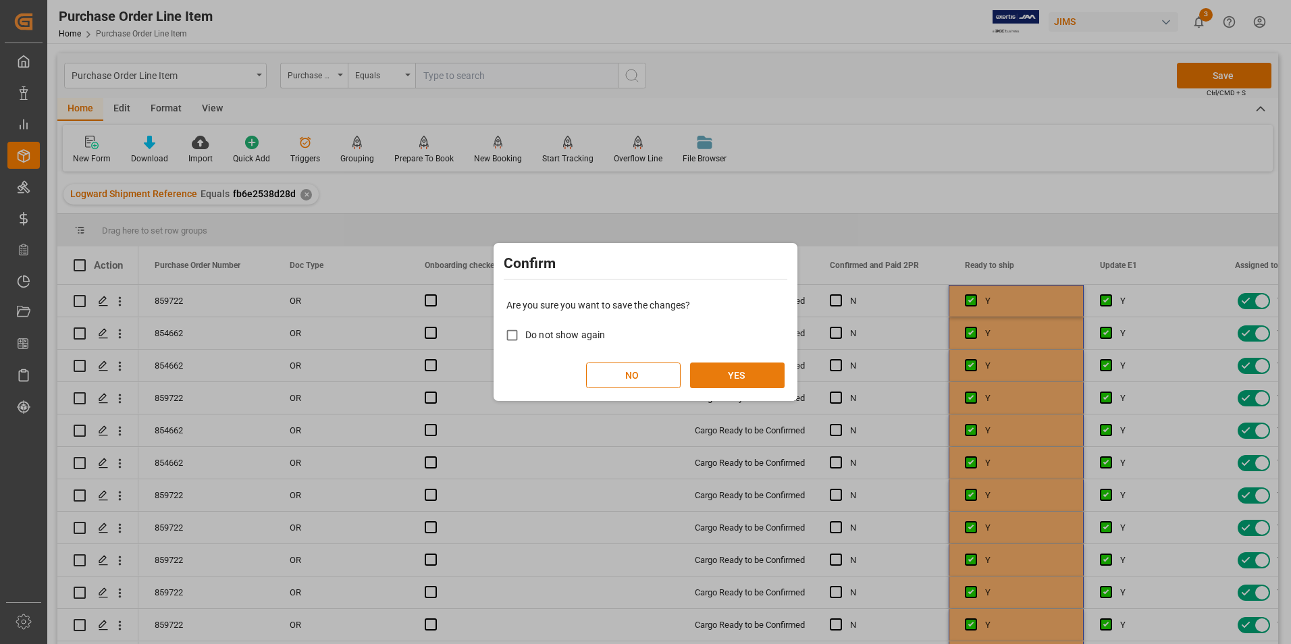
click at [760, 379] on button "YES" at bounding box center [737, 375] width 94 height 26
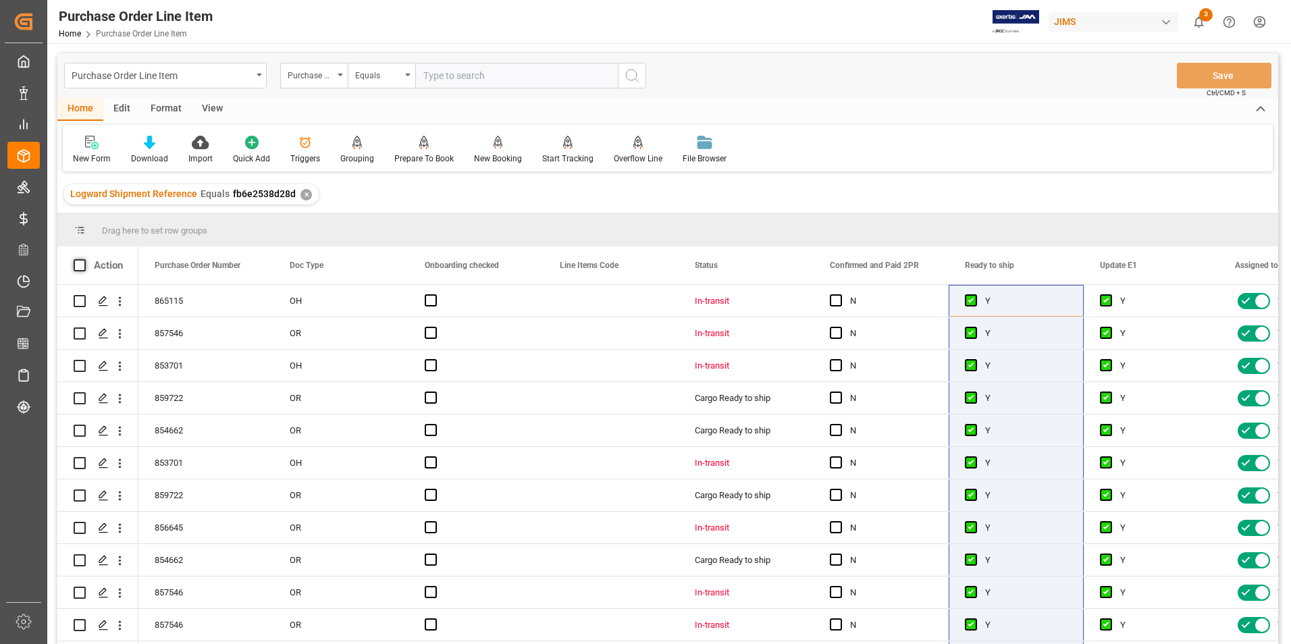
click at [82, 266] on span at bounding box center [80, 265] width 12 height 12
click at [84, 259] on input "checkbox" at bounding box center [84, 259] width 0 height 0
checkbox input "true"
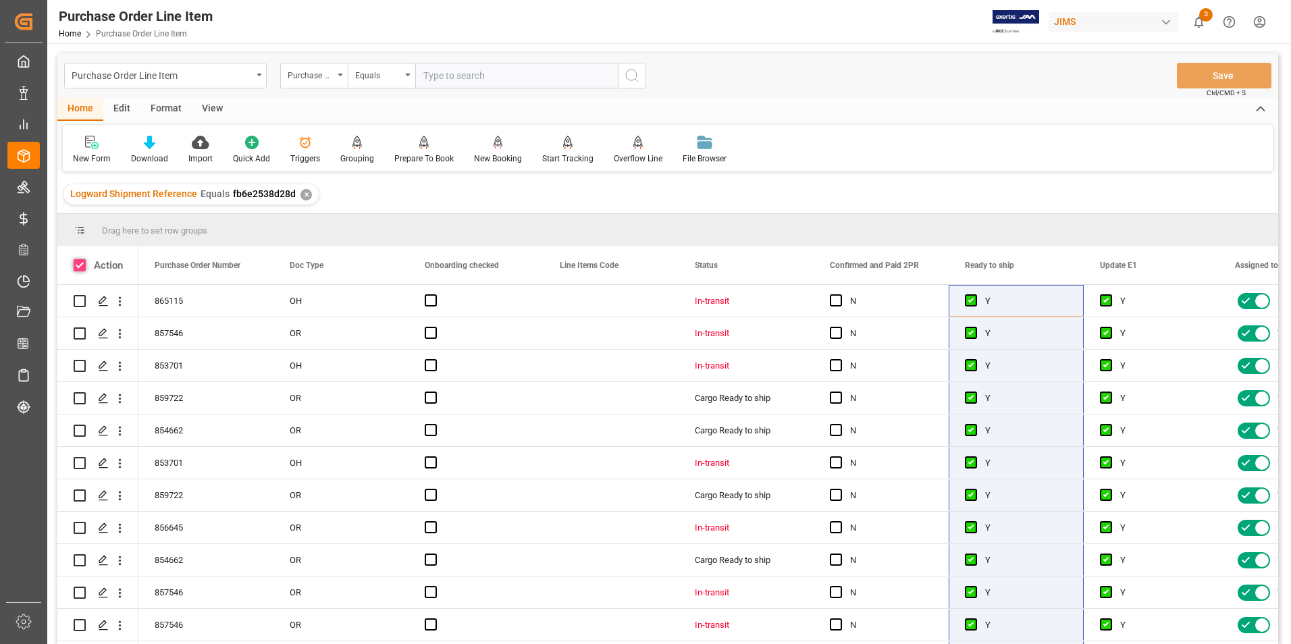
checkbox input "true"
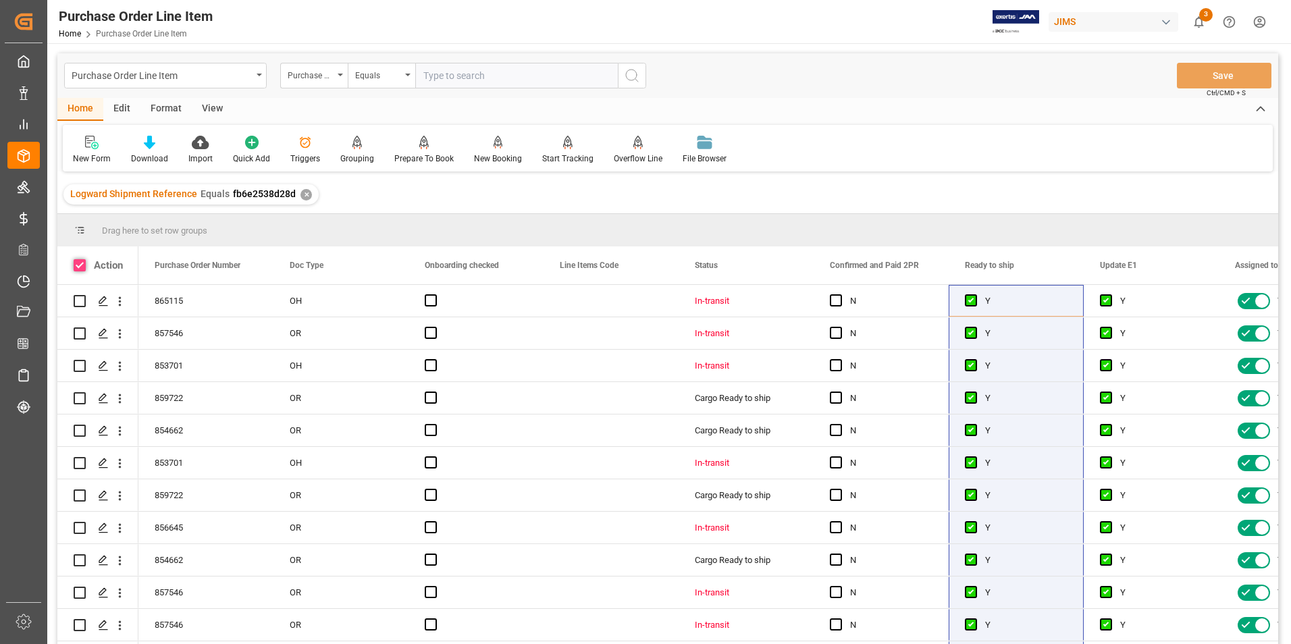
checkbox input "true"
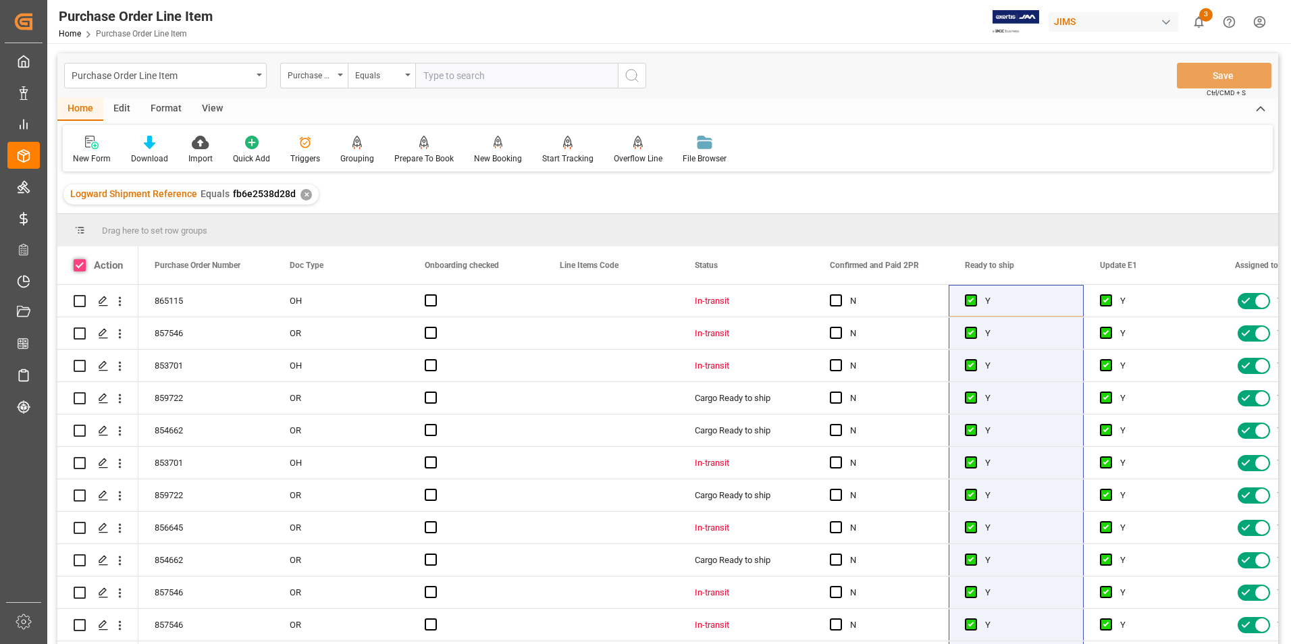
checkbox input "true"
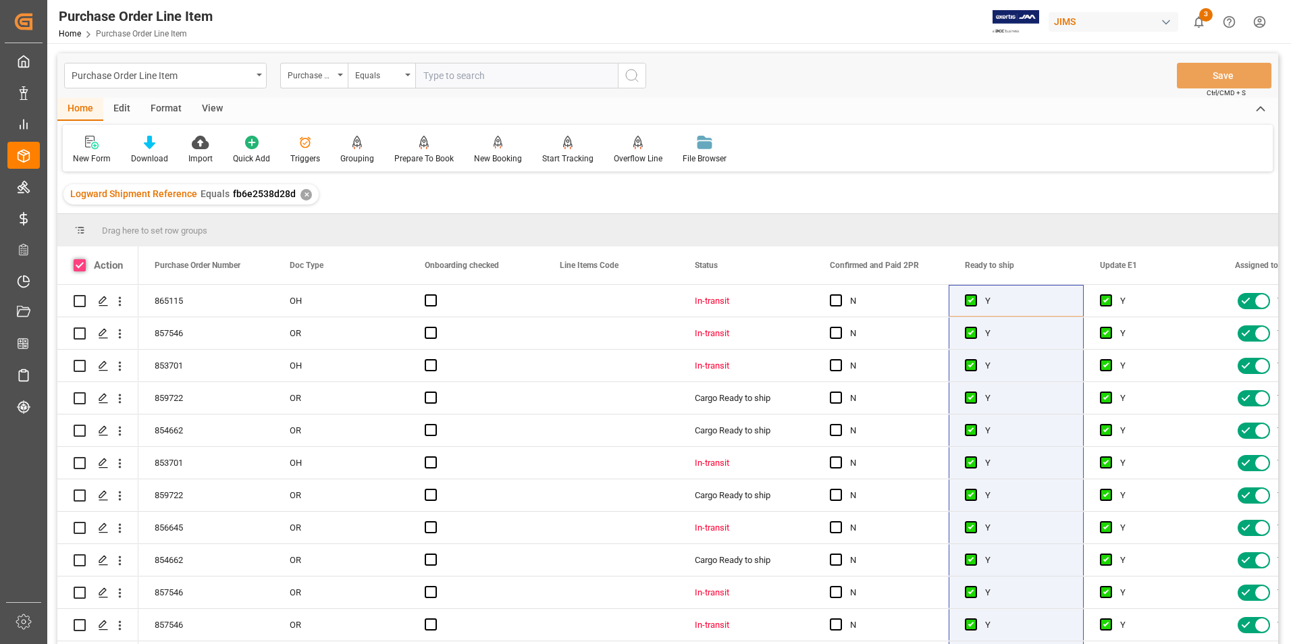
checkbox input "true"
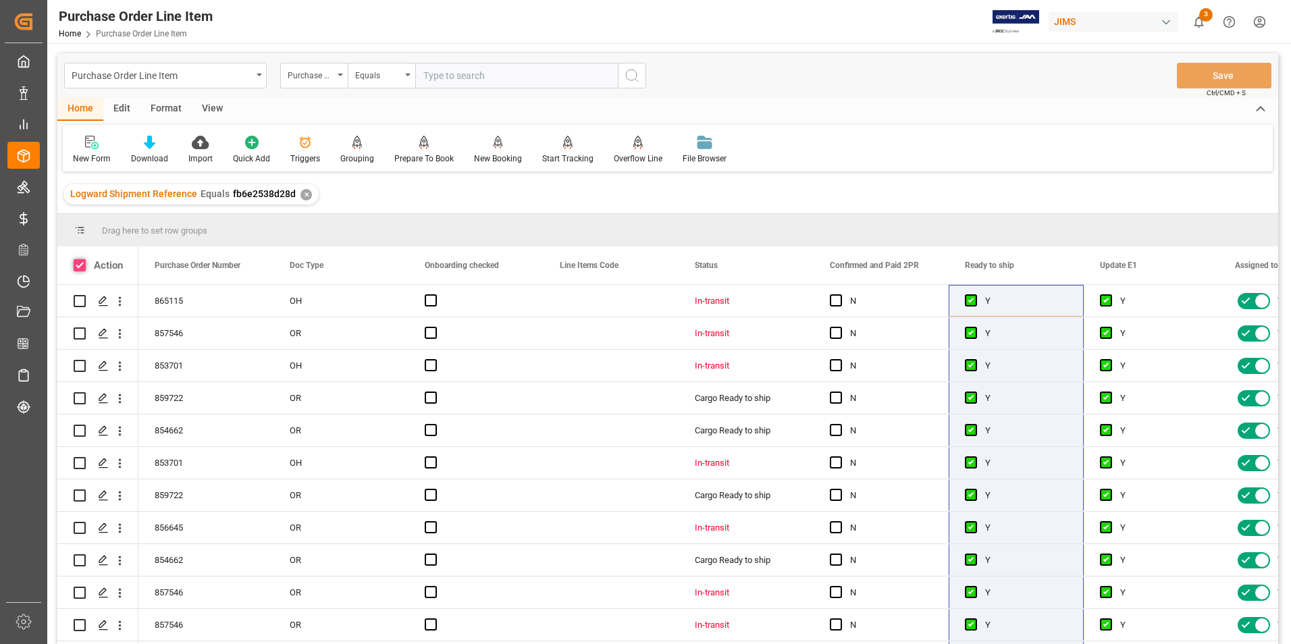
checkbox input "true"
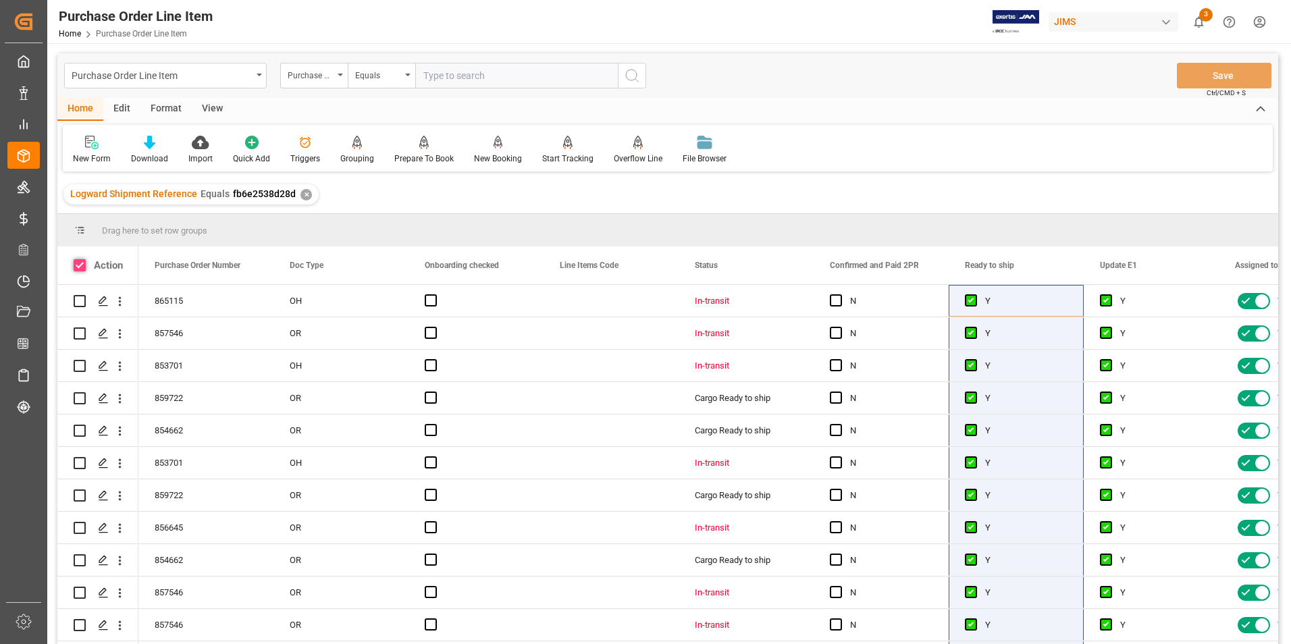
checkbox input "true"
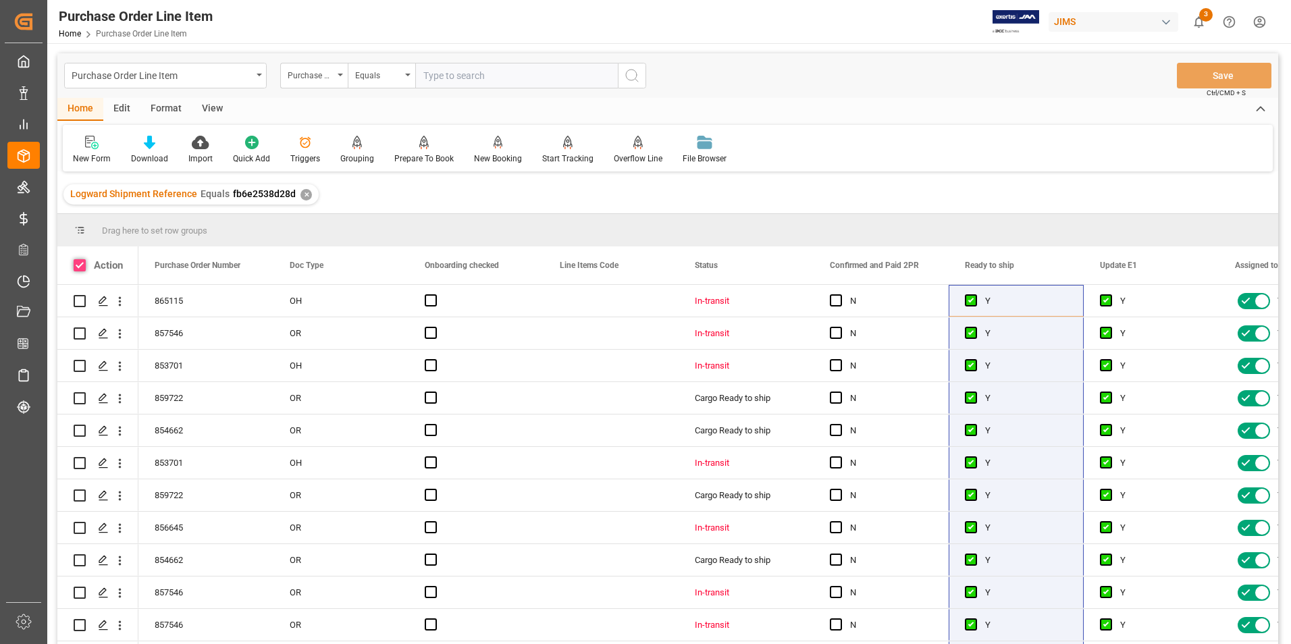
checkbox input "true"
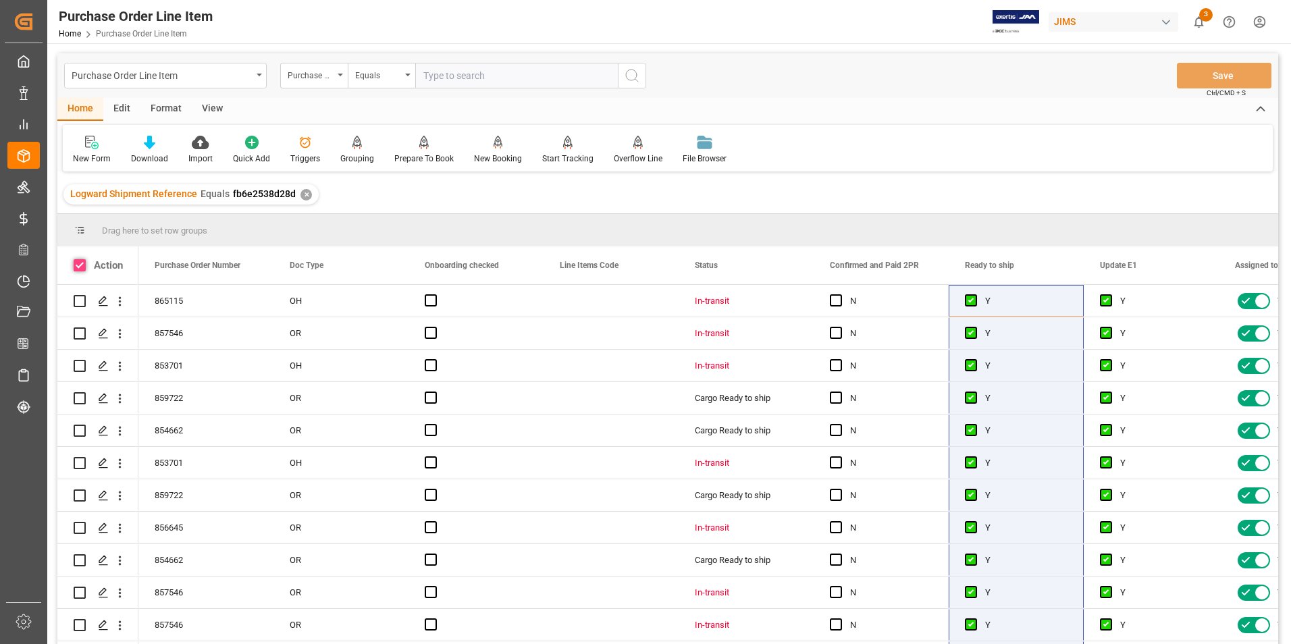
checkbox input "true"
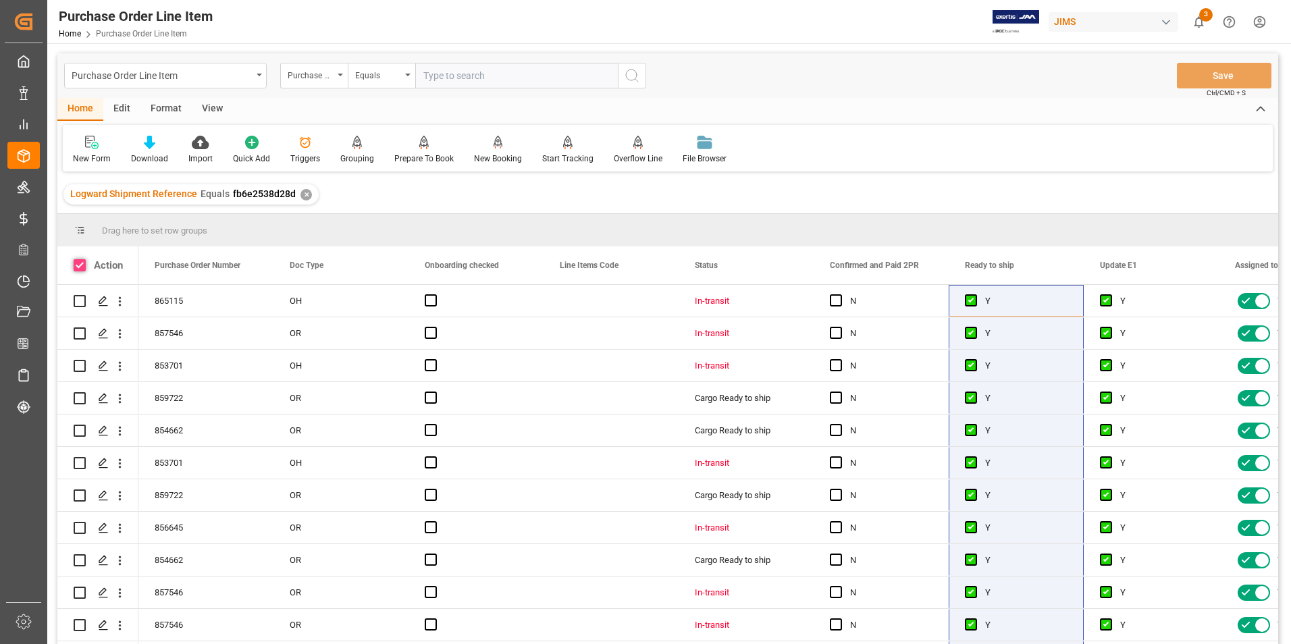
checkbox input "true"
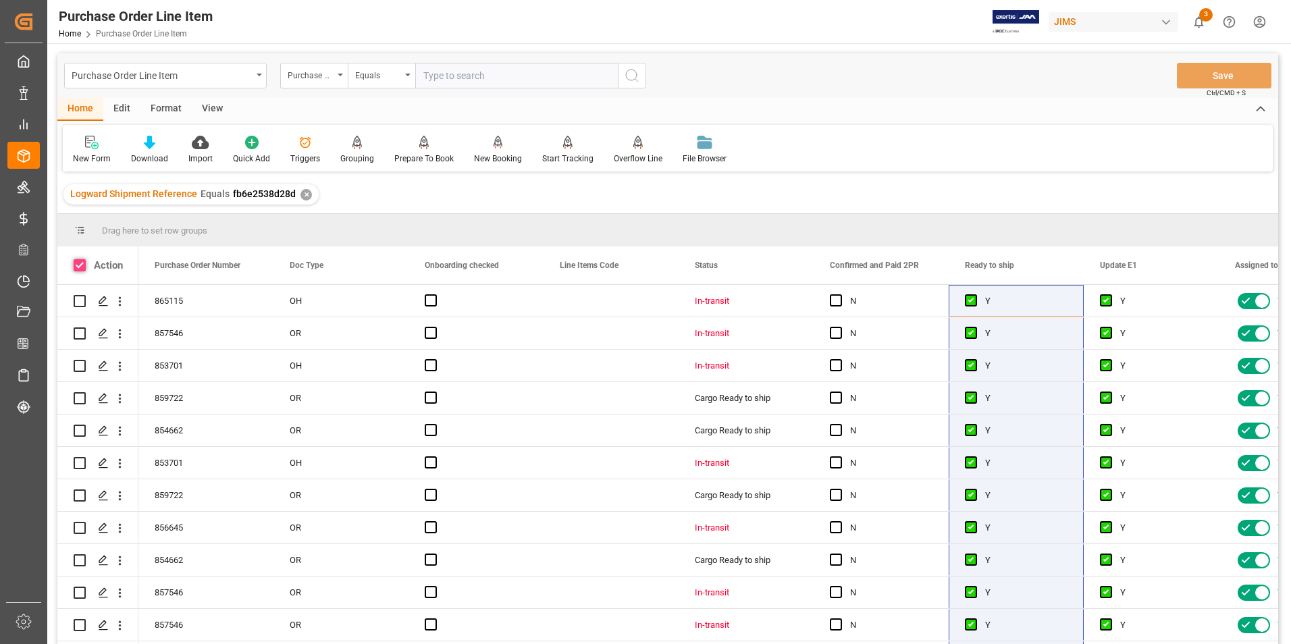
checkbox input "true"
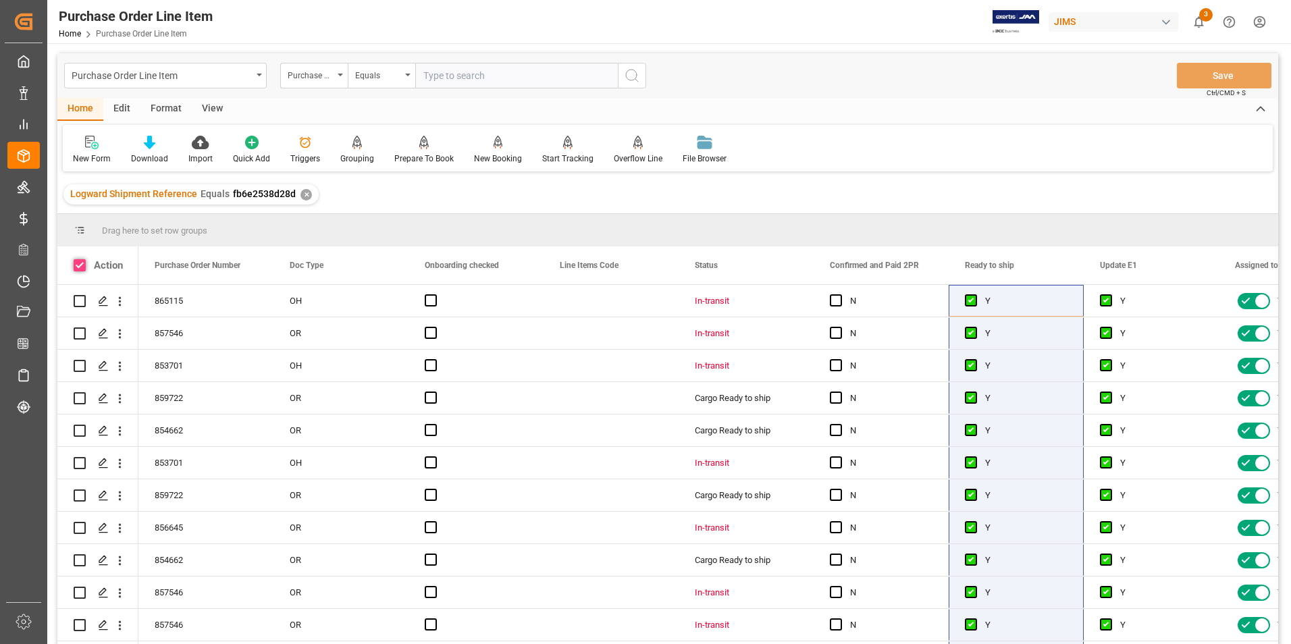
checkbox input "true"
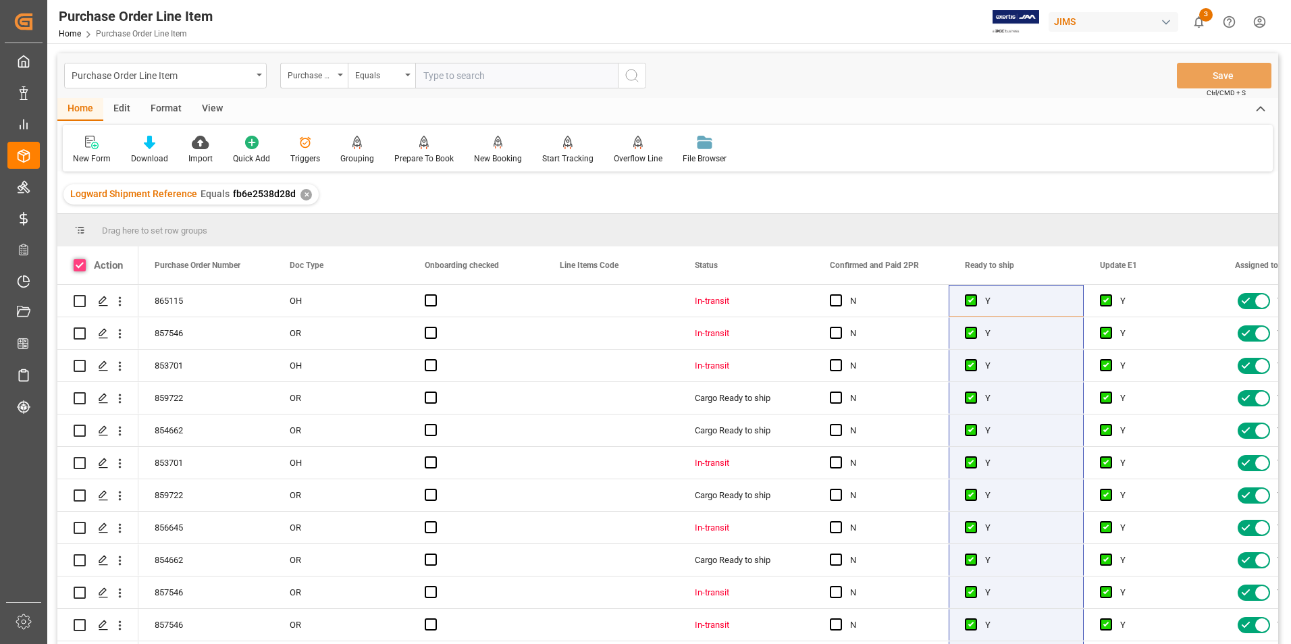
checkbox input "true"
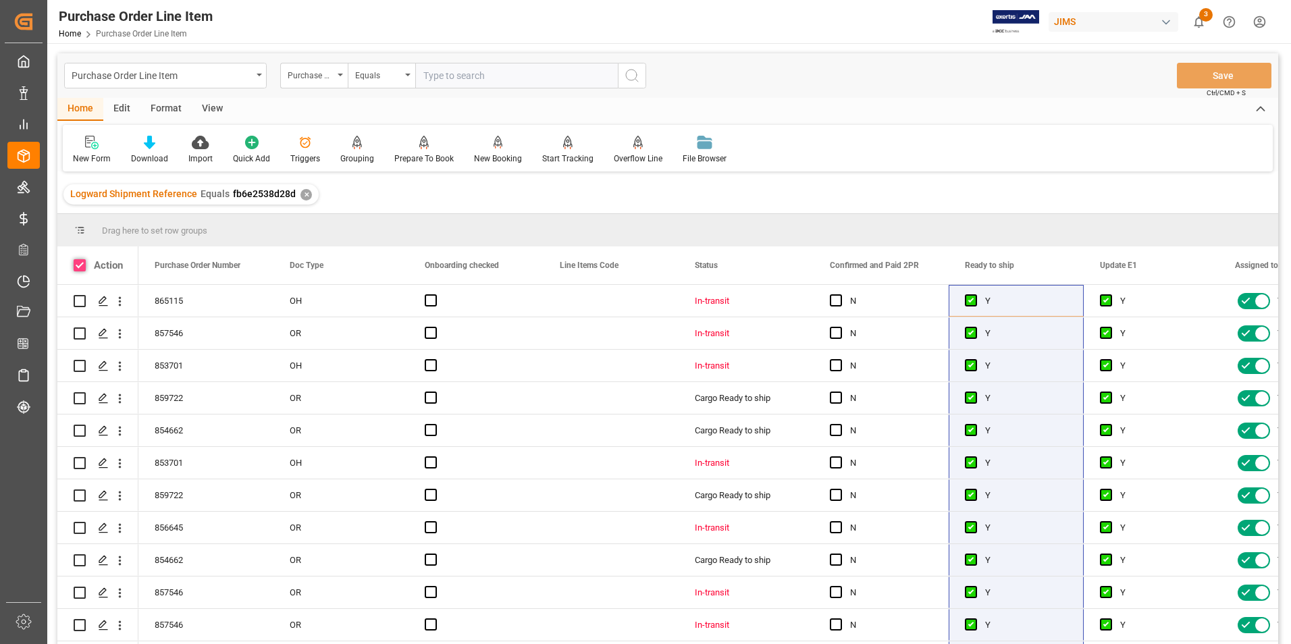
checkbox input "true"
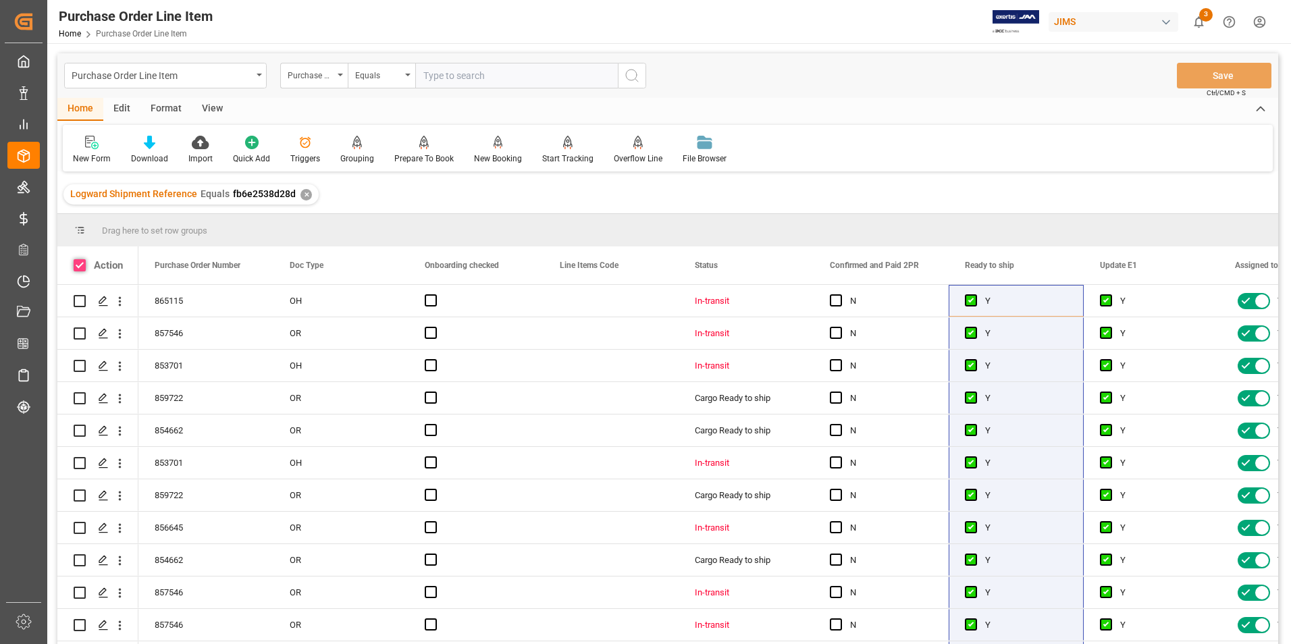
checkbox input "true"
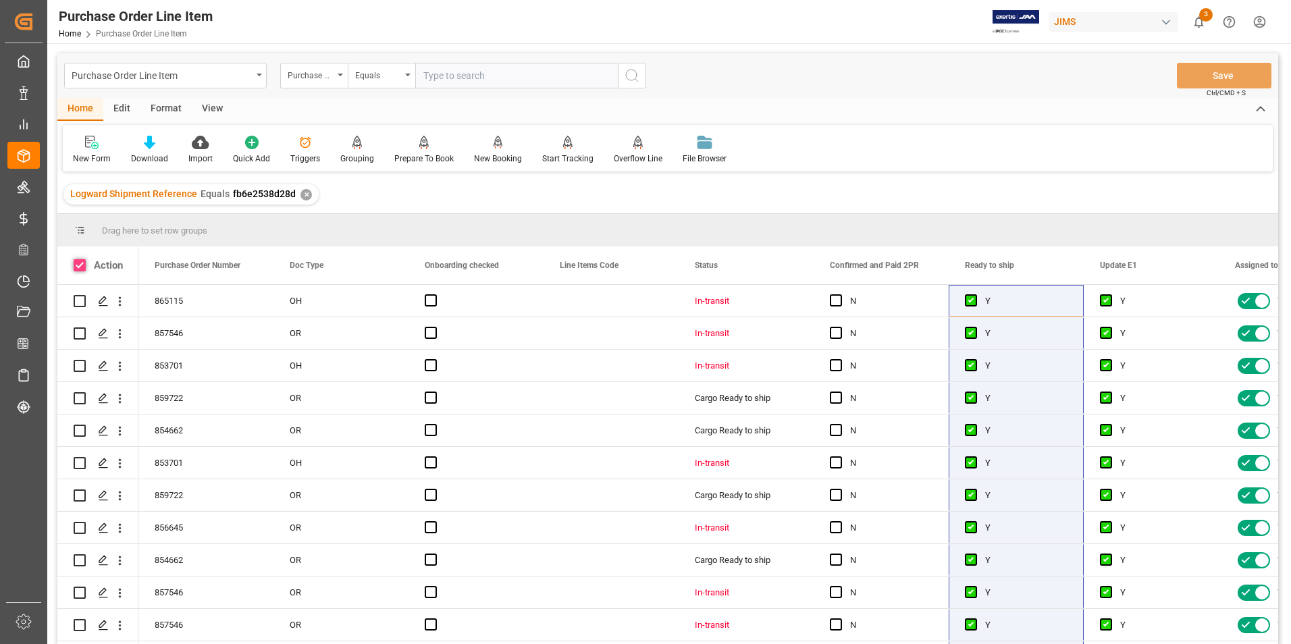
checkbox input "true"
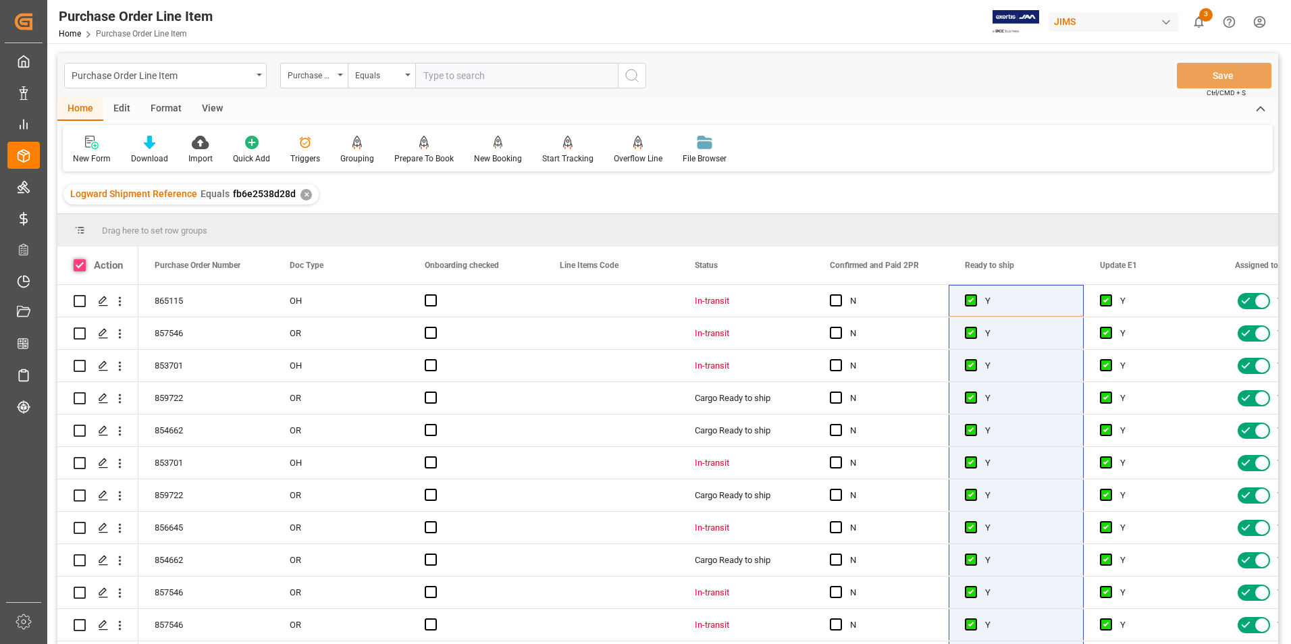
checkbox input "true"
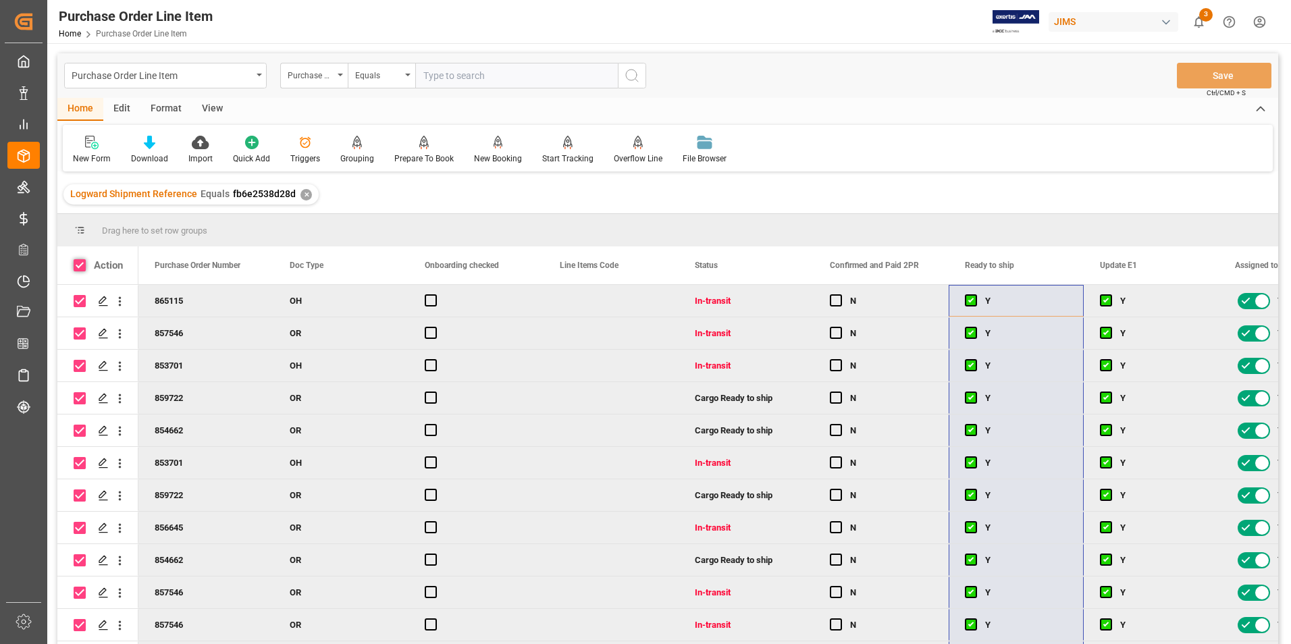
click at [78, 265] on span at bounding box center [80, 265] width 12 height 12
click at [84, 259] on input "checkbox" at bounding box center [84, 259] width 0 height 0
checkbox input "false"
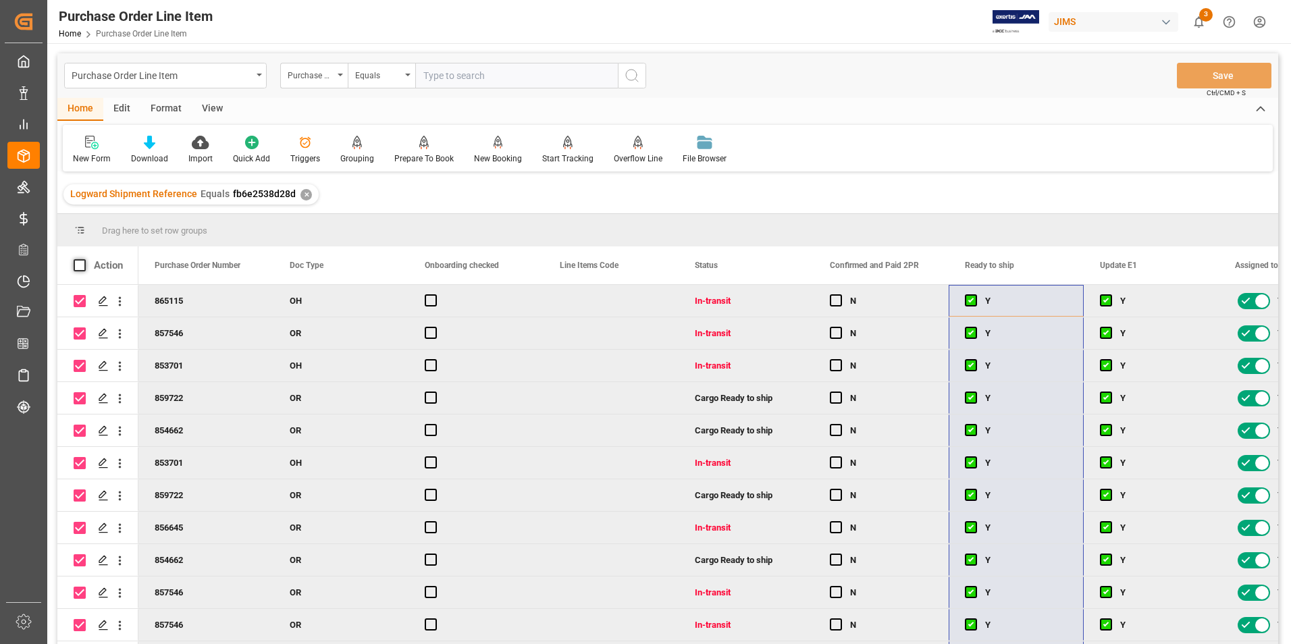
checkbox input "false"
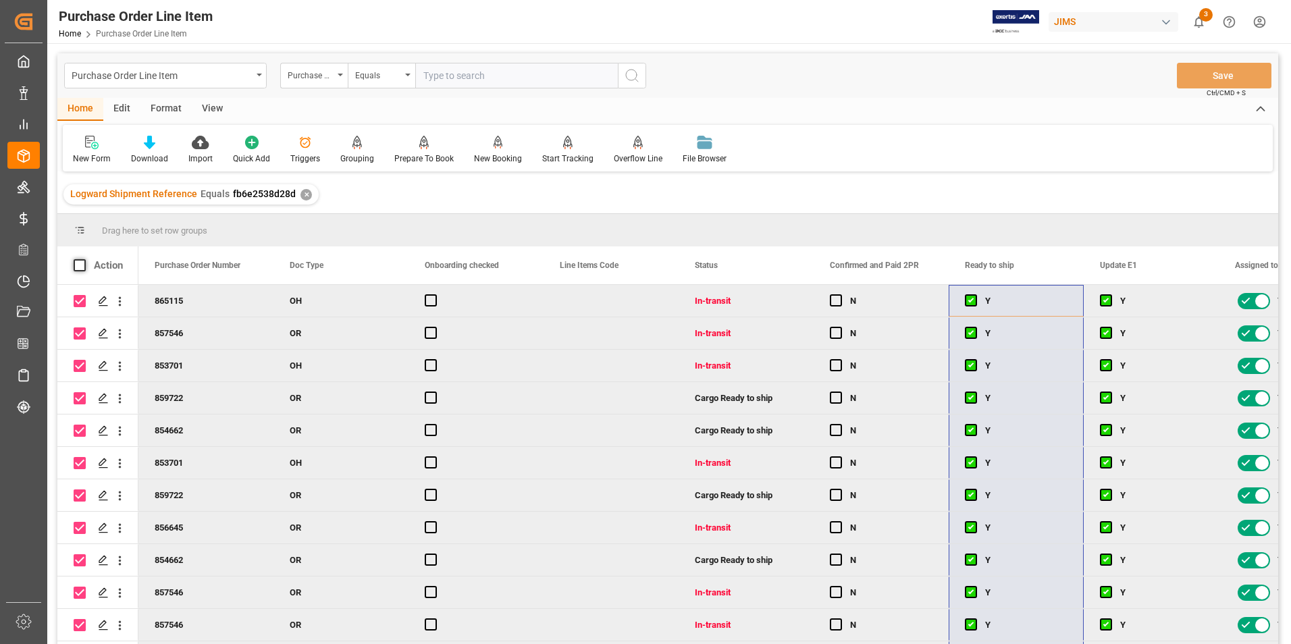
checkbox input "false"
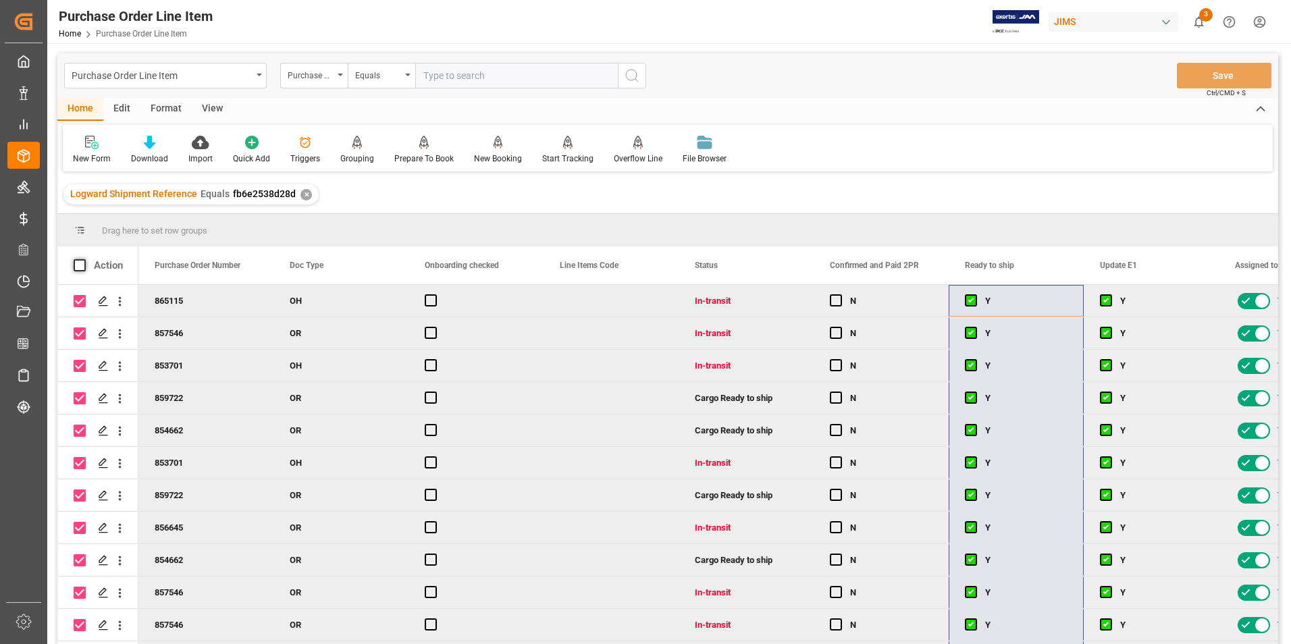
checkbox input "false"
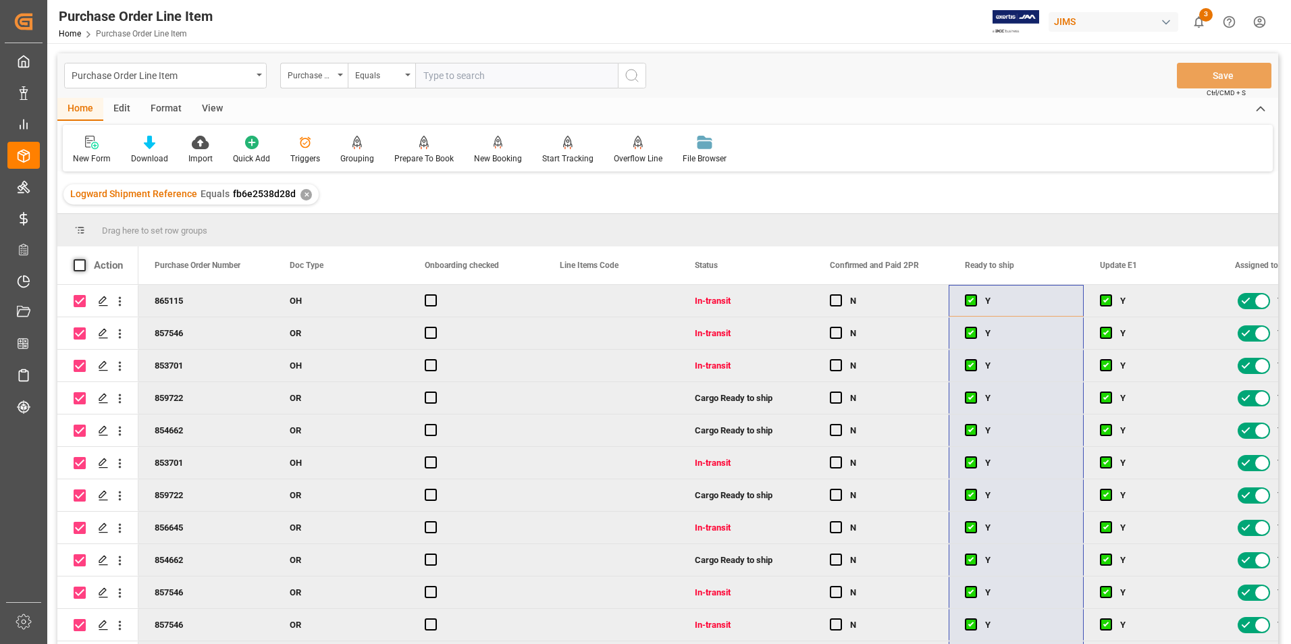
checkbox input "false"
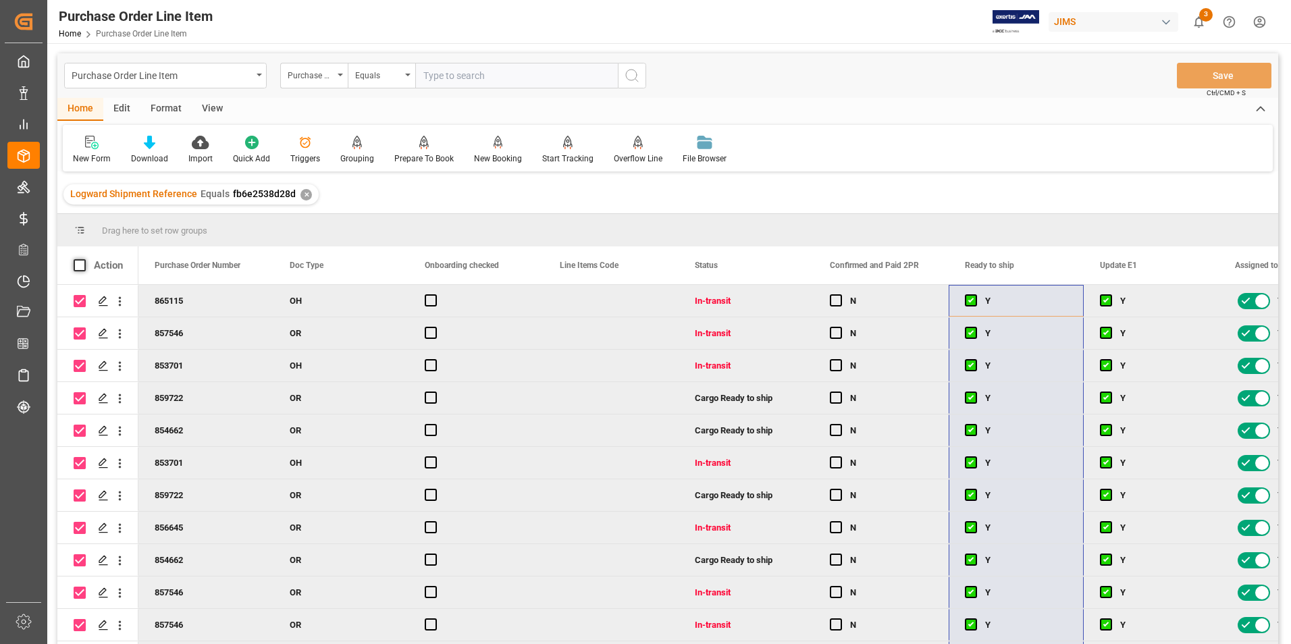
checkbox input "false"
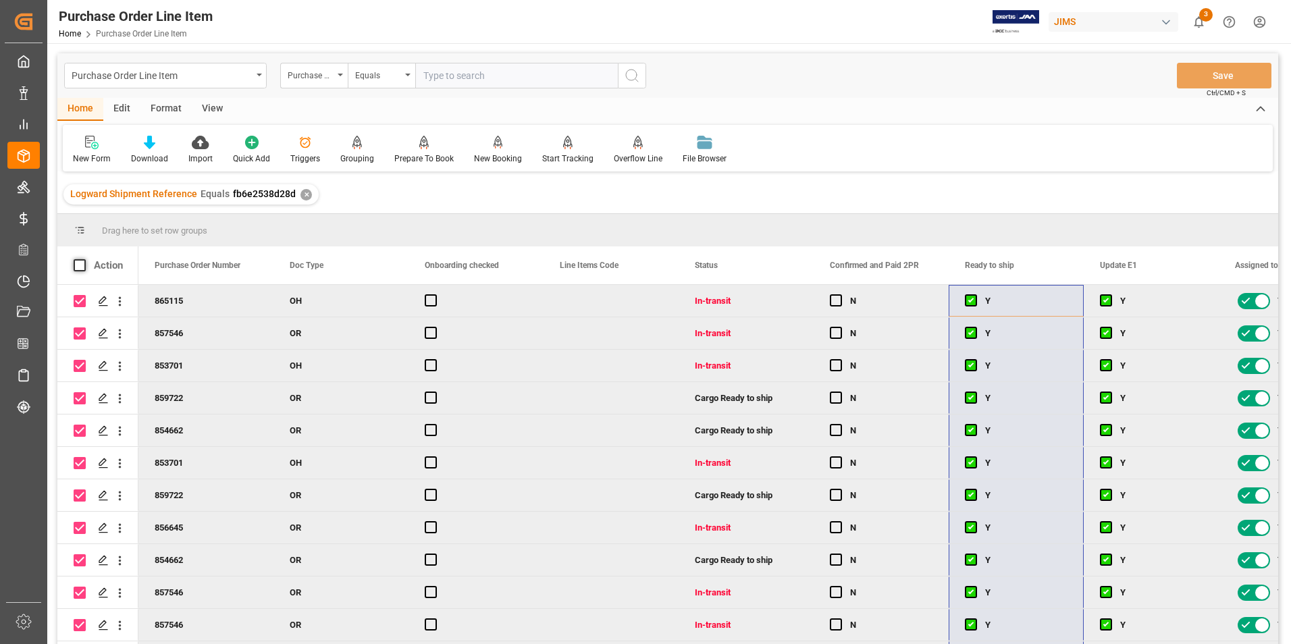
checkbox input "false"
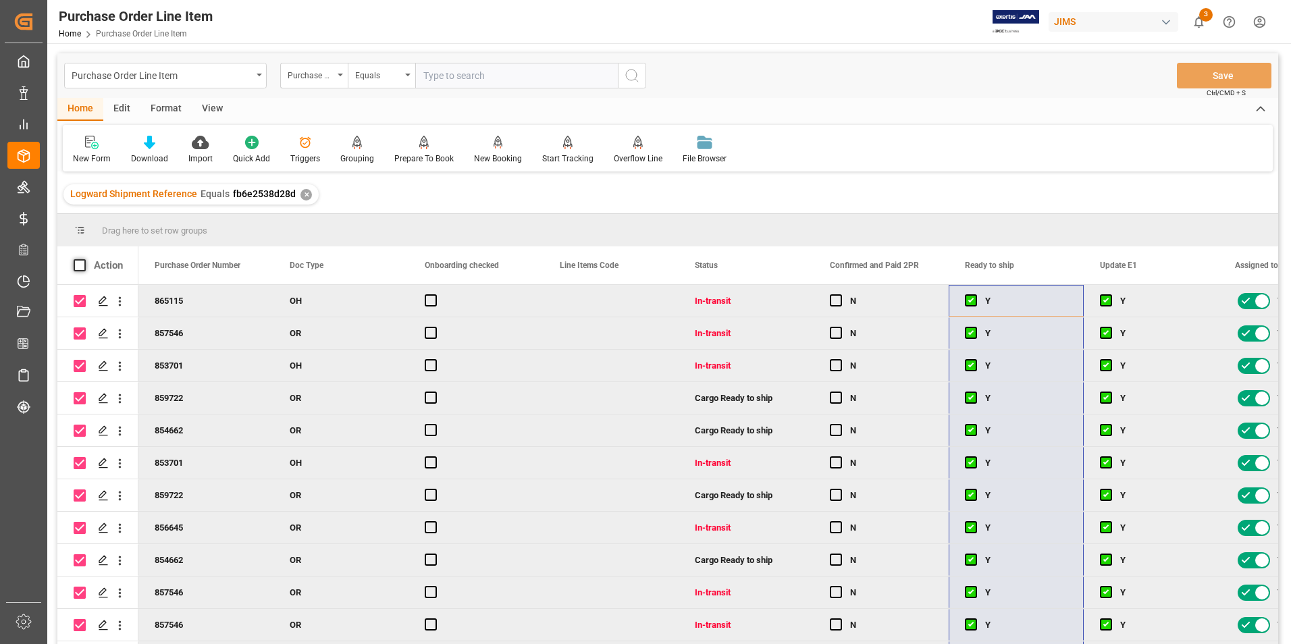
checkbox input "false"
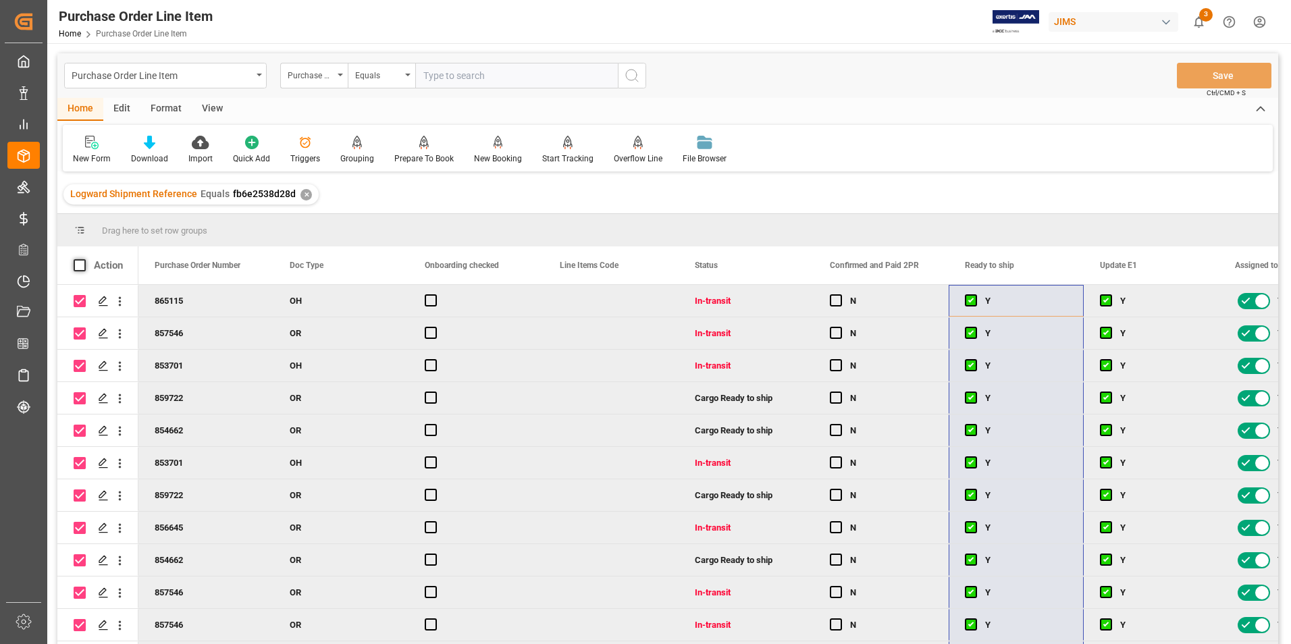
checkbox input "false"
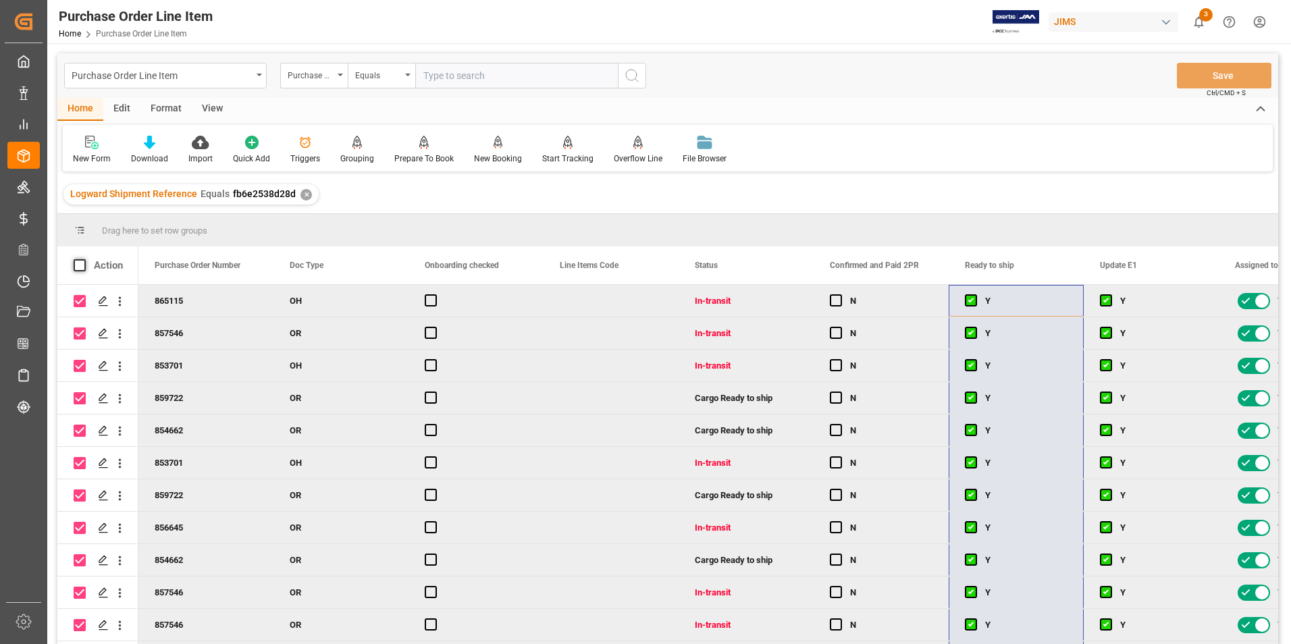
checkbox input "false"
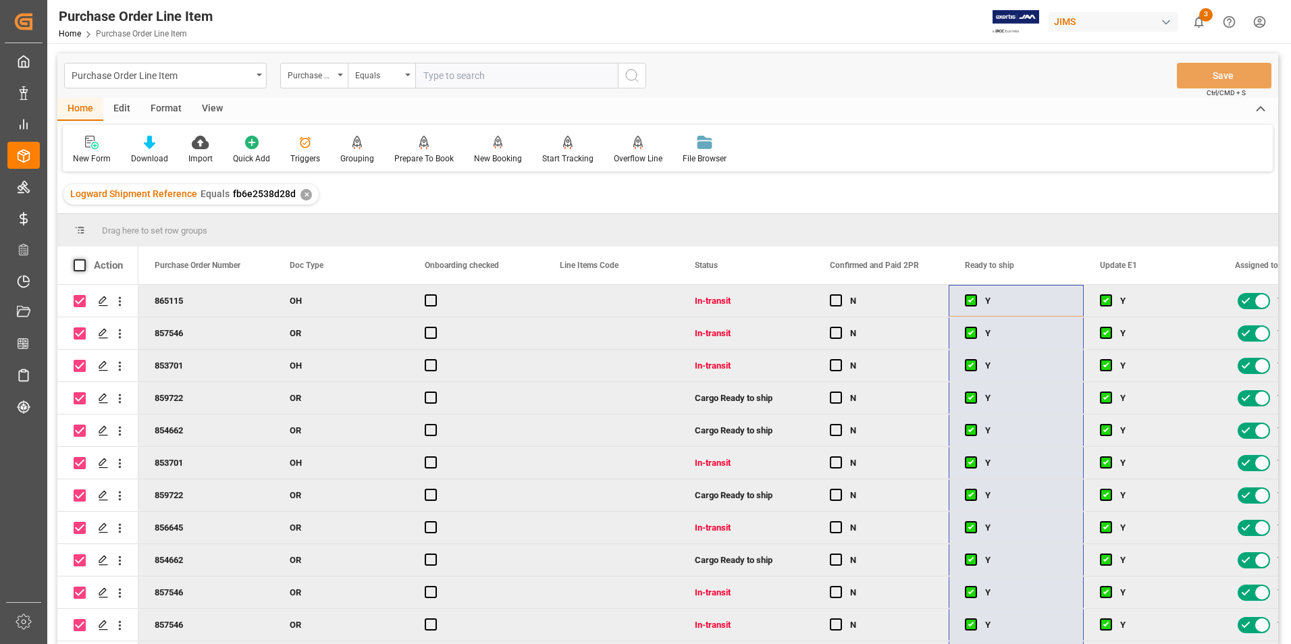
checkbox input "false"
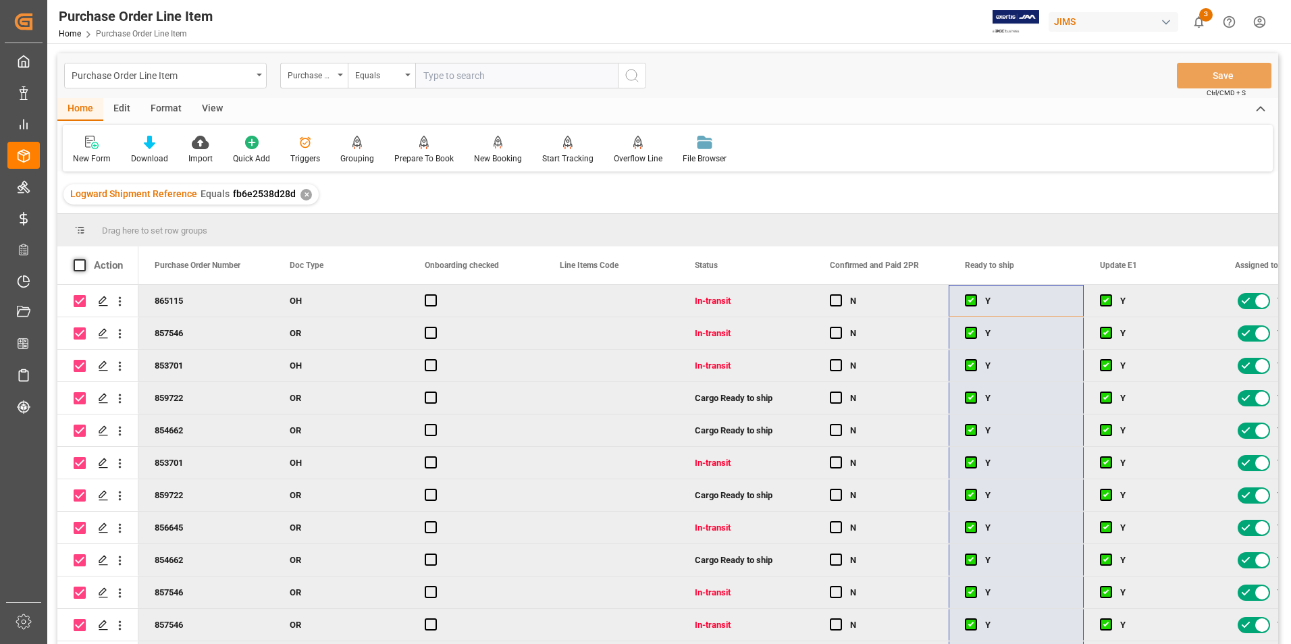
checkbox input "false"
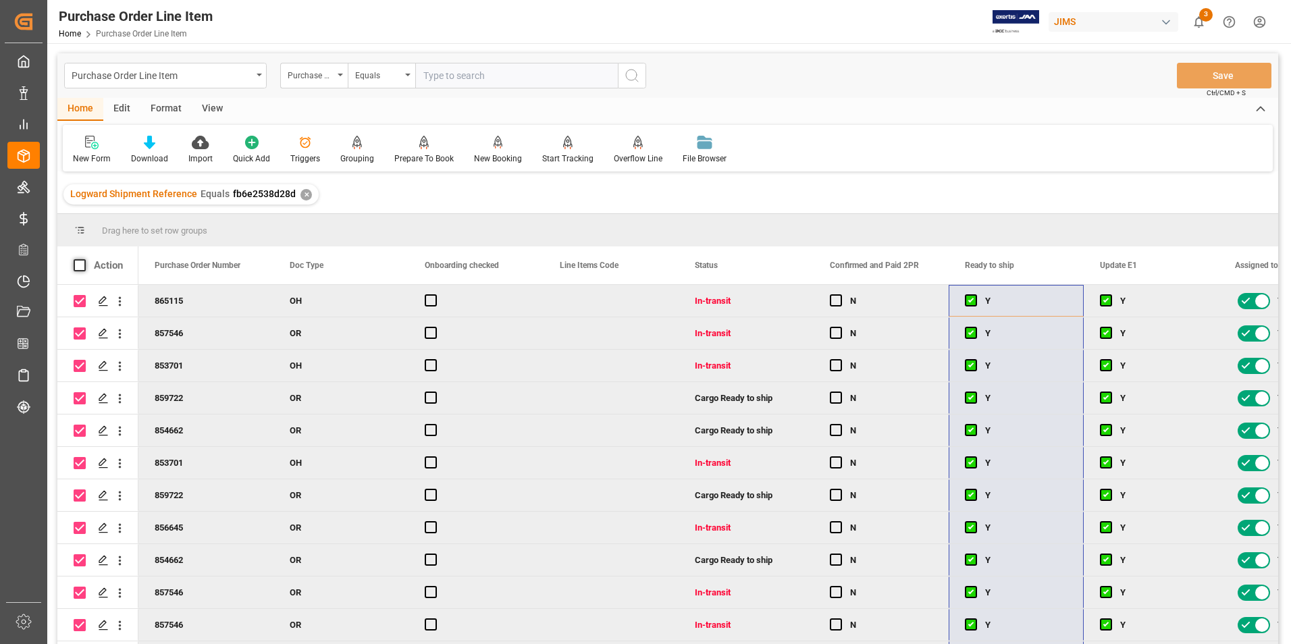
checkbox input "false"
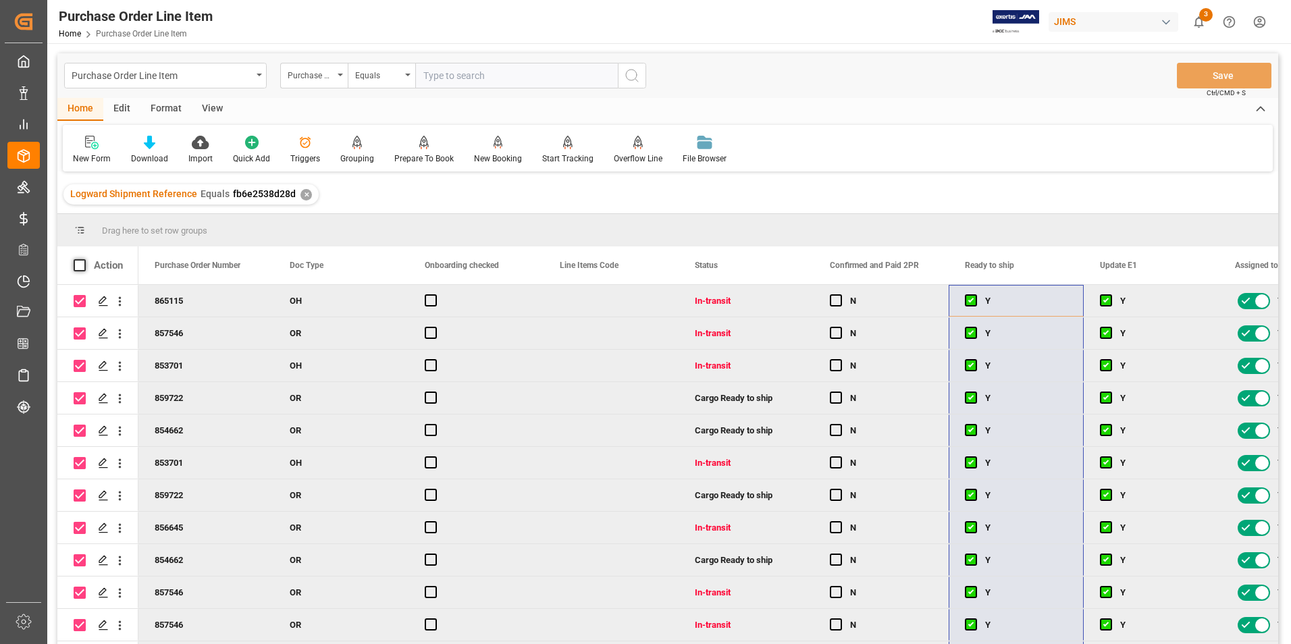
checkbox input "false"
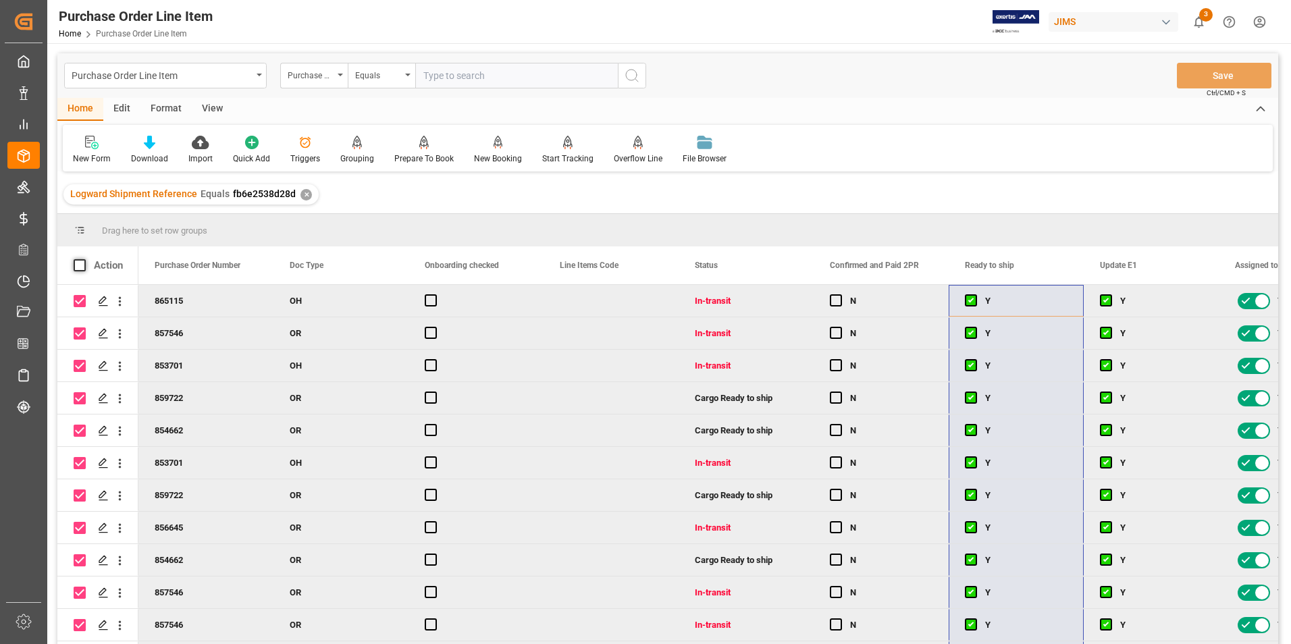
checkbox input "false"
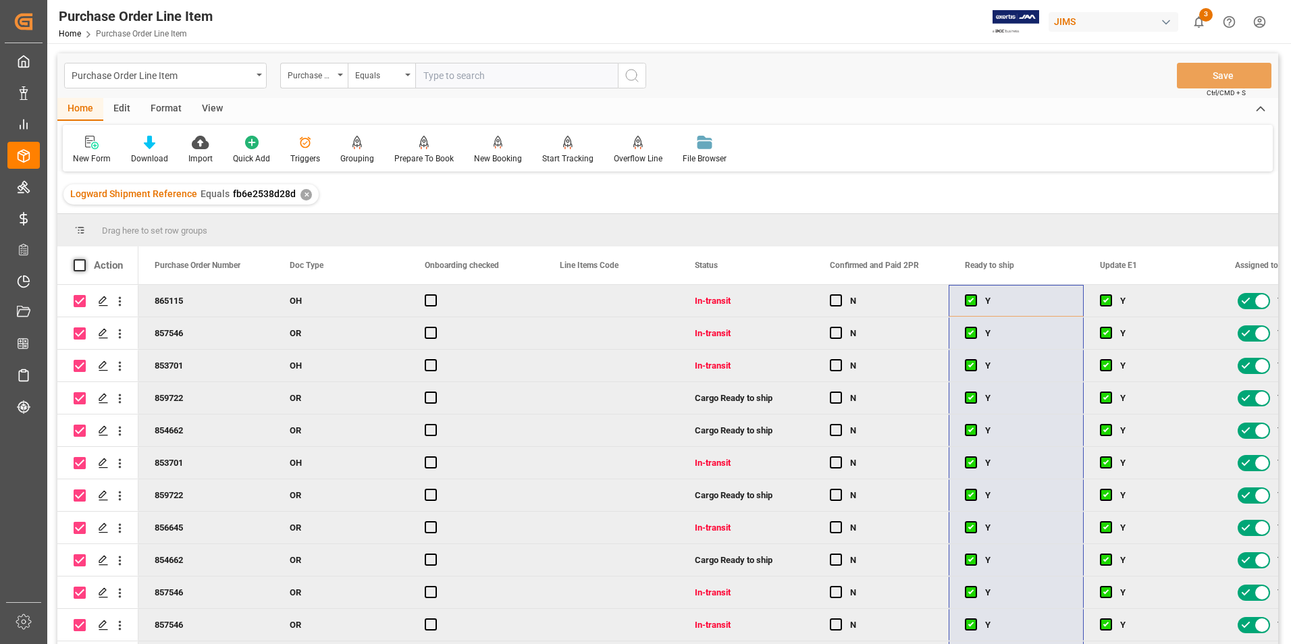
checkbox input "false"
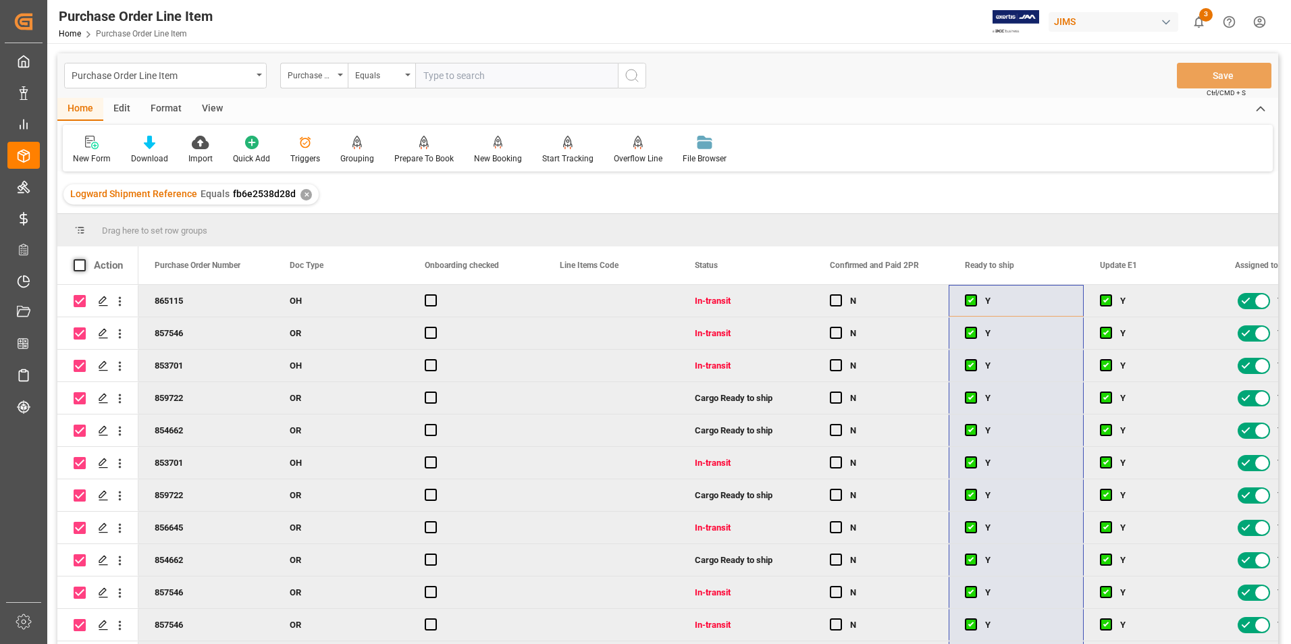
checkbox input "false"
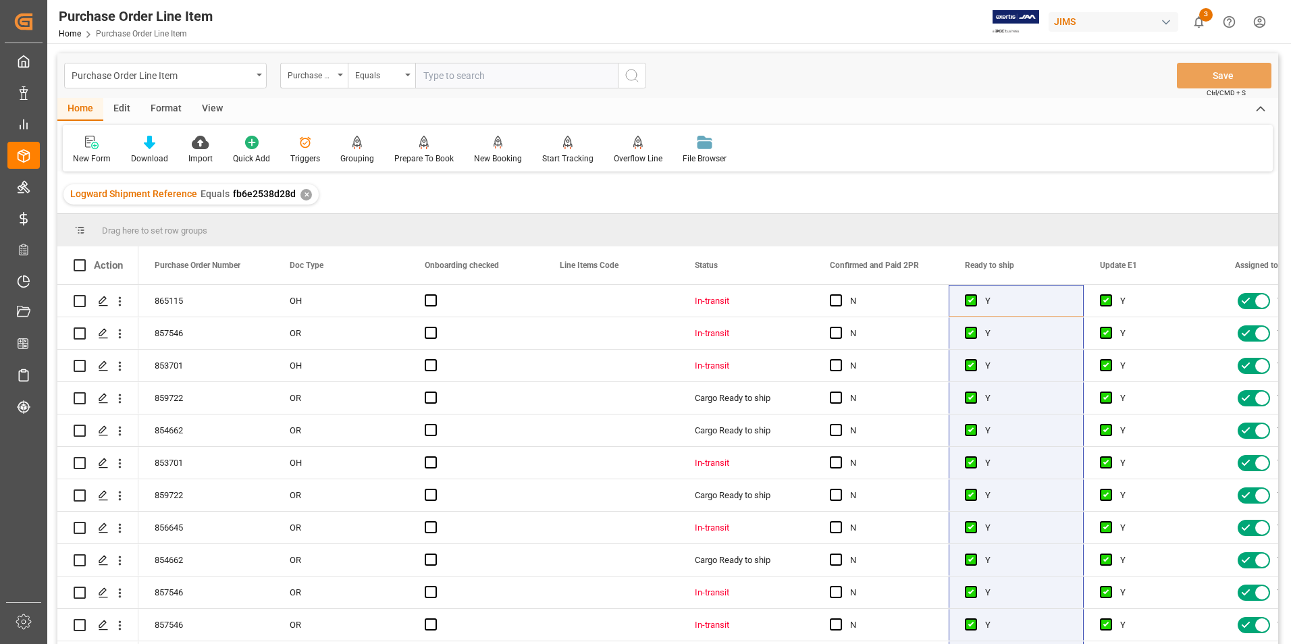
click at [214, 108] on div "View" at bounding box center [212, 109] width 41 height 23
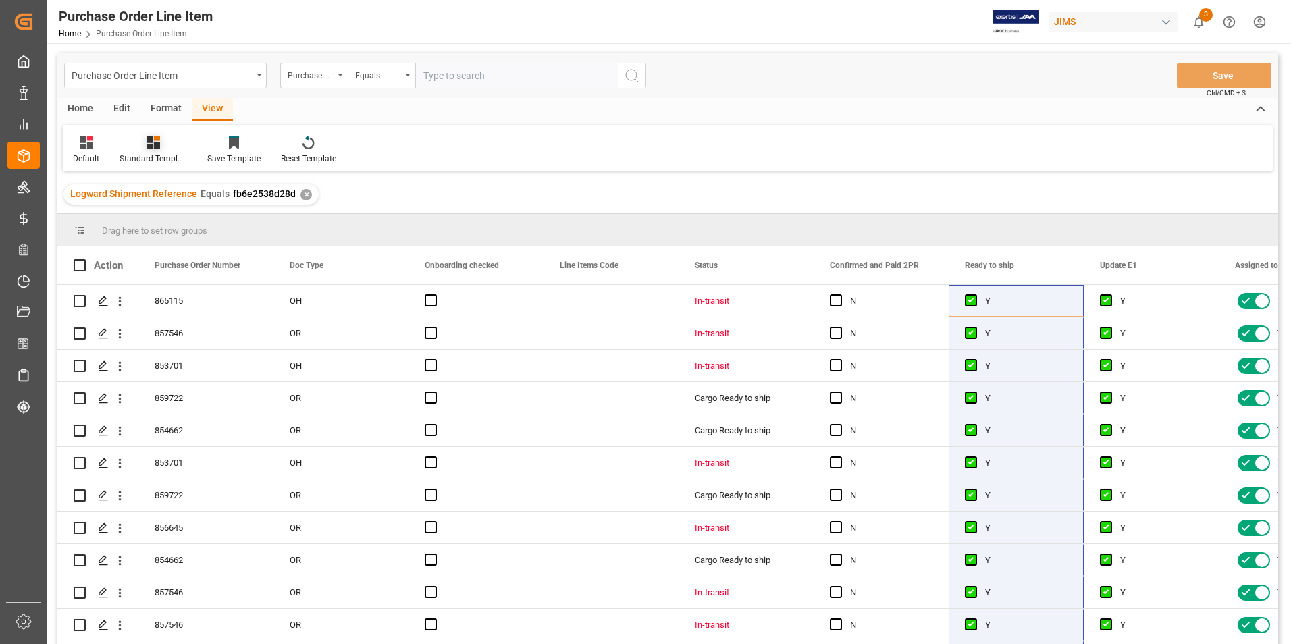
click at [143, 155] on div "Standard Templates" at bounding box center [152, 159] width 67 height 12
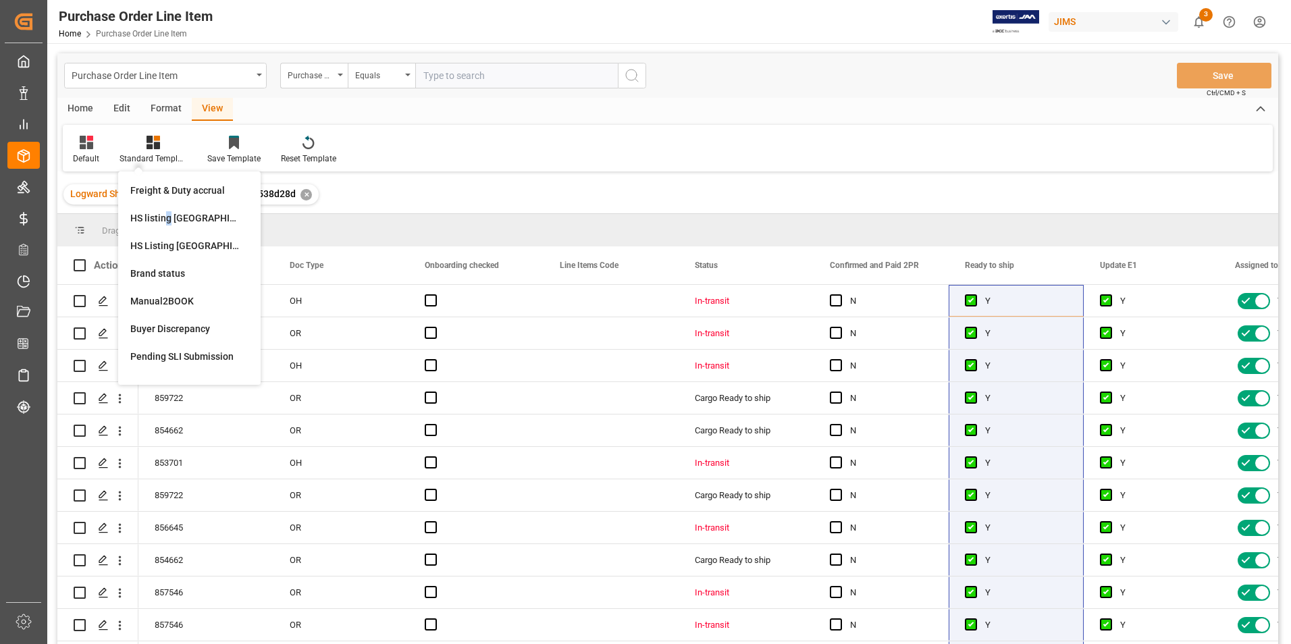
drag, startPoint x: 167, startPoint y: 211, endPoint x: 179, endPoint y: 234, distance: 25.1
click at [168, 213] on div "HS listing USA" at bounding box center [189, 218] width 118 height 14
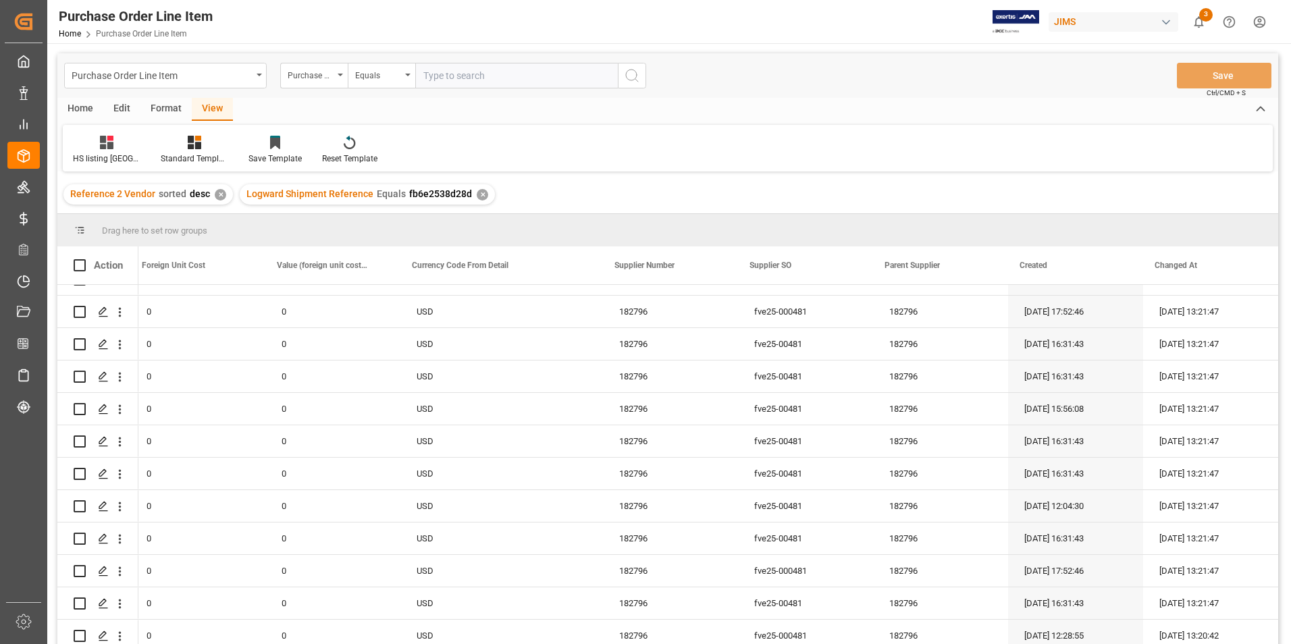
scroll to position [2201, 0]
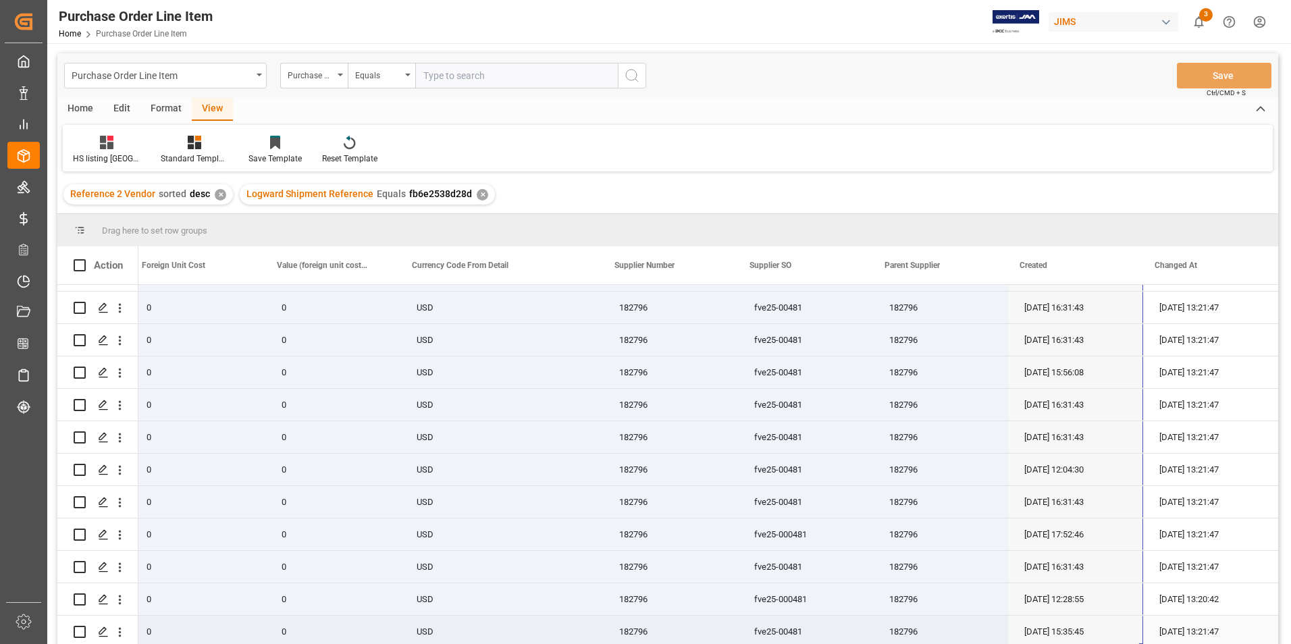
drag, startPoint x: 157, startPoint y: 298, endPoint x: 1095, endPoint y: 636, distance: 997.7
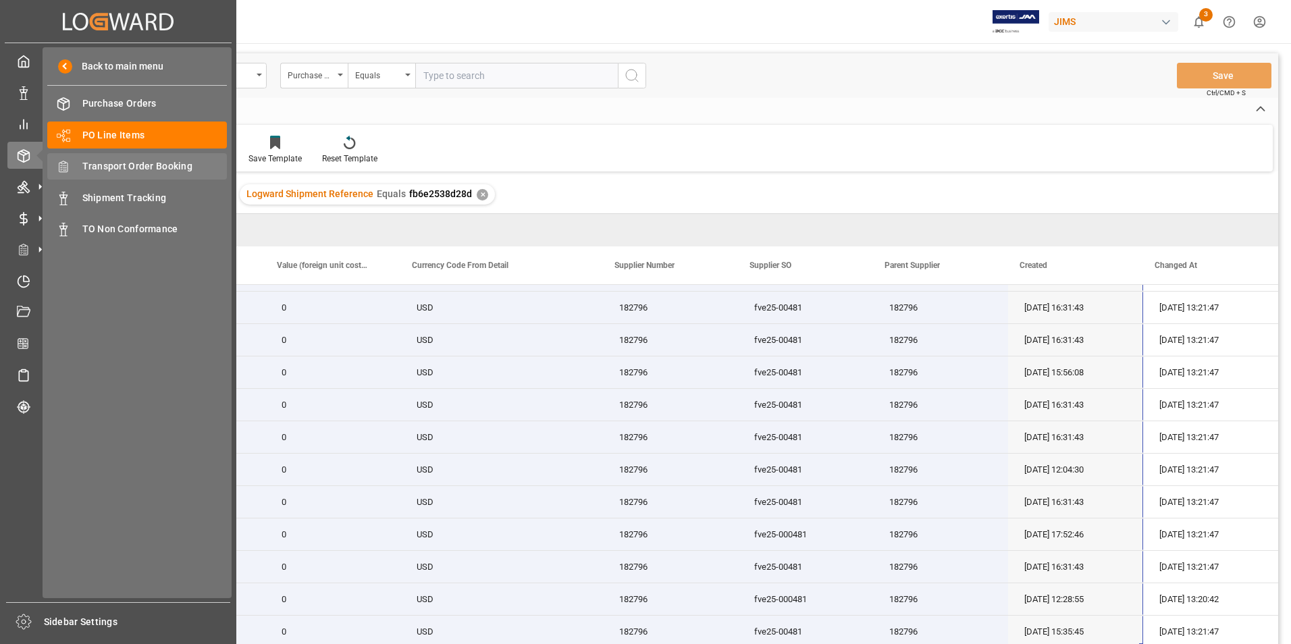
click at [136, 165] on span "Transport Order Booking" at bounding box center [154, 166] width 145 height 14
